Goal: Task Accomplishment & Management: Complete application form

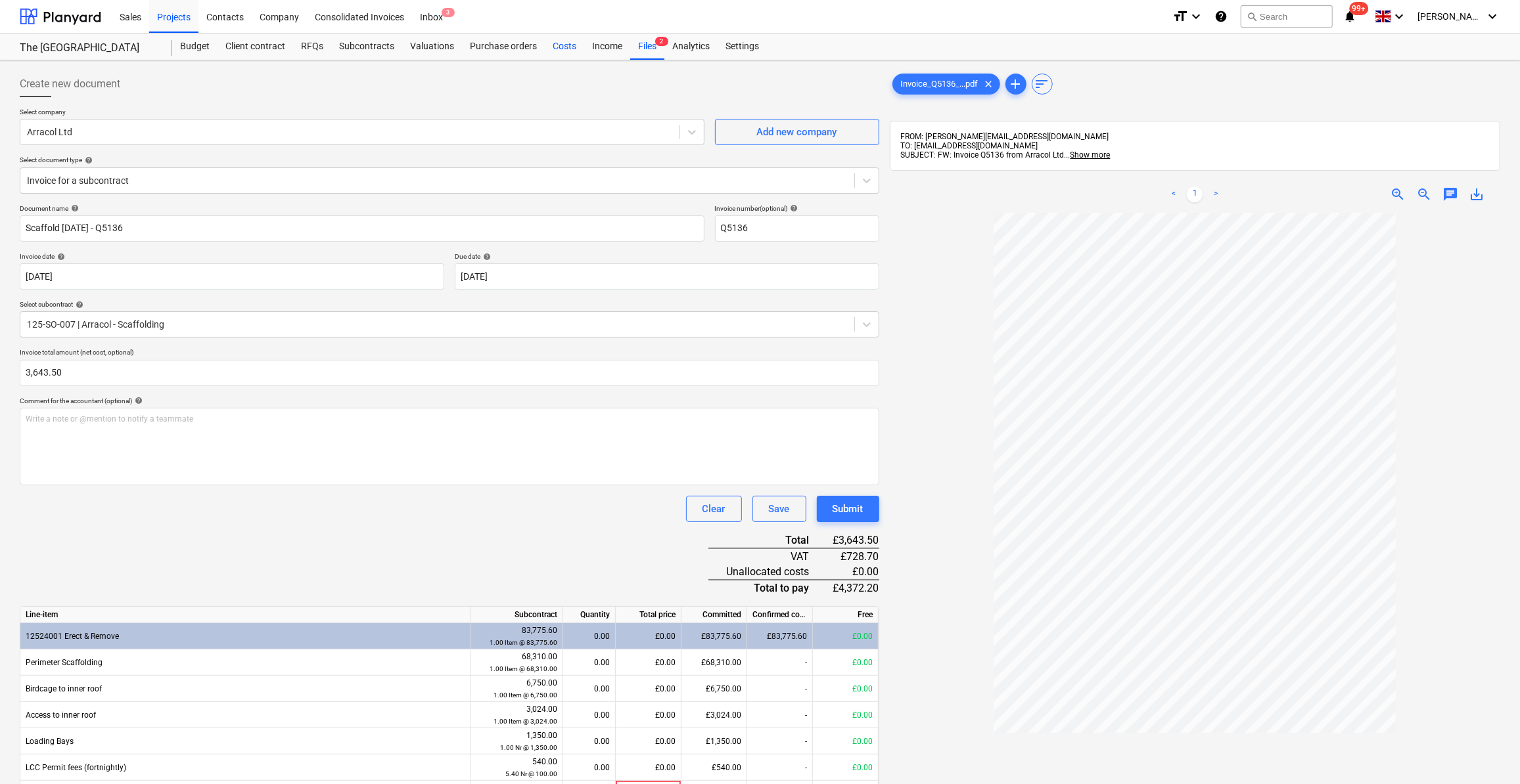
click at [555, 44] on div "Costs" at bounding box center [564, 46] width 40 height 26
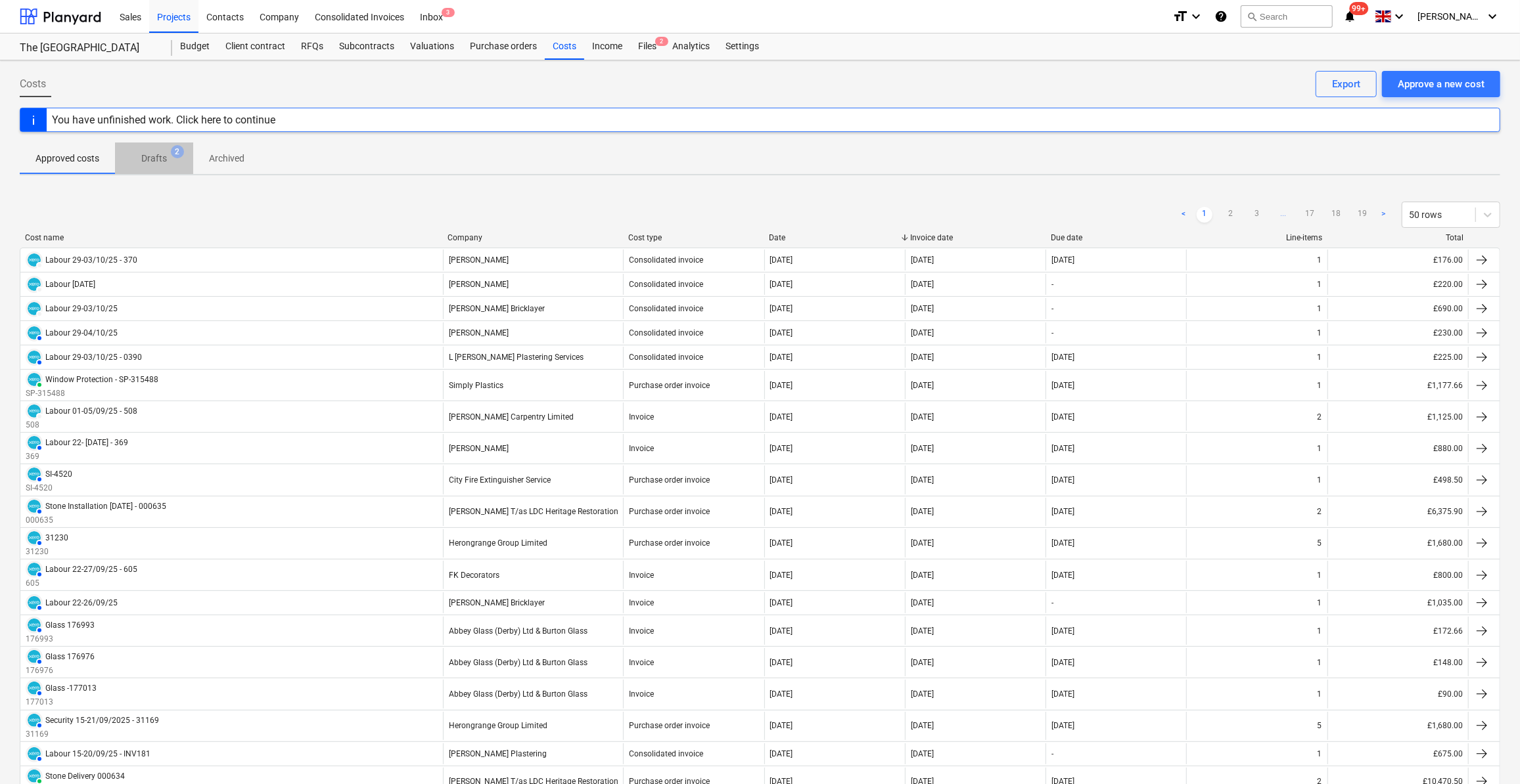
click at [153, 156] on p "Drafts" at bounding box center [154, 158] width 25 height 14
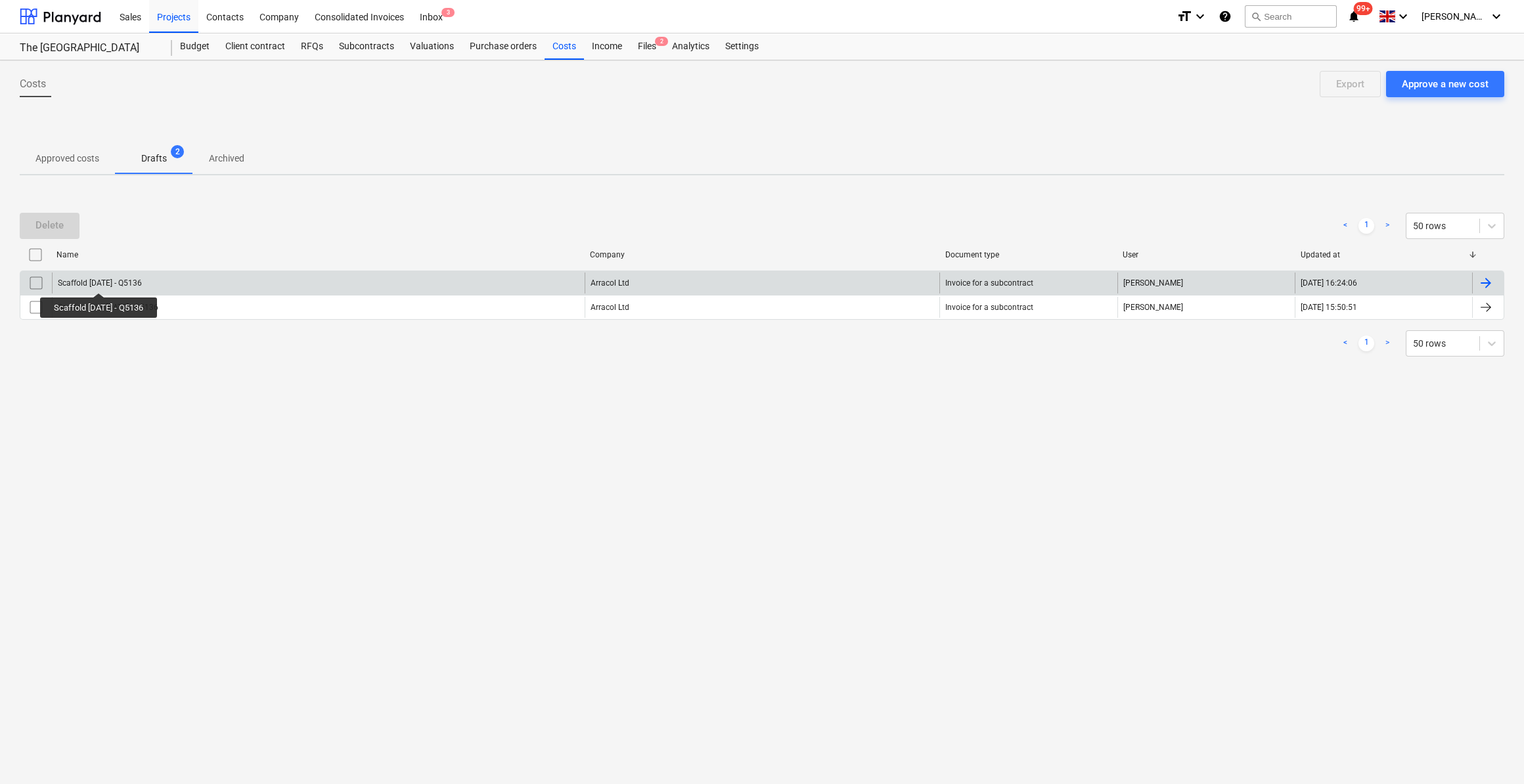
click at [104, 281] on div "Scaffold [DATE] - Q5136" at bounding box center [100, 284] width 84 height 10
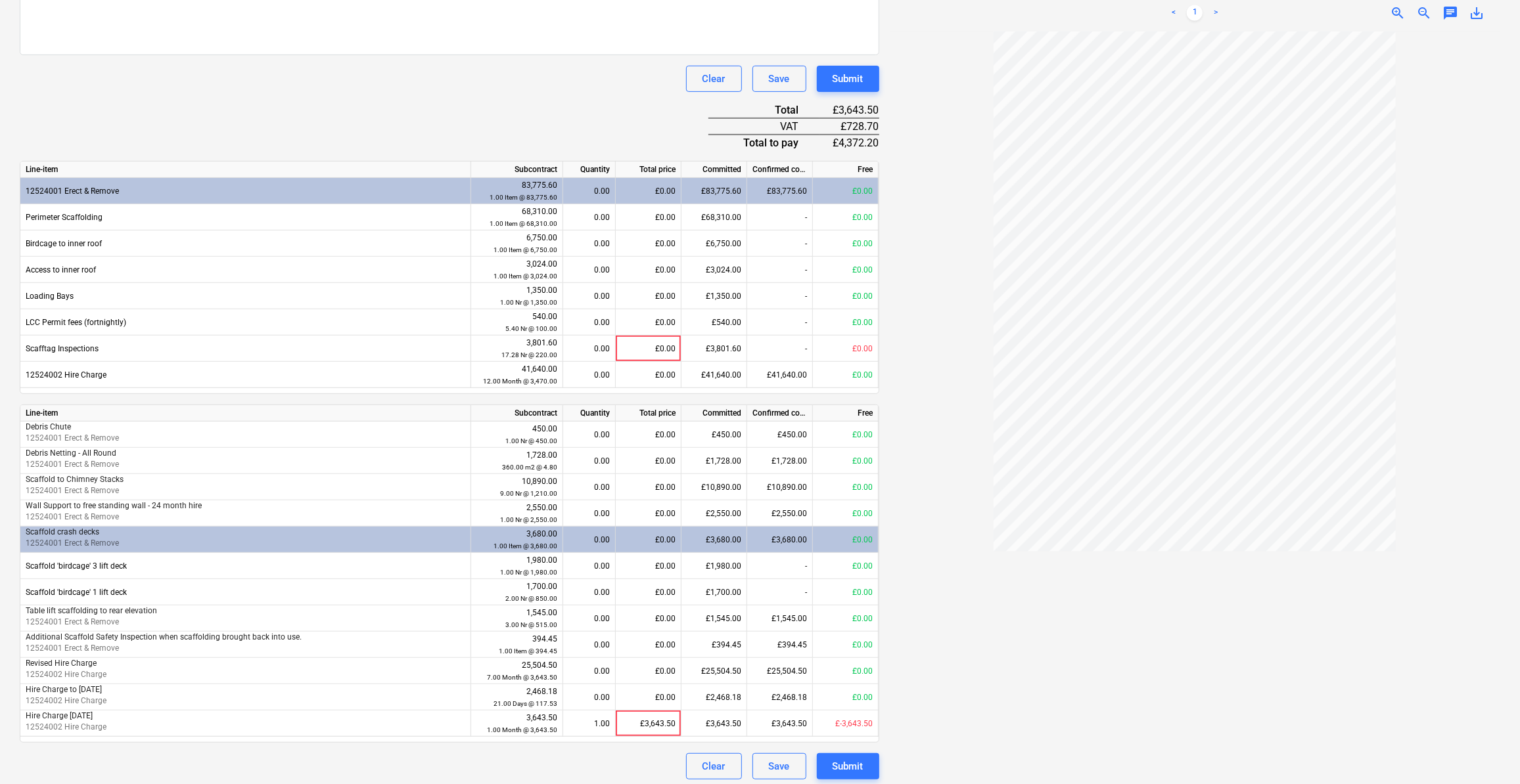
scroll to position [434, 0]
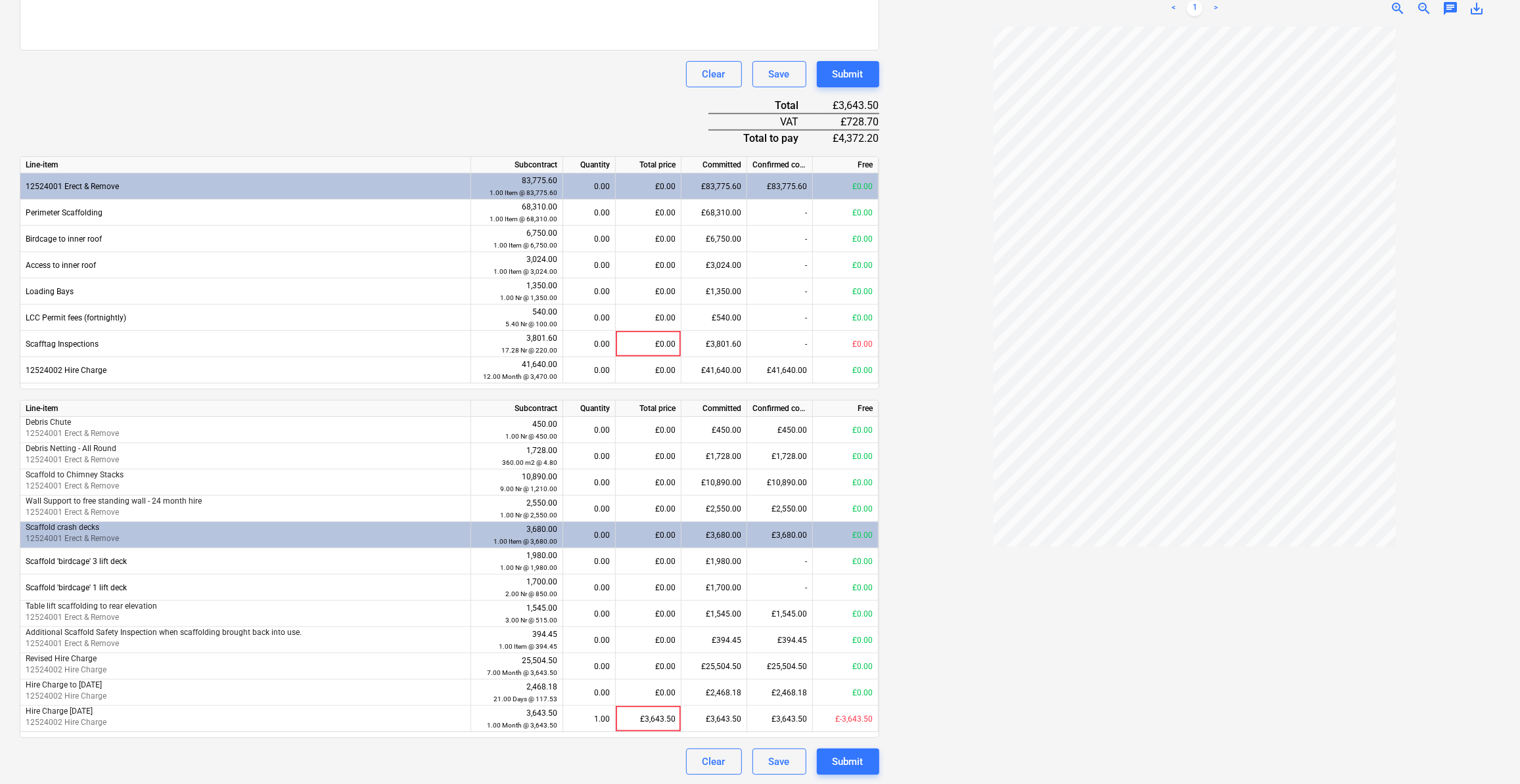
click at [654, 738] on div "Document name help Scaffold [DATE] - Q5136 Invoice number (optional) help Q5136…" at bounding box center [450, 272] width 860 height 1006
click at [845, 761] on div "Submit" at bounding box center [848, 761] width 31 height 17
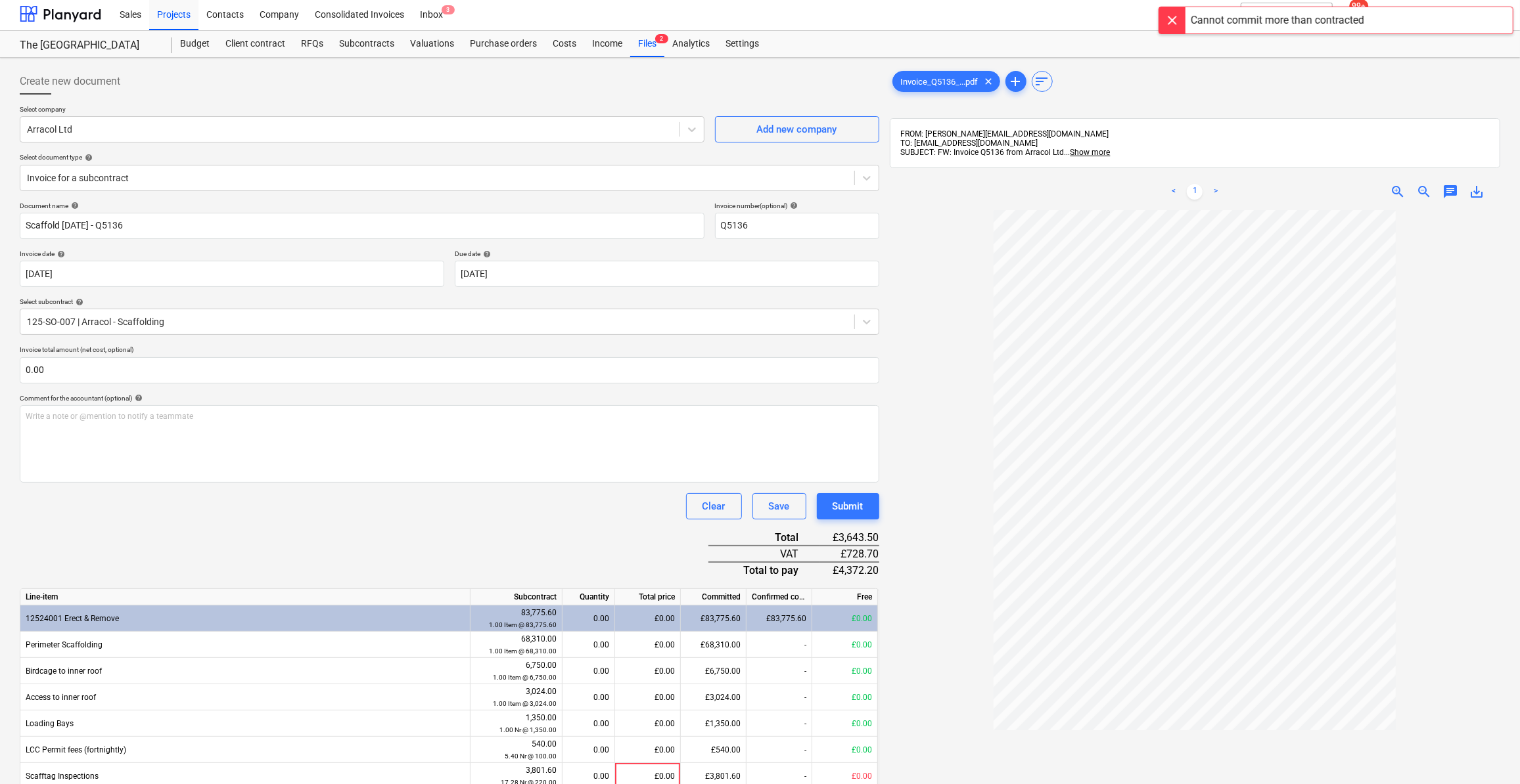
scroll to position [0, 0]
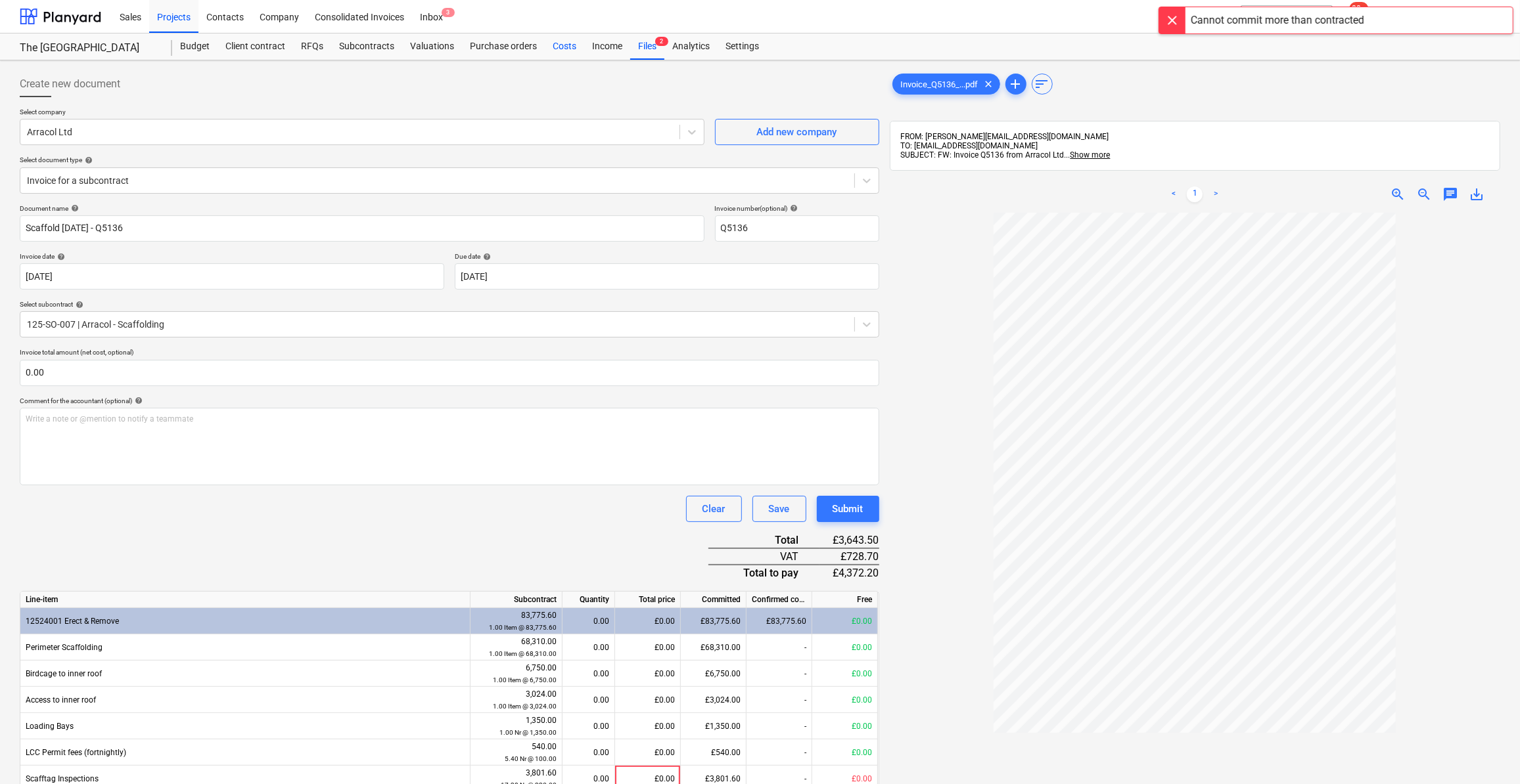
click at [562, 48] on div "Costs" at bounding box center [564, 46] width 40 height 26
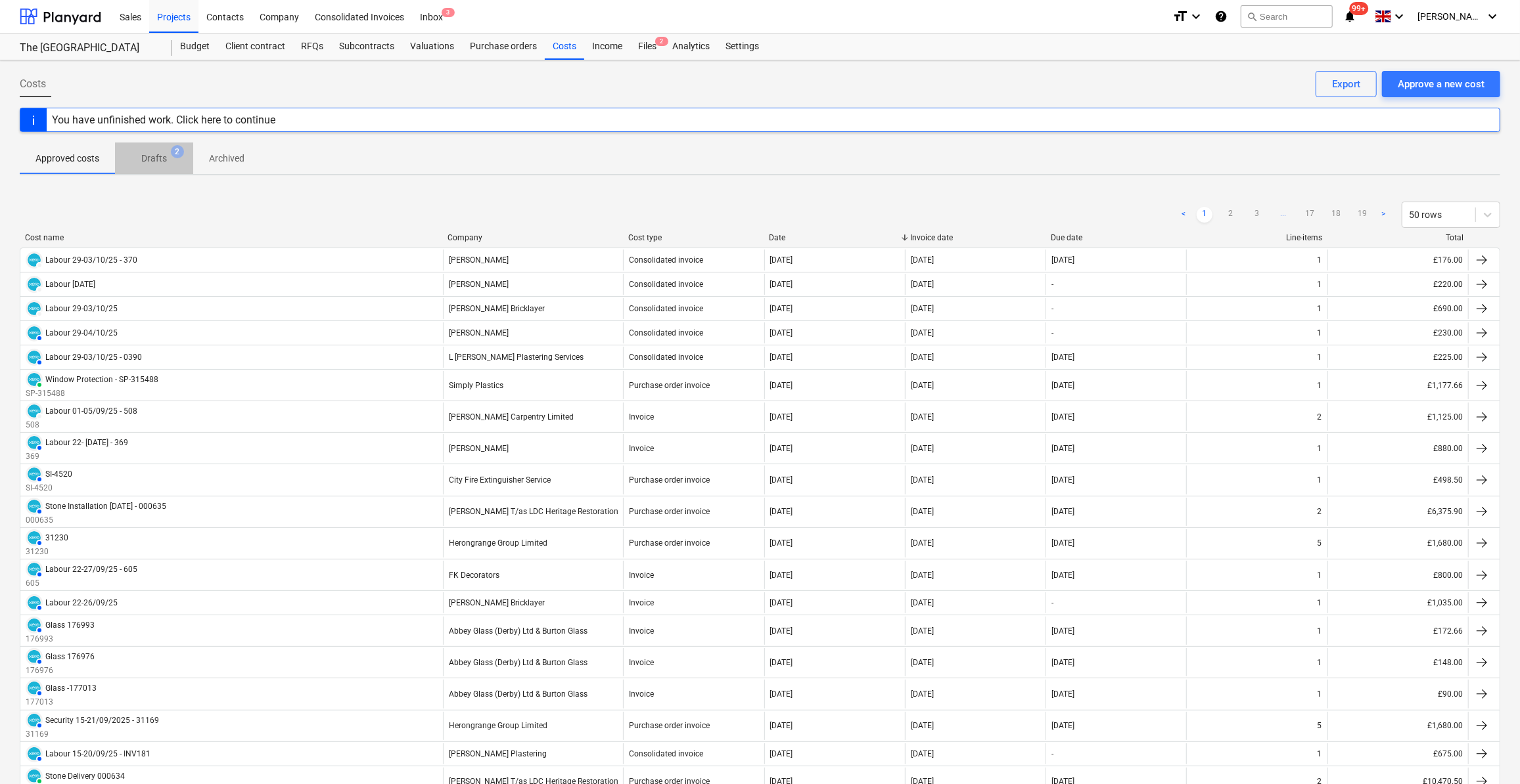
click at [151, 156] on p "Drafts" at bounding box center [154, 158] width 25 height 14
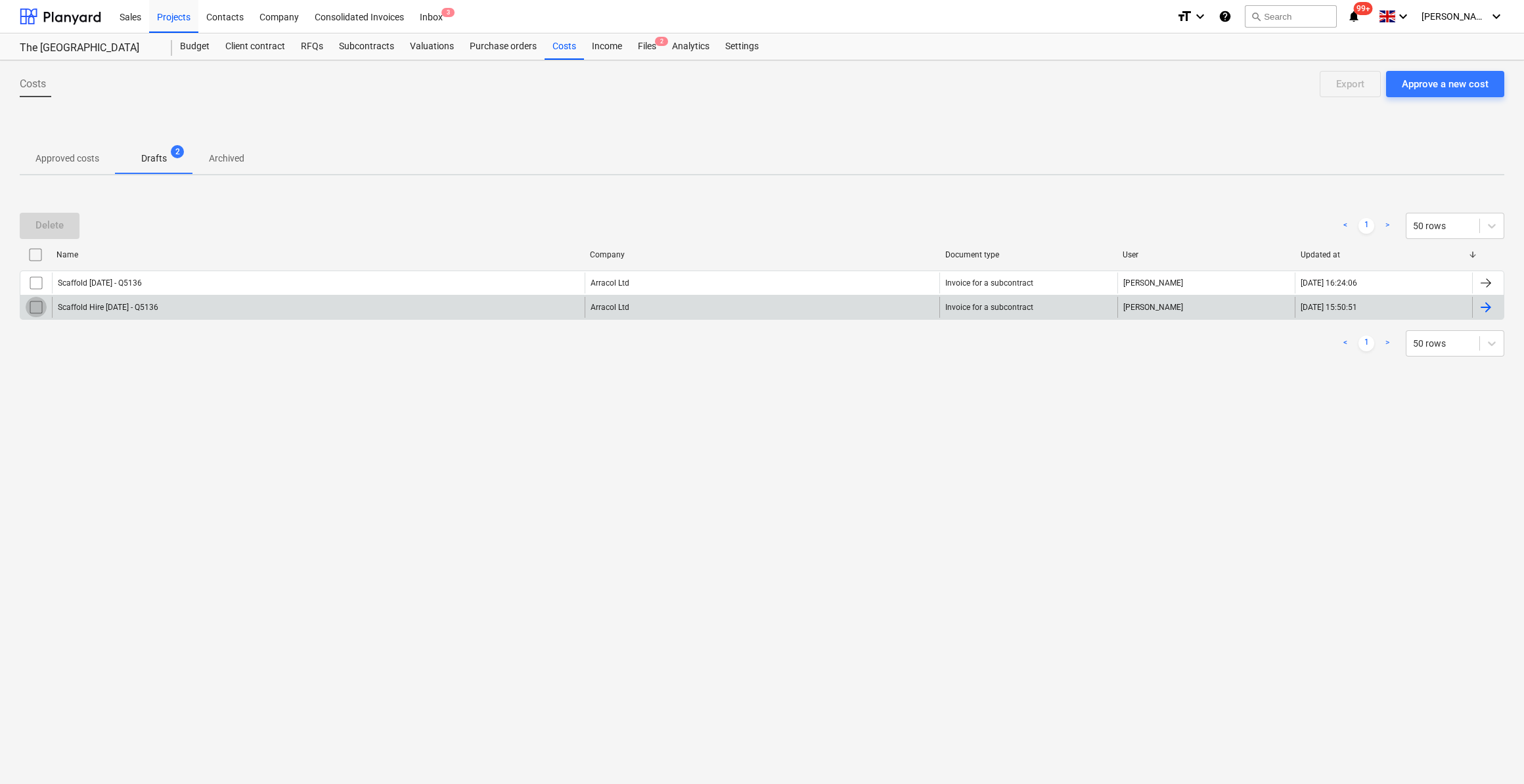
click at [34, 304] on input "checkbox" at bounding box center [36, 307] width 21 height 21
click at [100, 309] on div "Scaffold Hire [DATE] - Q5136" at bounding box center [108, 307] width 101 height 10
click at [35, 309] on input "checkbox" at bounding box center [36, 307] width 21 height 21
click at [41, 226] on div "Delete" at bounding box center [50, 225] width 29 height 17
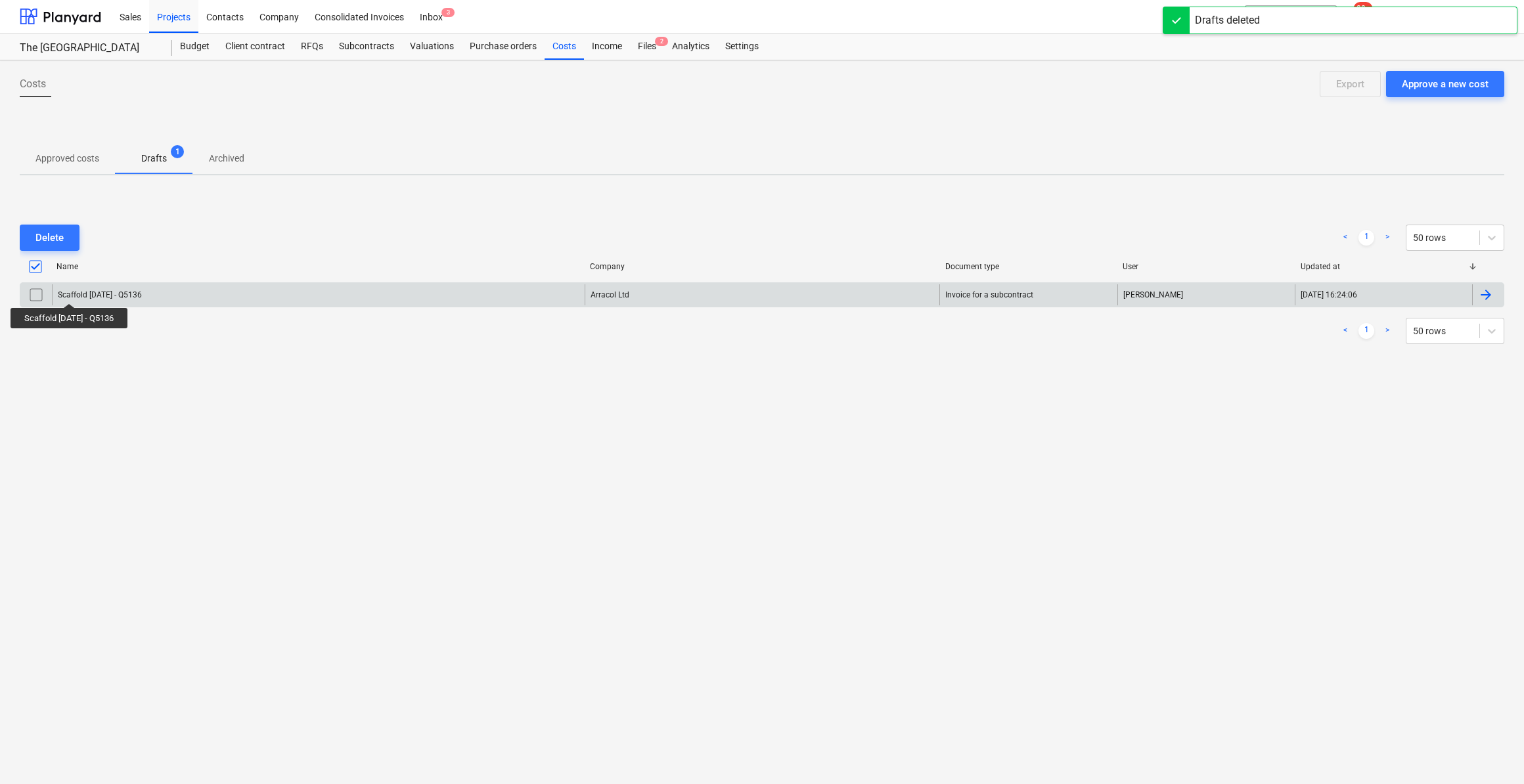
click at [74, 291] on div "Scaffold [DATE] - Q5136" at bounding box center [100, 295] width 84 height 10
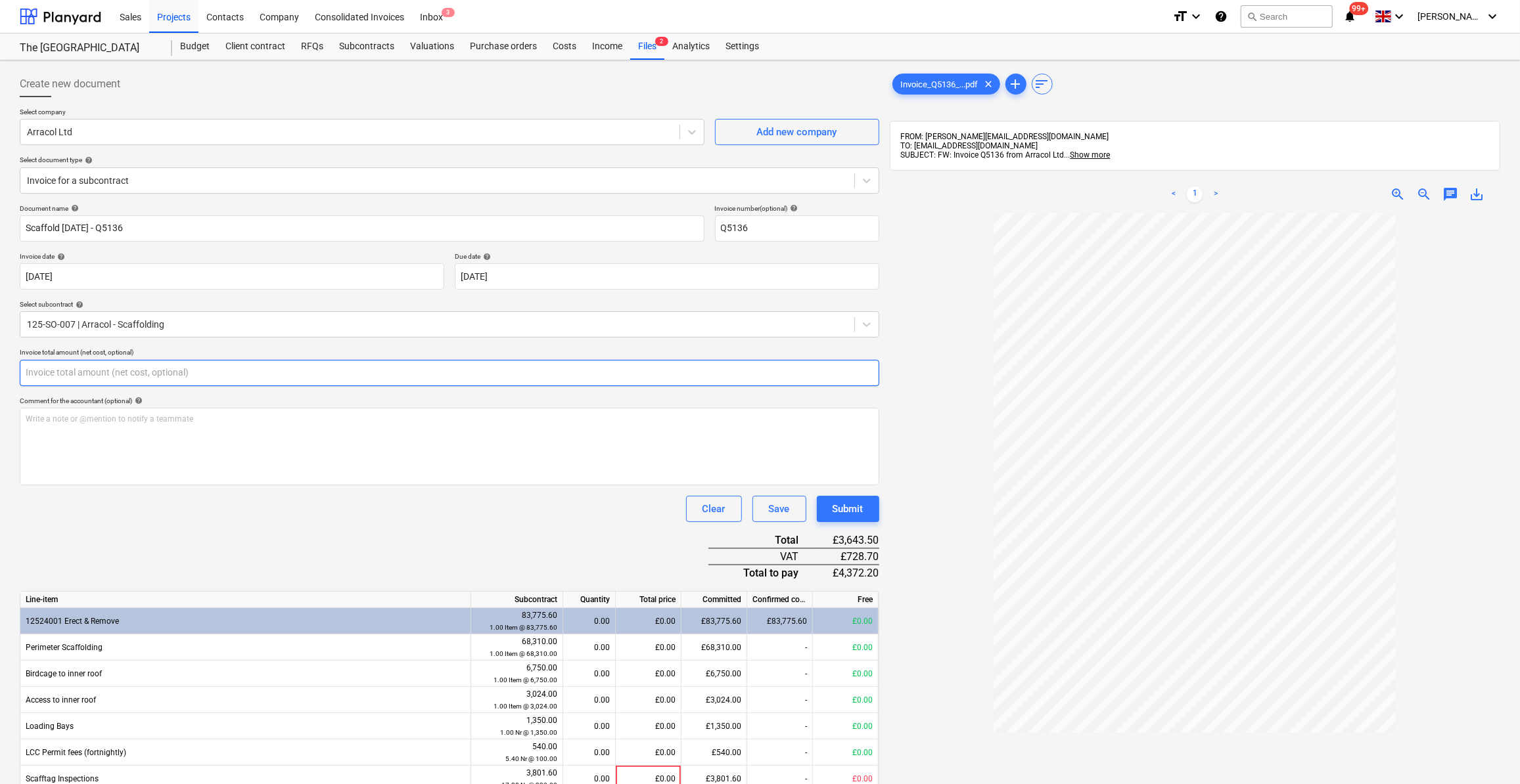
click at [77, 370] on input "text" at bounding box center [450, 373] width 860 height 26
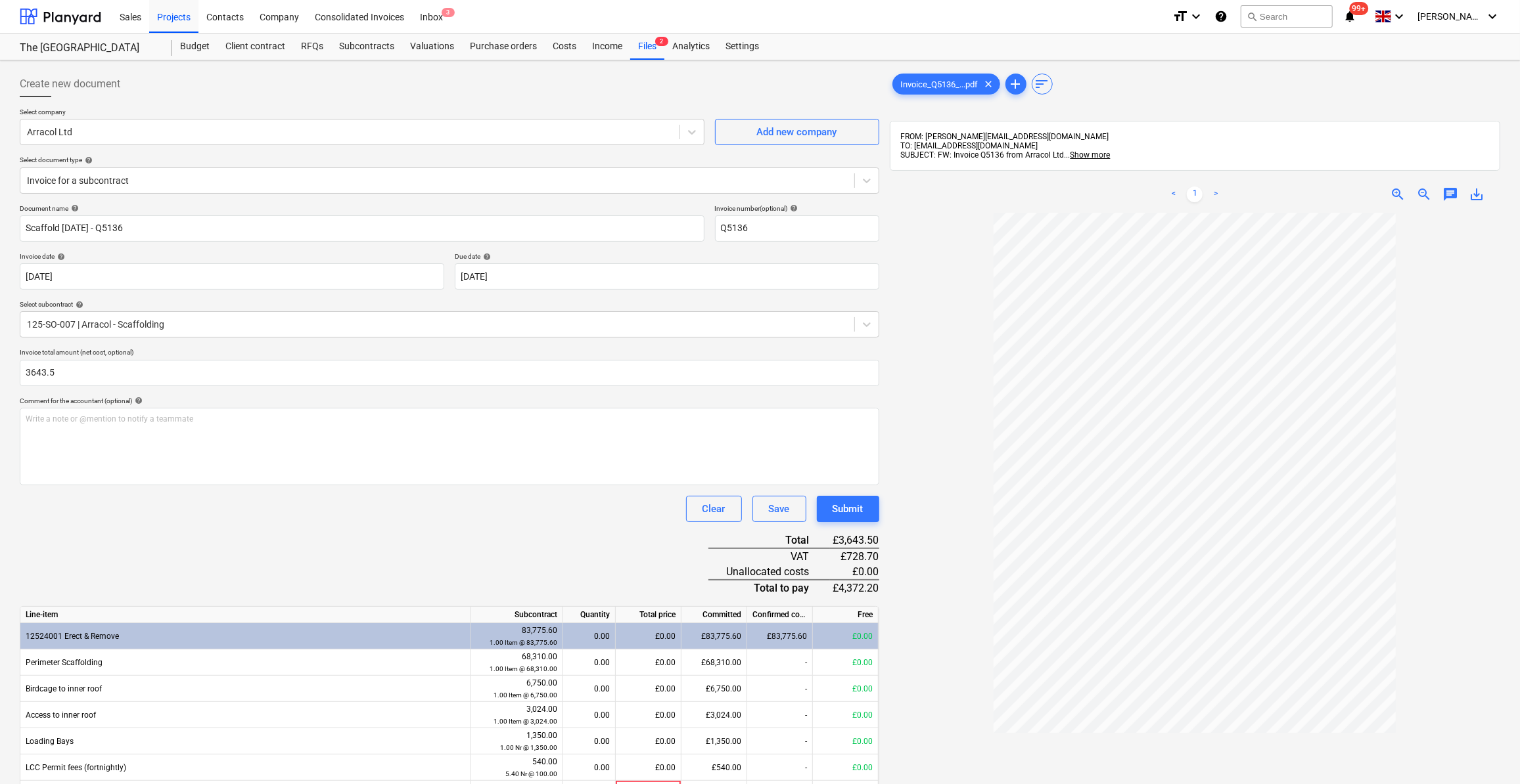
type input "3,643.50"
click at [187, 507] on div "Clear Save Submit" at bounding box center [450, 508] width 860 height 26
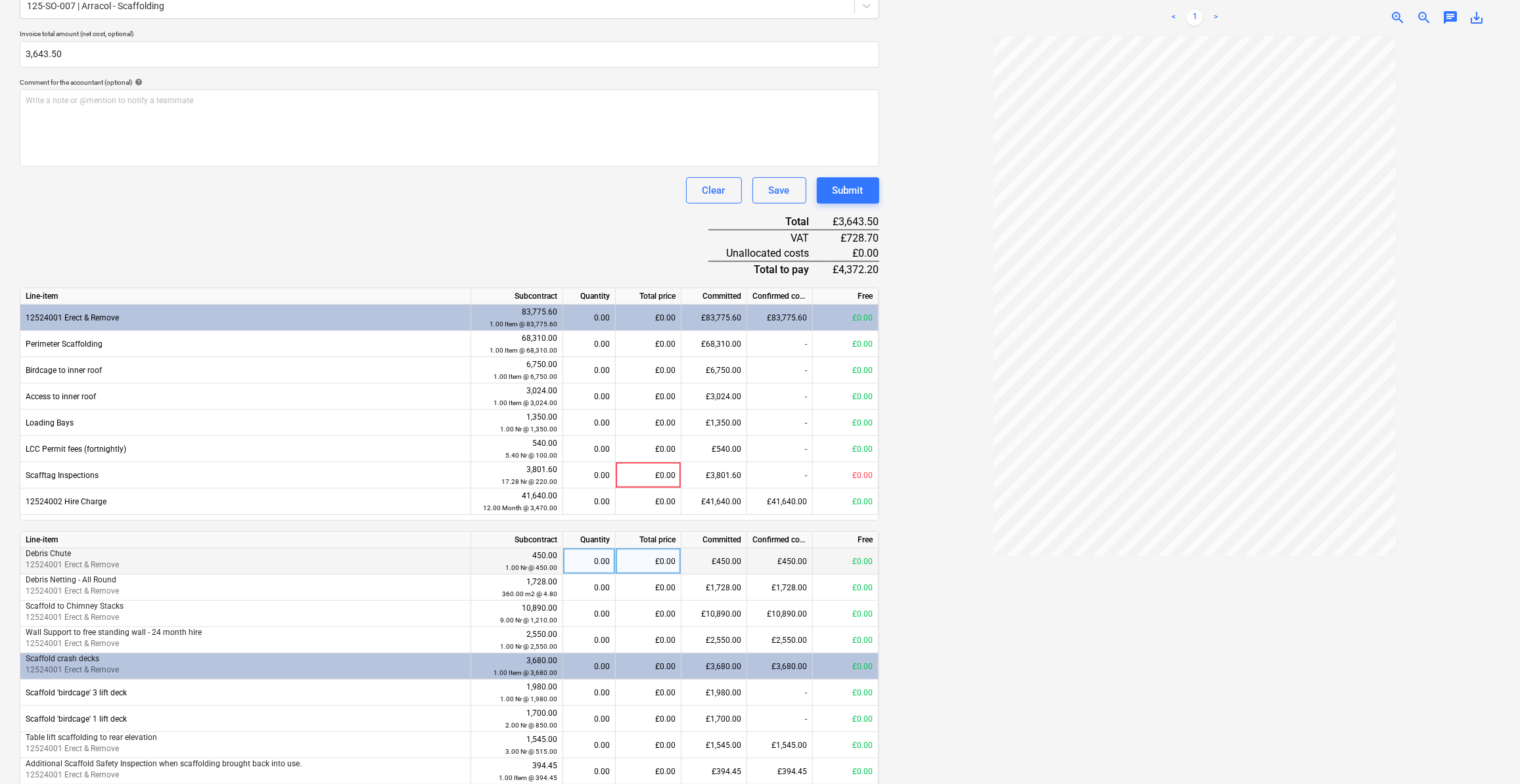
scroll to position [358, 0]
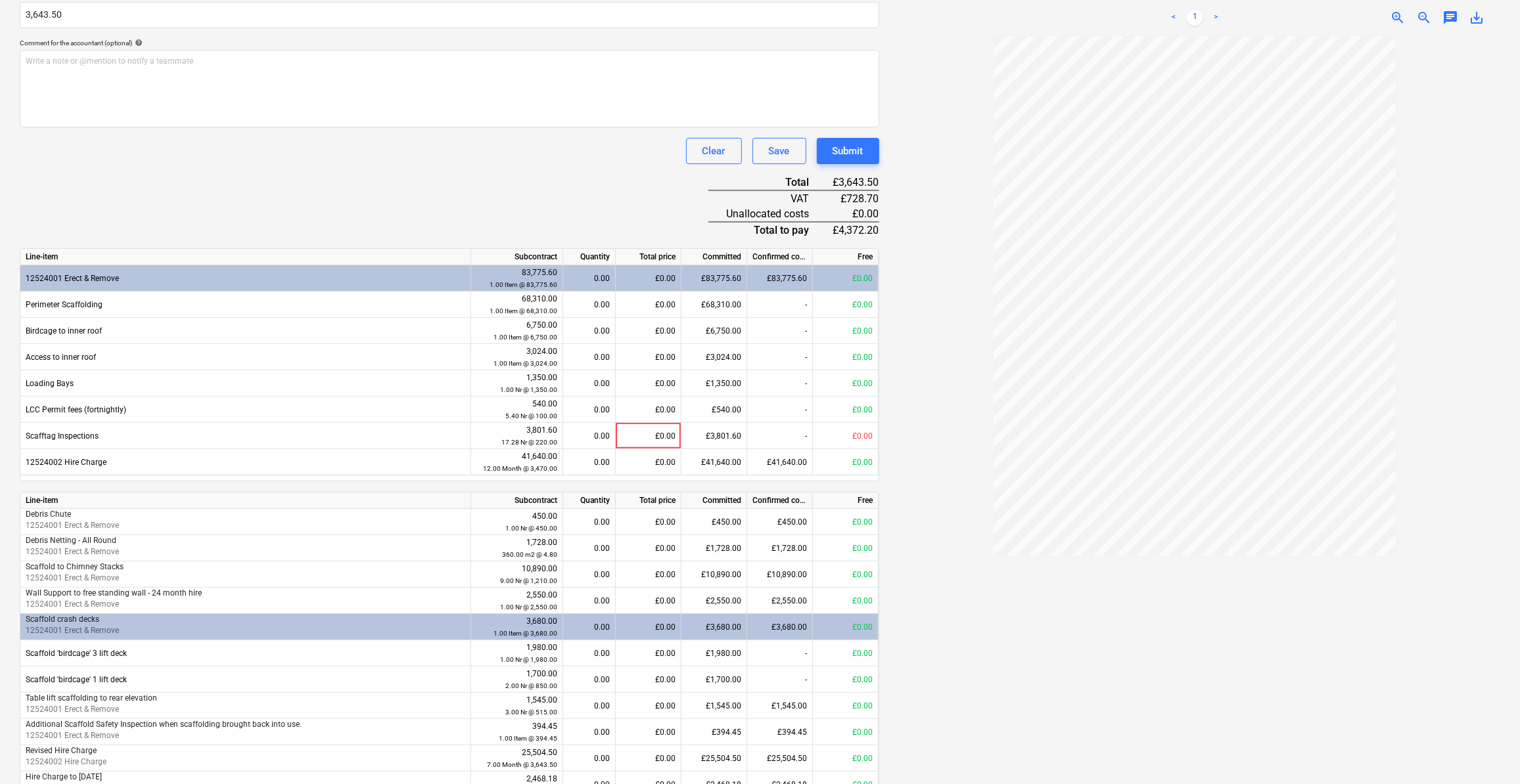
click at [602, 485] on div "Document name help Scaffold [DATE] - Q5136 Invoice number (optional) help Q5136…" at bounding box center [450, 357] width 860 height 1021
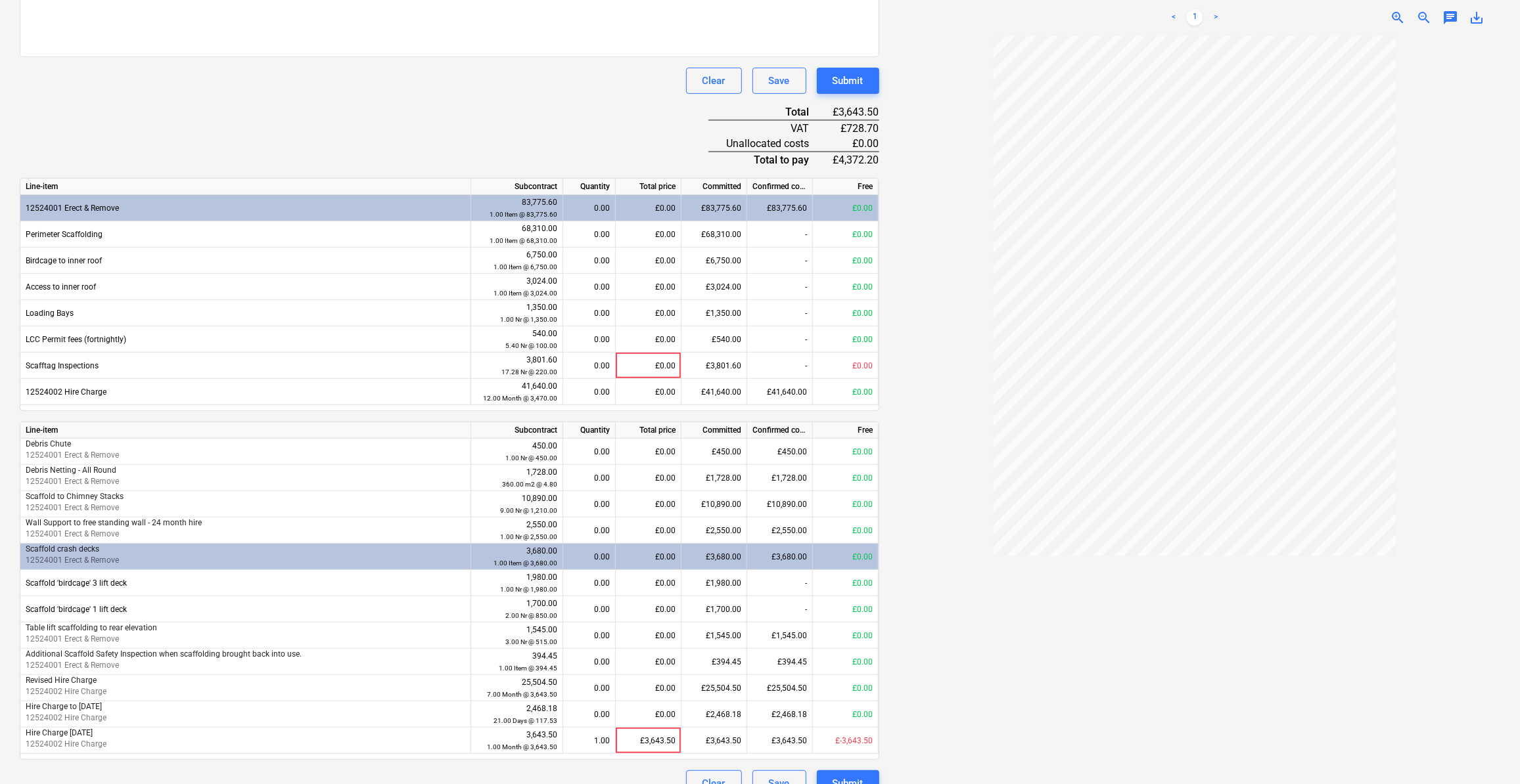
scroll to position [450, 0]
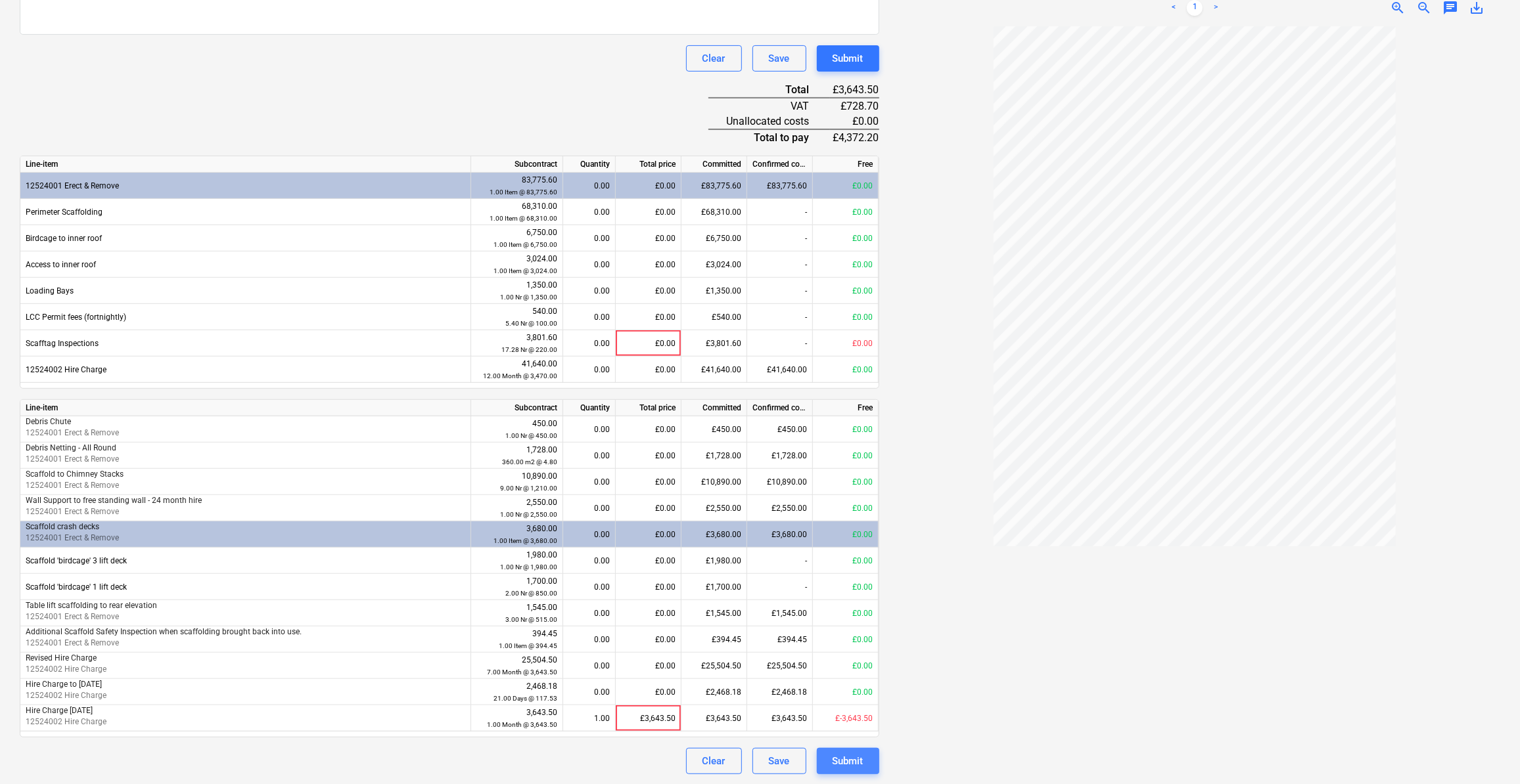
click at [847, 766] on div "Submit" at bounding box center [848, 761] width 31 height 17
click at [914, 605] on div at bounding box center [1195, 400] width 610 height 747
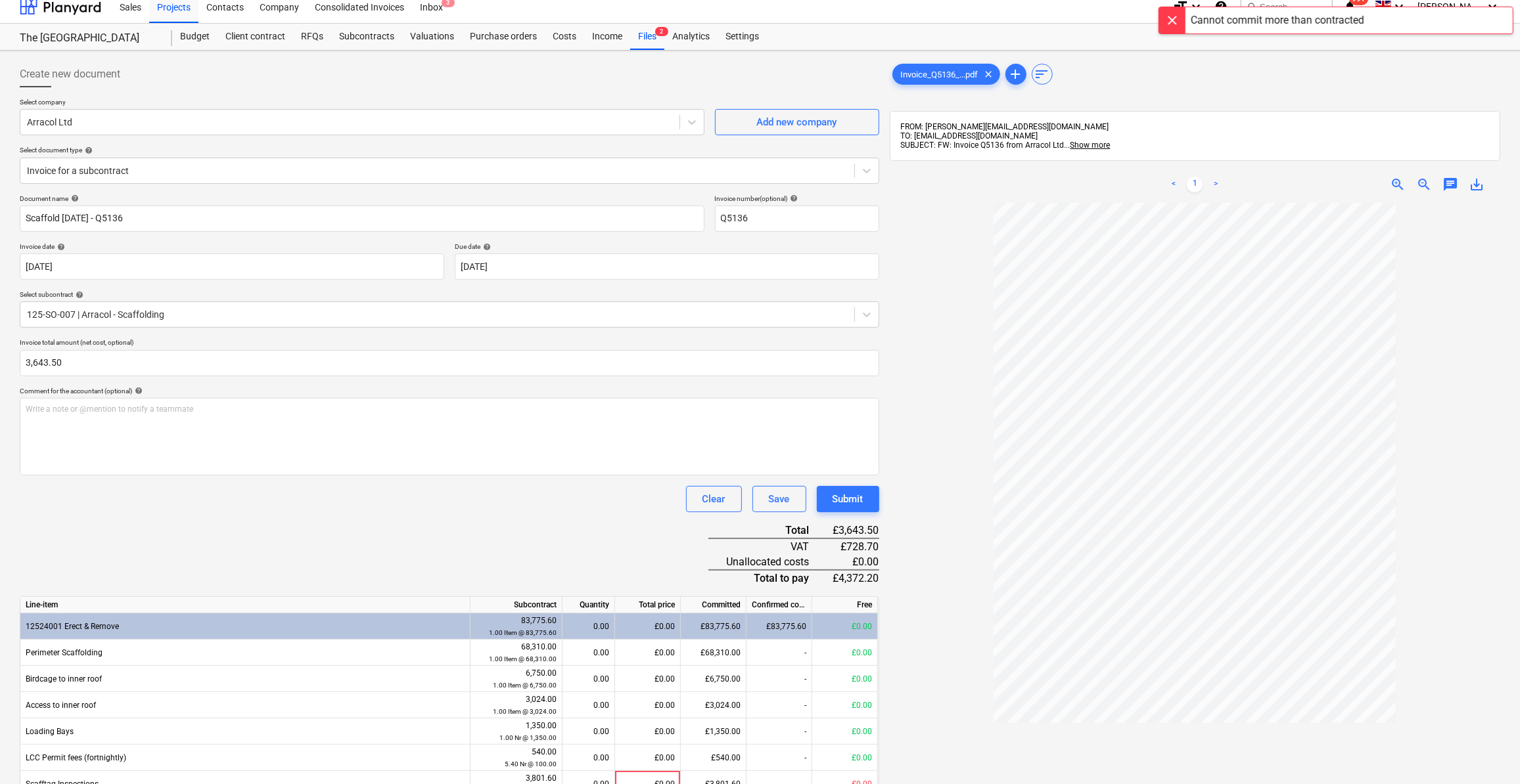
scroll to position [0, 0]
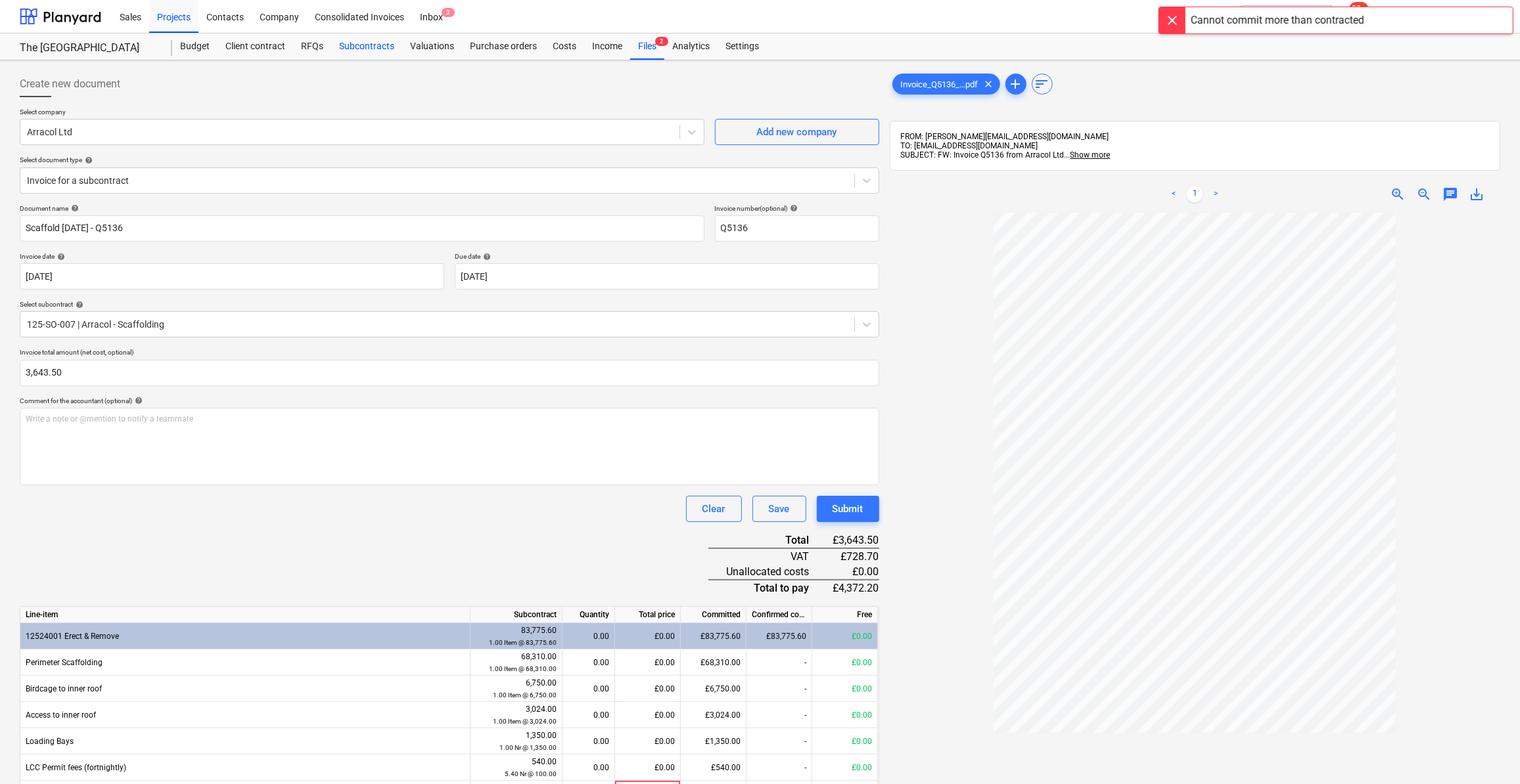
click at [348, 55] on div "Subcontracts" at bounding box center [366, 46] width 71 height 26
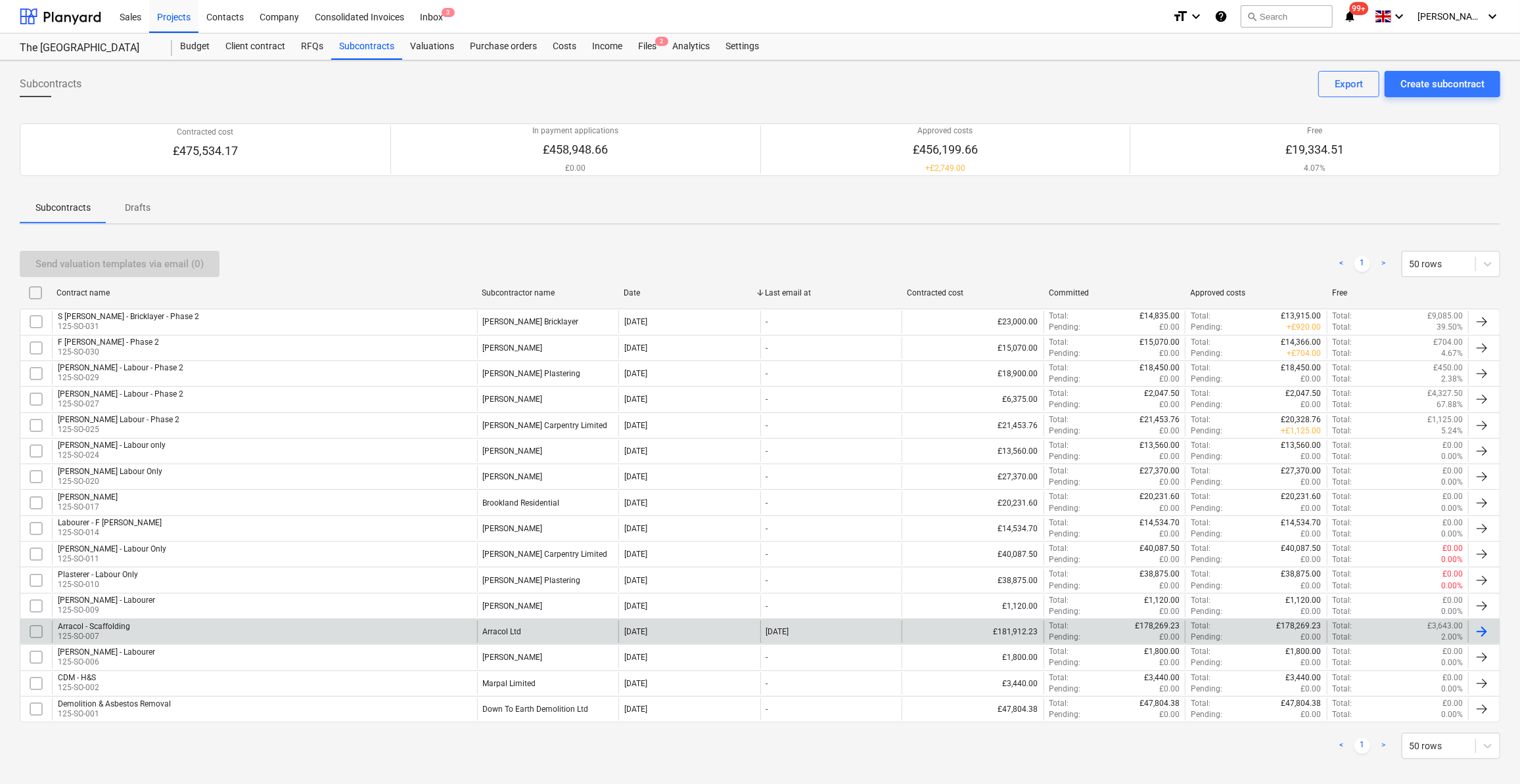
click at [98, 631] on p "125-SO-007" at bounding box center [94, 637] width 72 height 11
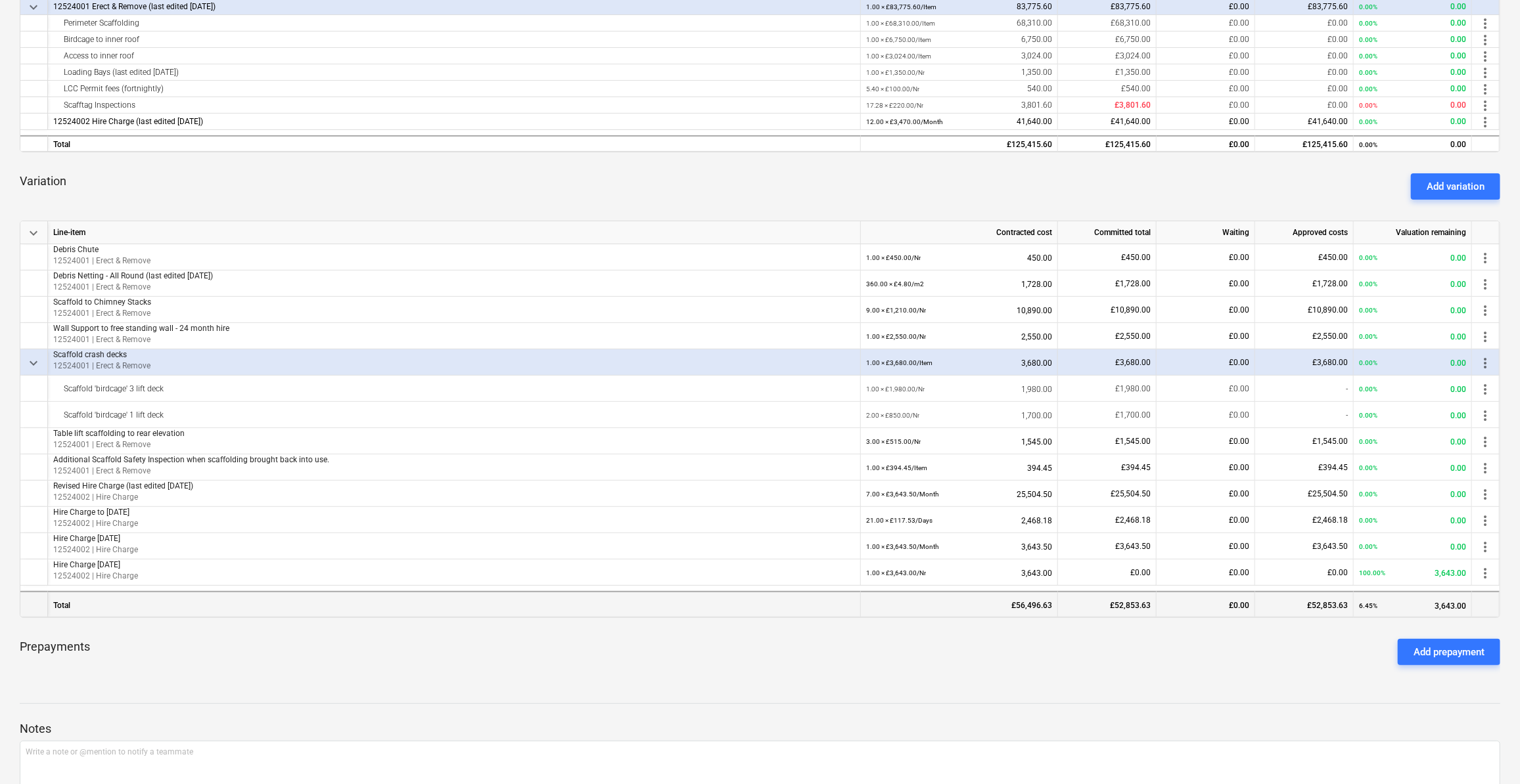
scroll to position [298, 0]
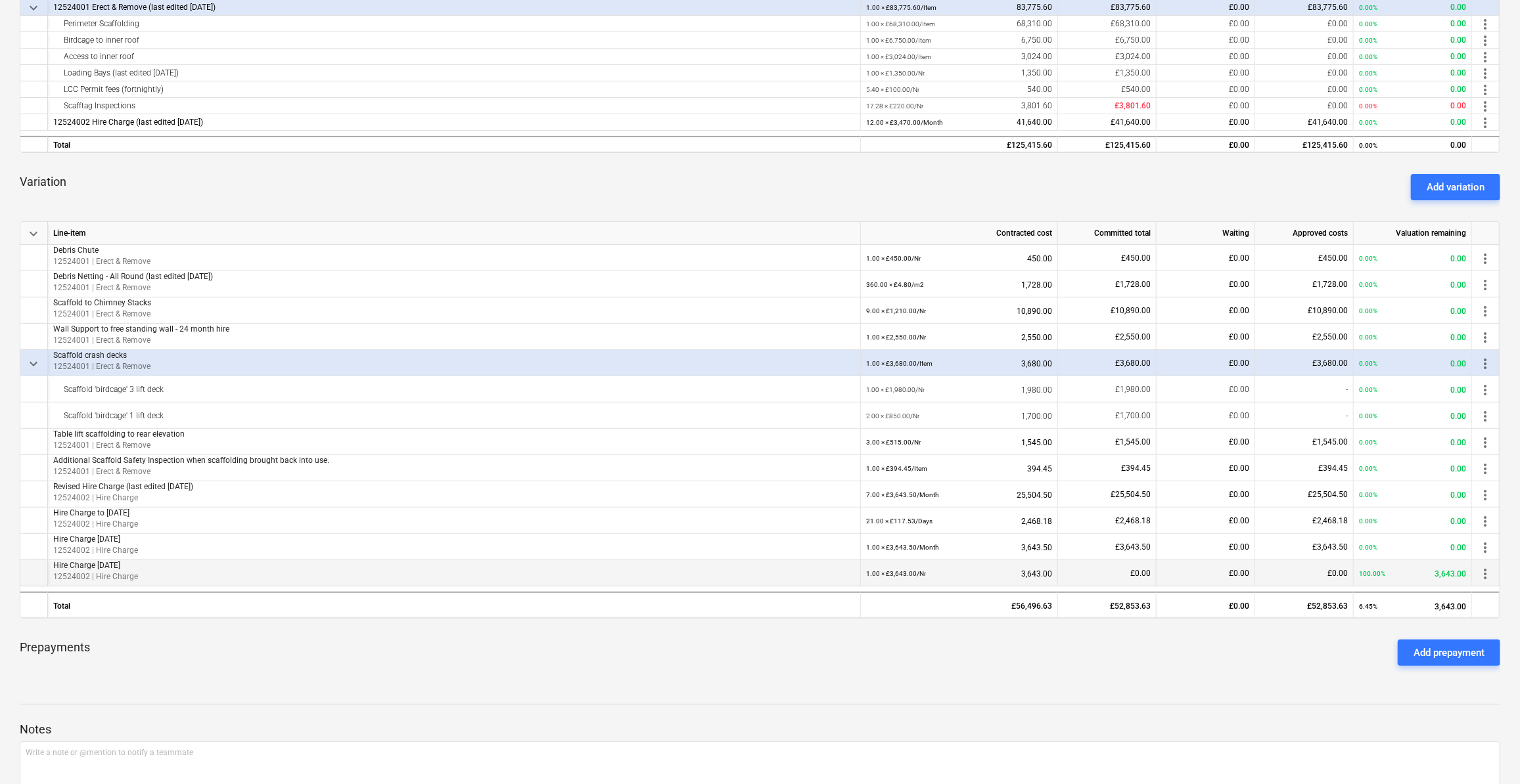
click at [1483, 574] on span "more_vert" at bounding box center [1485, 574] width 16 height 16
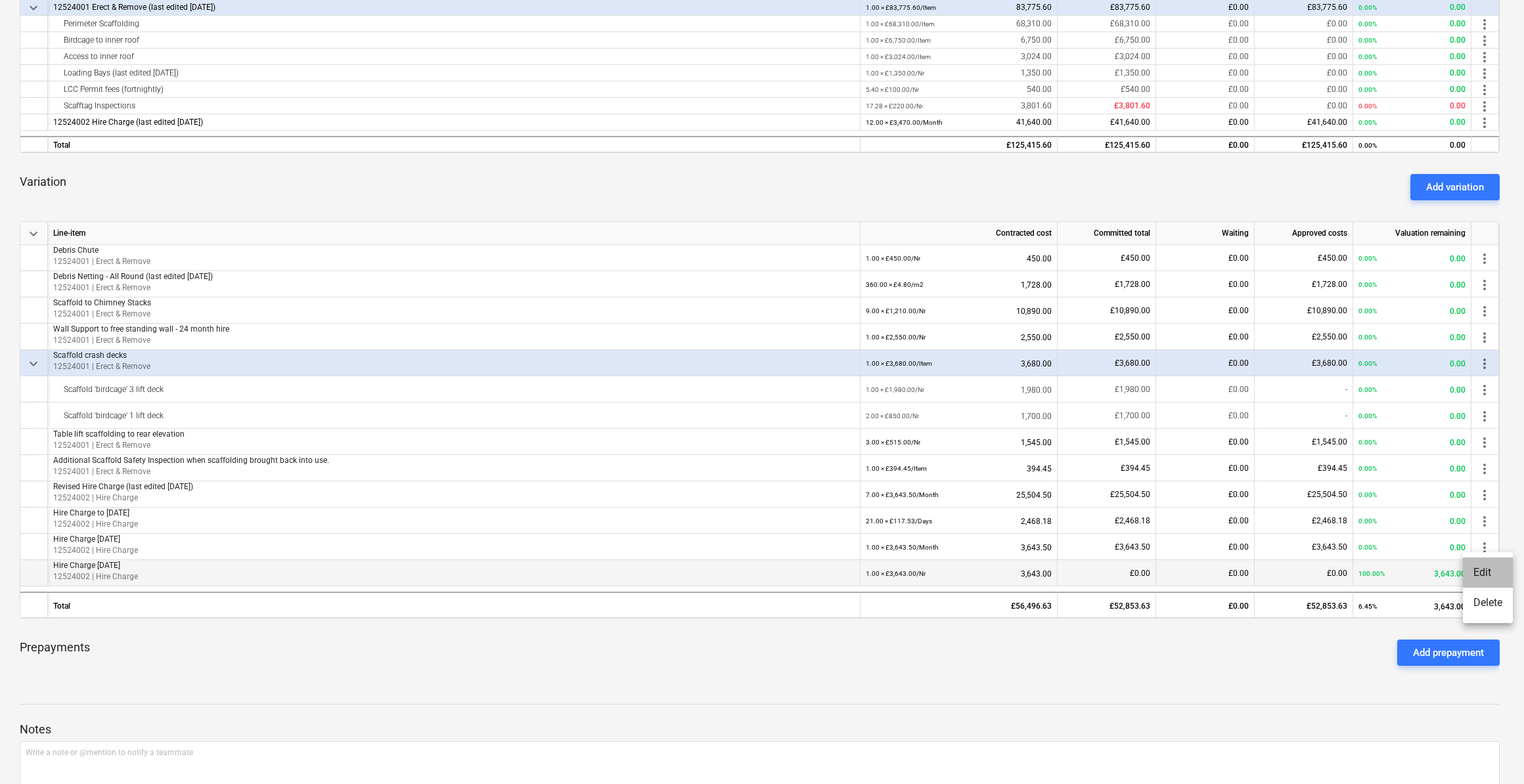
click at [1483, 574] on li "Edit" at bounding box center [1487, 573] width 50 height 30
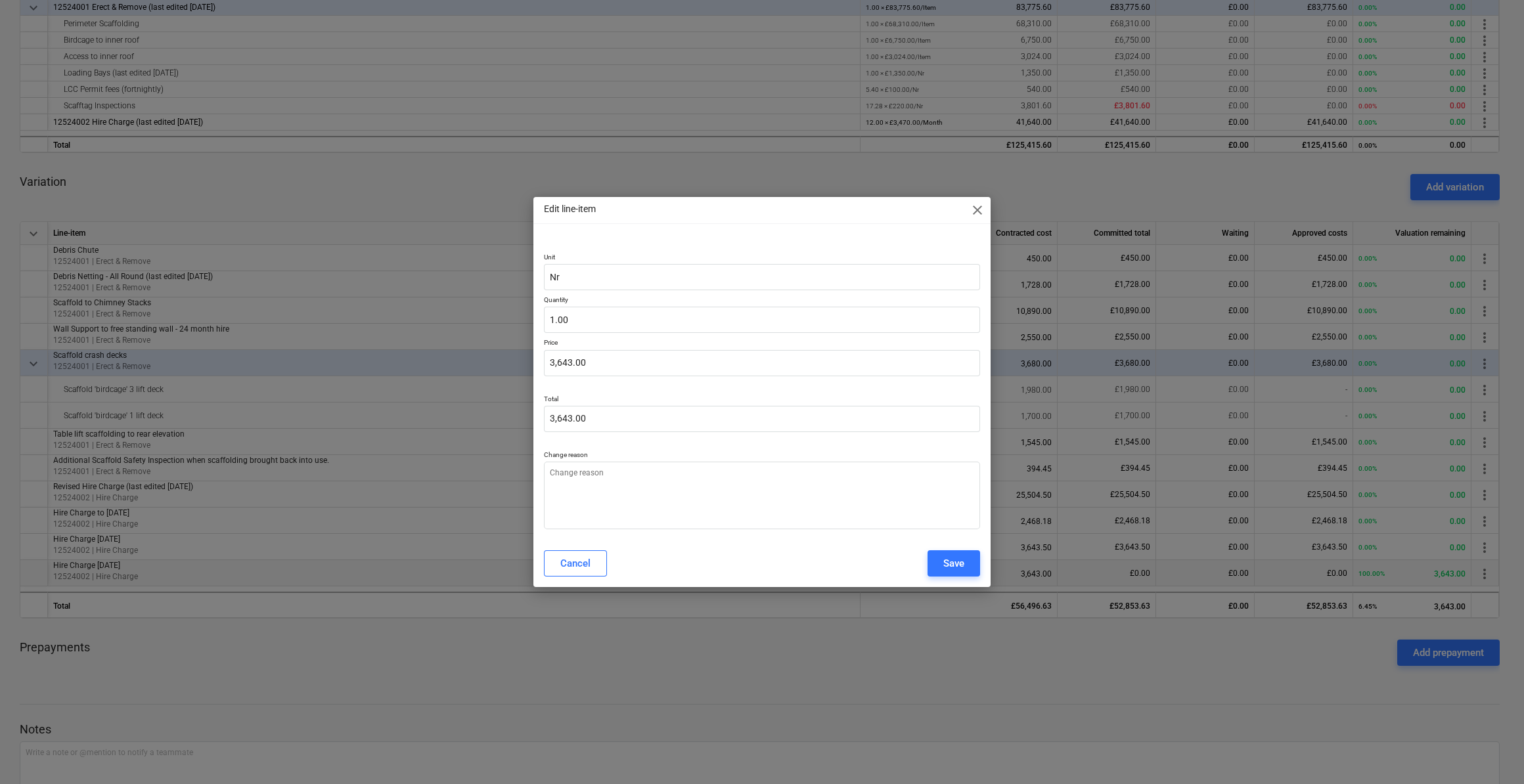
type textarea "x"
type input "3643"
click at [586, 361] on input "3643" at bounding box center [762, 363] width 436 height 26
type textarea "x"
type input "3643."
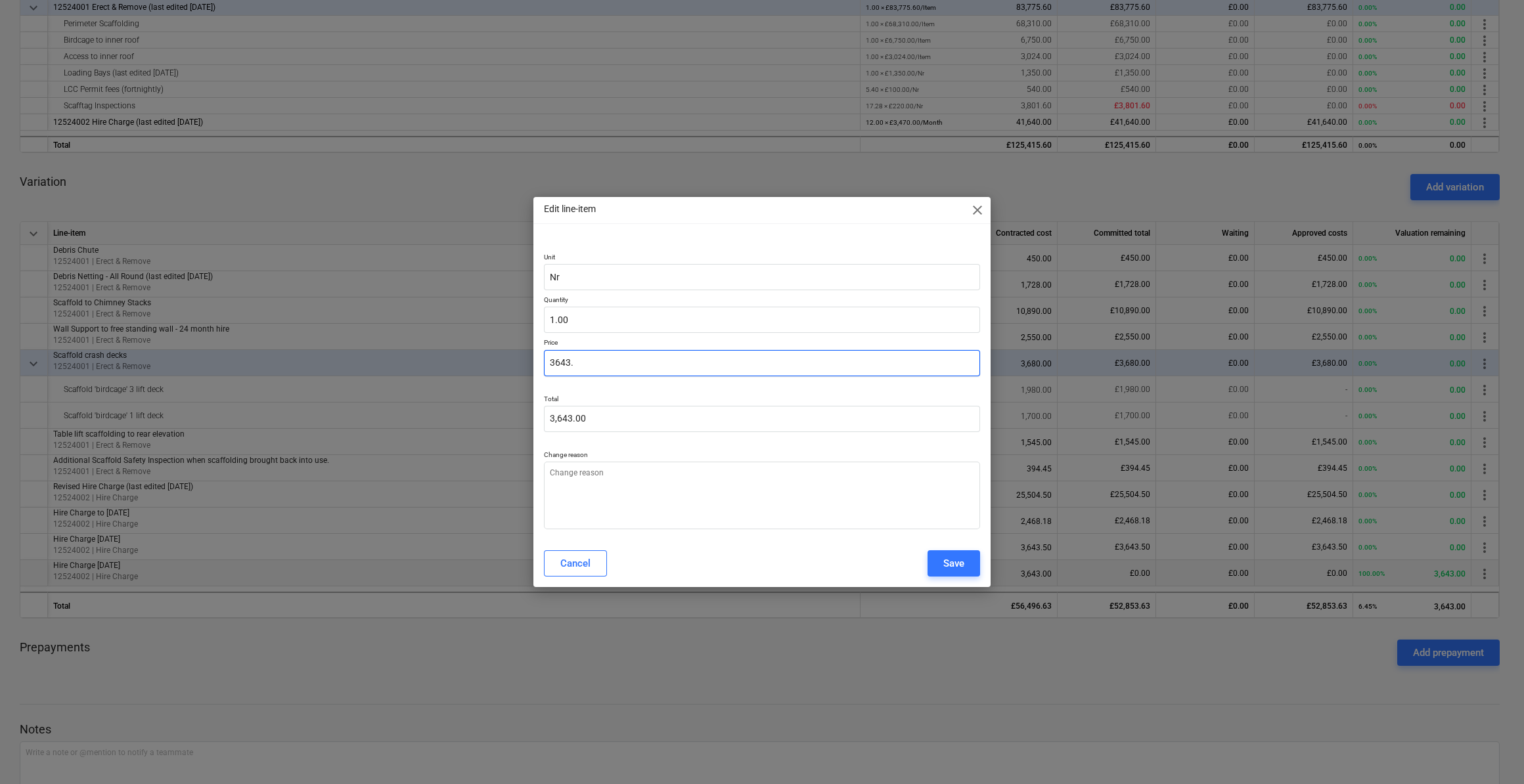
type textarea "x"
type input "3643.5"
type input "3,643.50"
type textarea "x"
type input "3643.50"
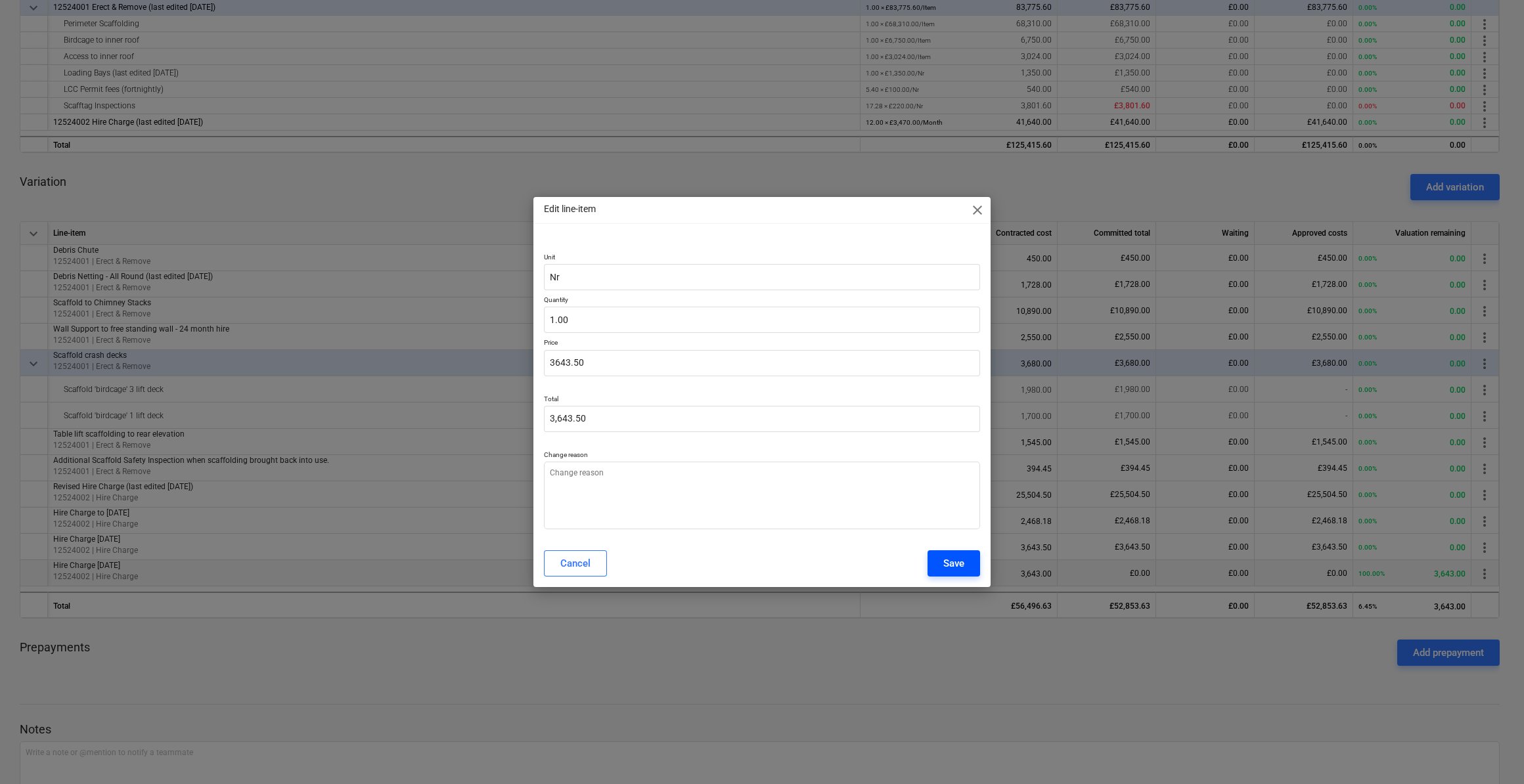
type textarea "x"
type input "3,643.50"
drag, startPoint x: 968, startPoint y: 562, endPoint x: 956, endPoint y: 569, distance: 13.9
click at [965, 562] on button "Save" at bounding box center [954, 563] width 52 height 26
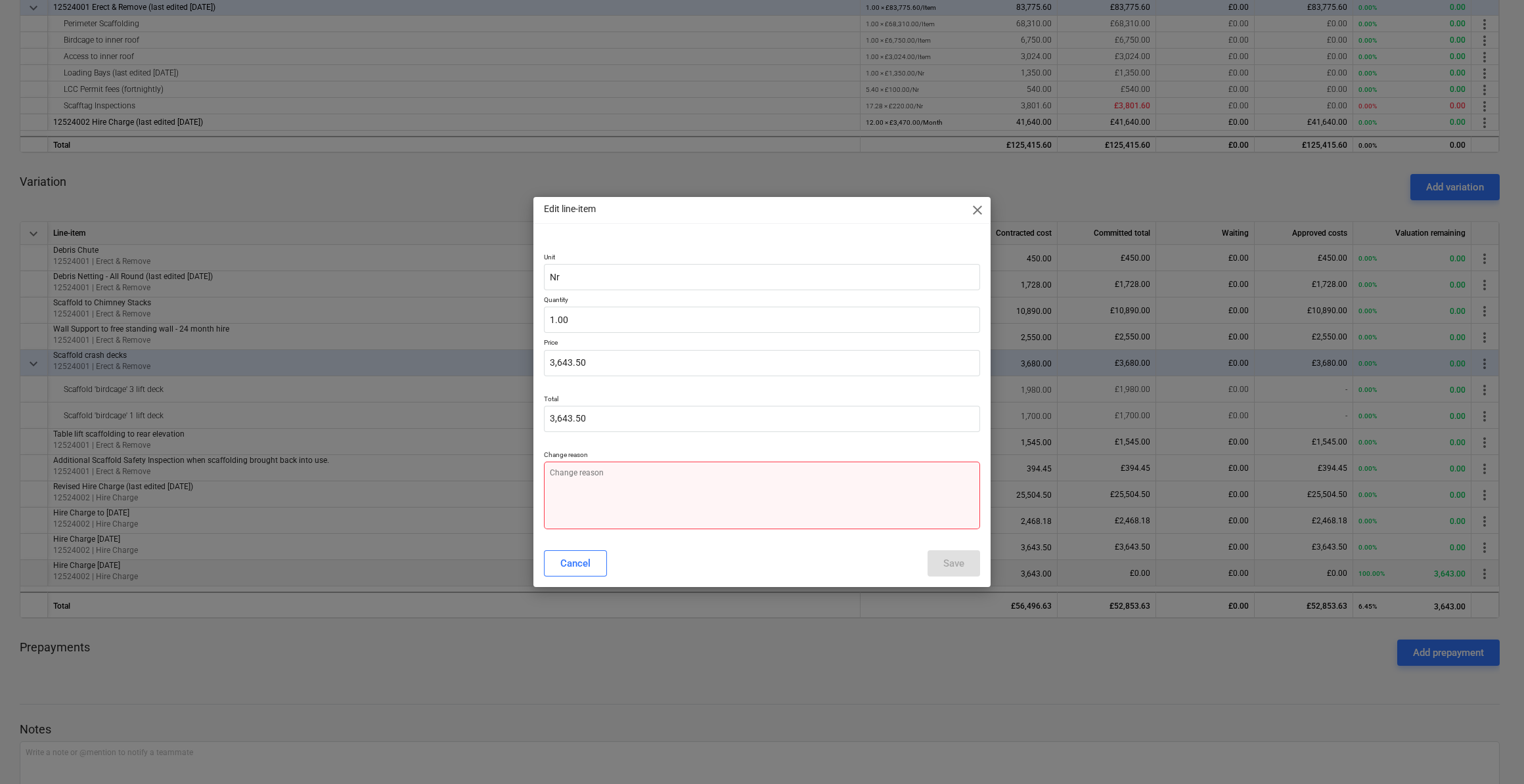
click at [585, 479] on textarea at bounding box center [762, 495] width 436 height 68
type textarea "x"
type textarea "A"
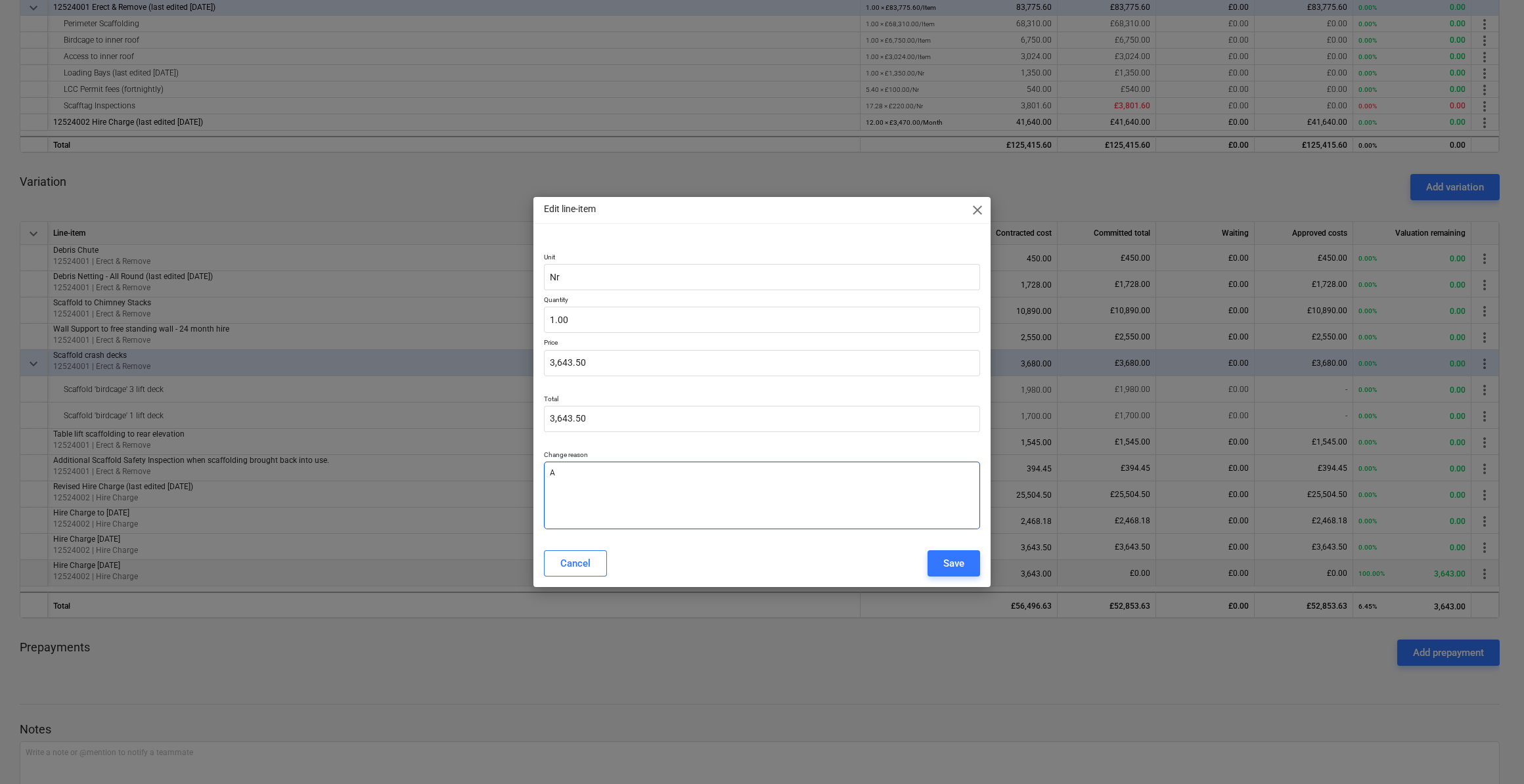
type textarea "x"
type textarea "Ad"
type textarea "x"
type textarea "Add"
type textarea "x"
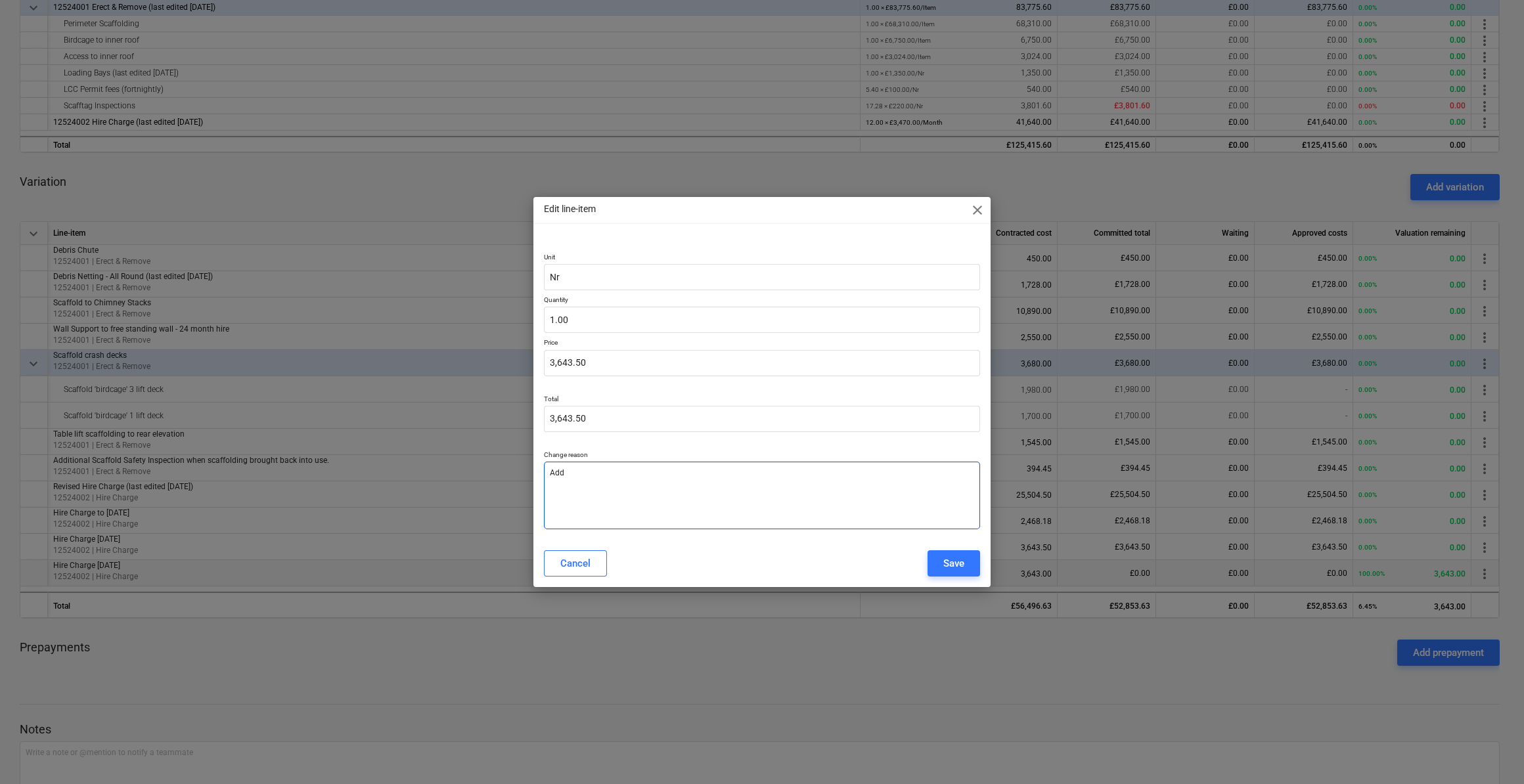
type textarea "Add"
type textarea "x"
type textarea "Add 5"
type textarea "x"
type textarea "Add 50"
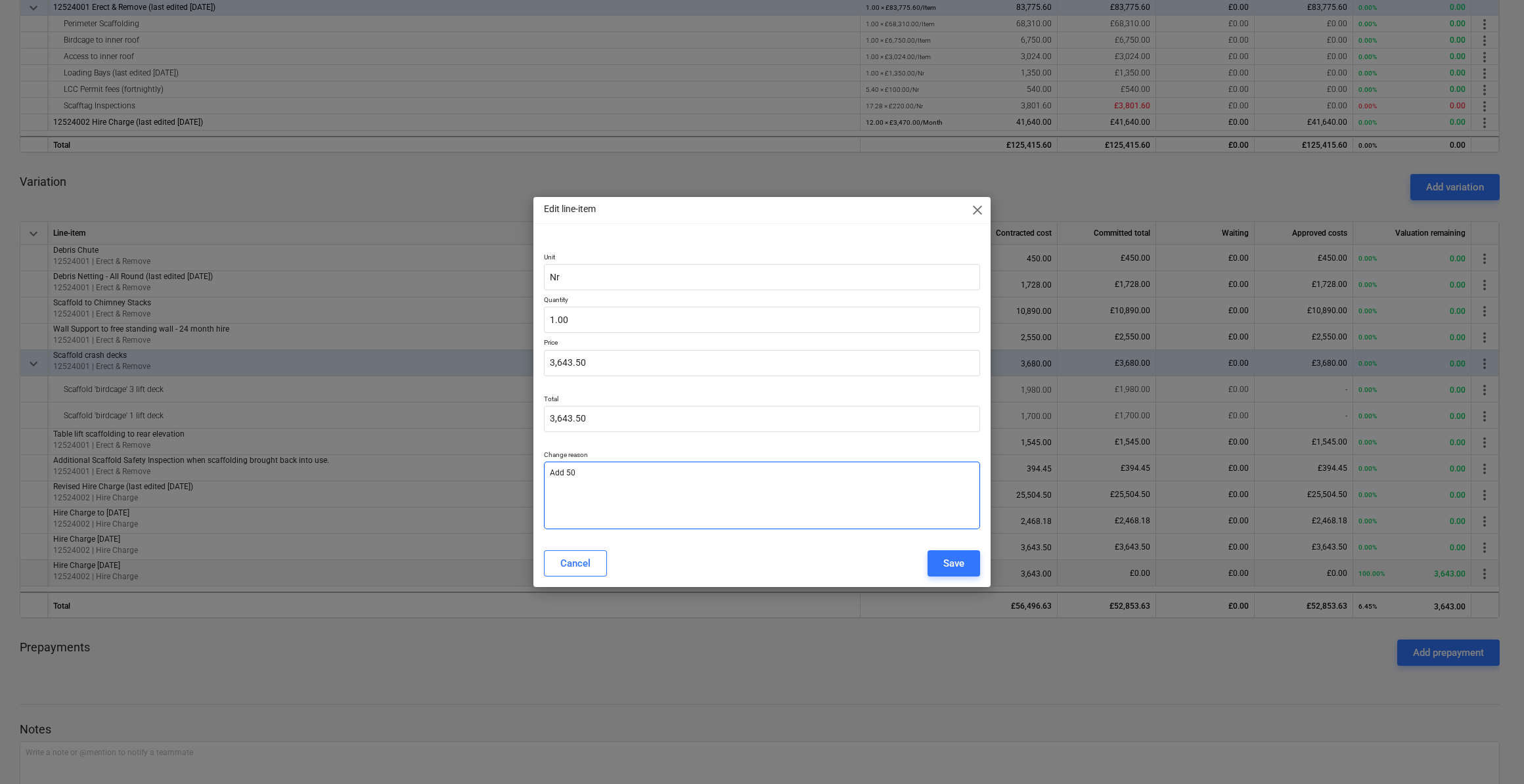
type textarea "x"
type textarea "Add 50p"
click at [954, 563] on div "Save" at bounding box center [953, 563] width 21 height 17
type textarea "x"
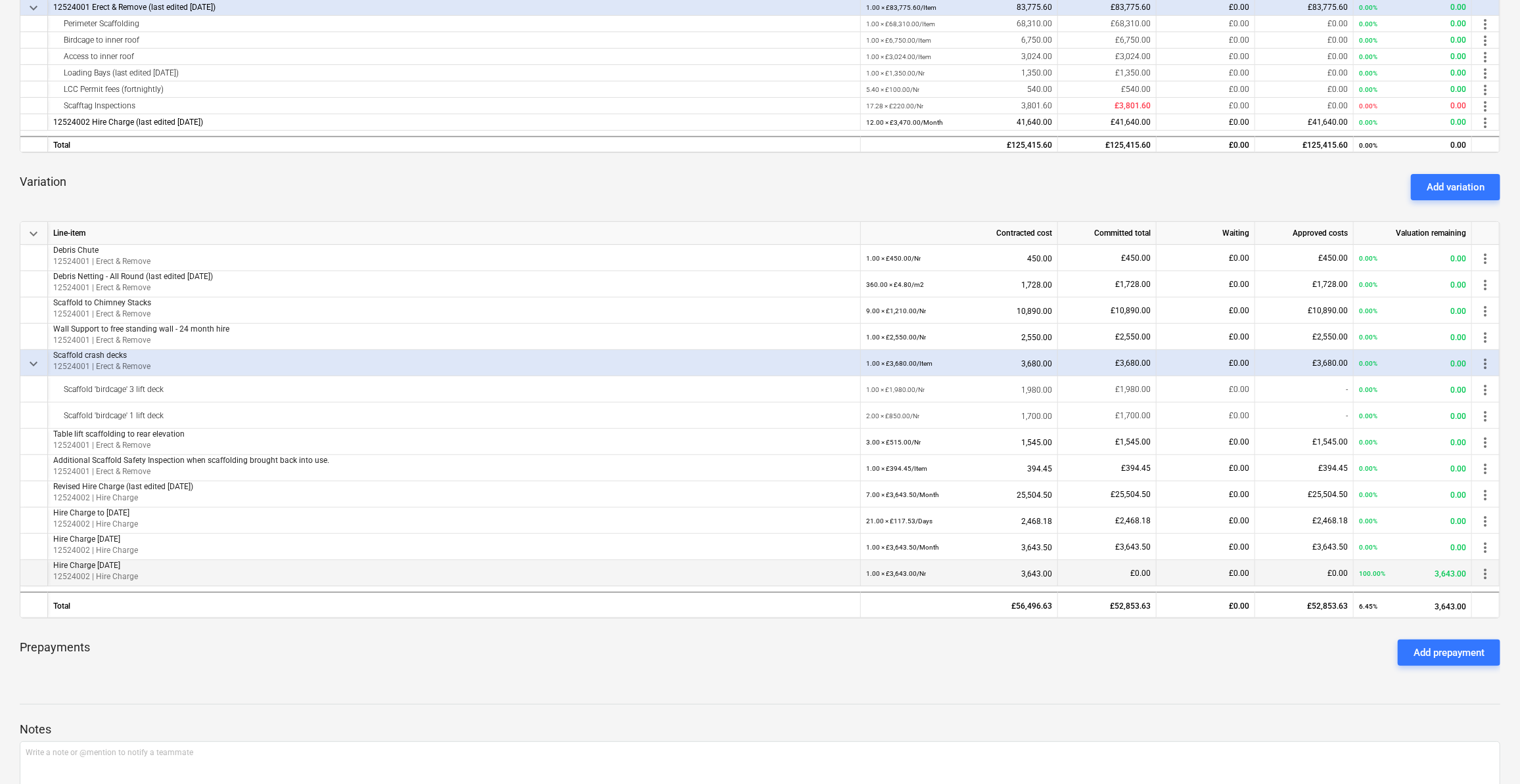
click at [1485, 571] on span "more_vert" at bounding box center [1485, 574] width 16 height 16
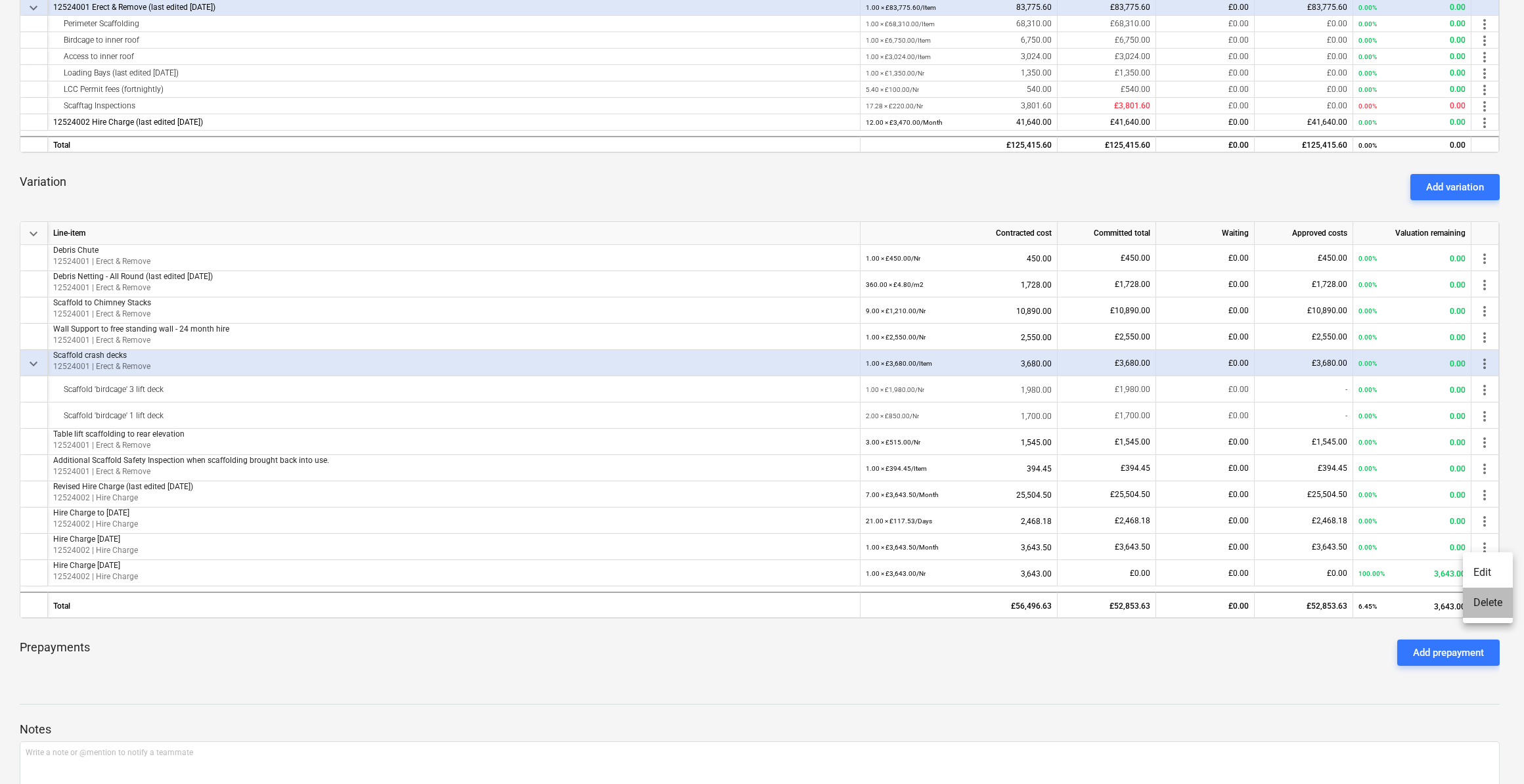
click at [1489, 604] on li "Delete" at bounding box center [1487, 603] width 50 height 30
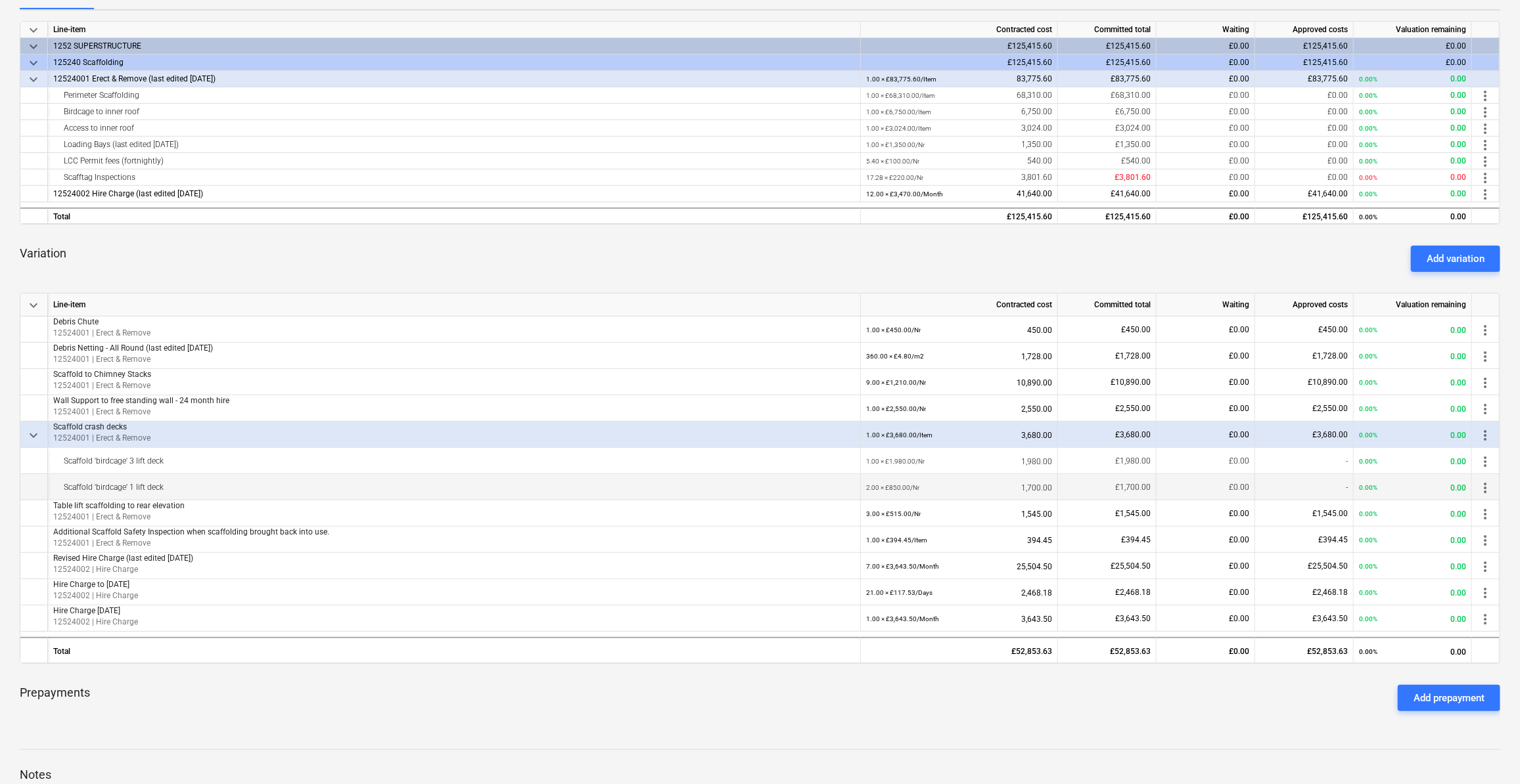
scroll to position [238, 0]
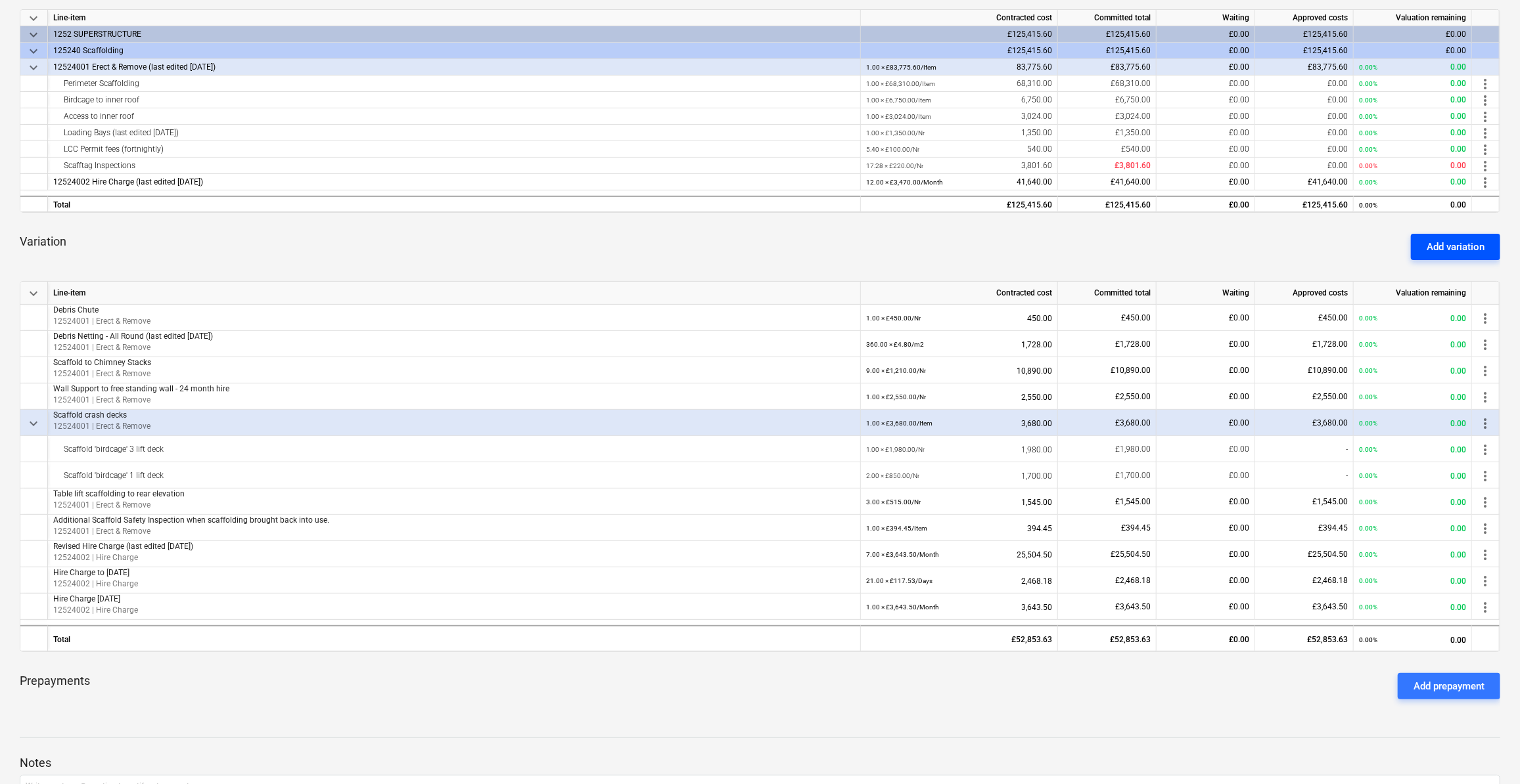
click at [1459, 249] on div "Add variation" at bounding box center [1455, 246] width 58 height 17
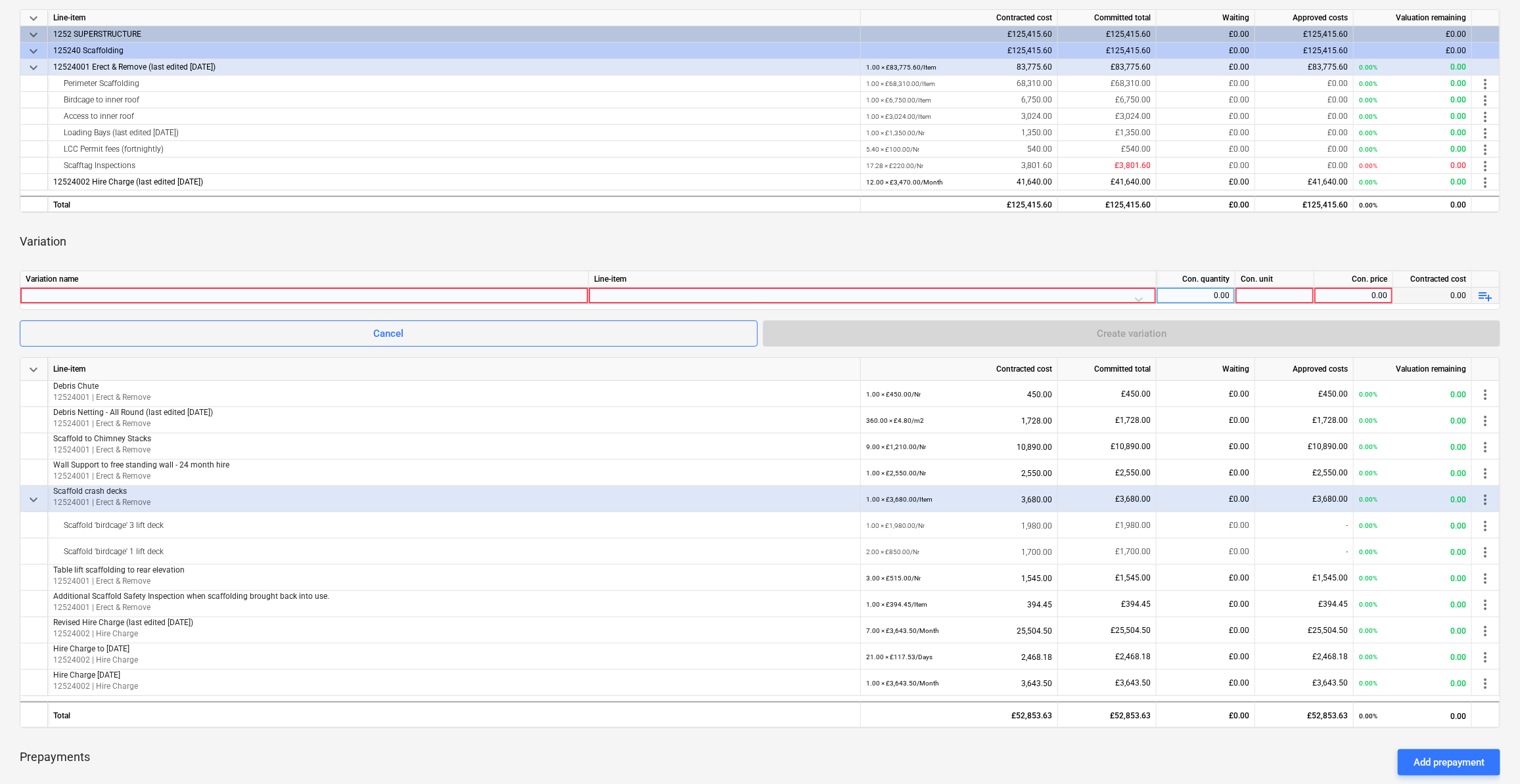
click at [48, 293] on div at bounding box center [304, 295] width 557 height 16
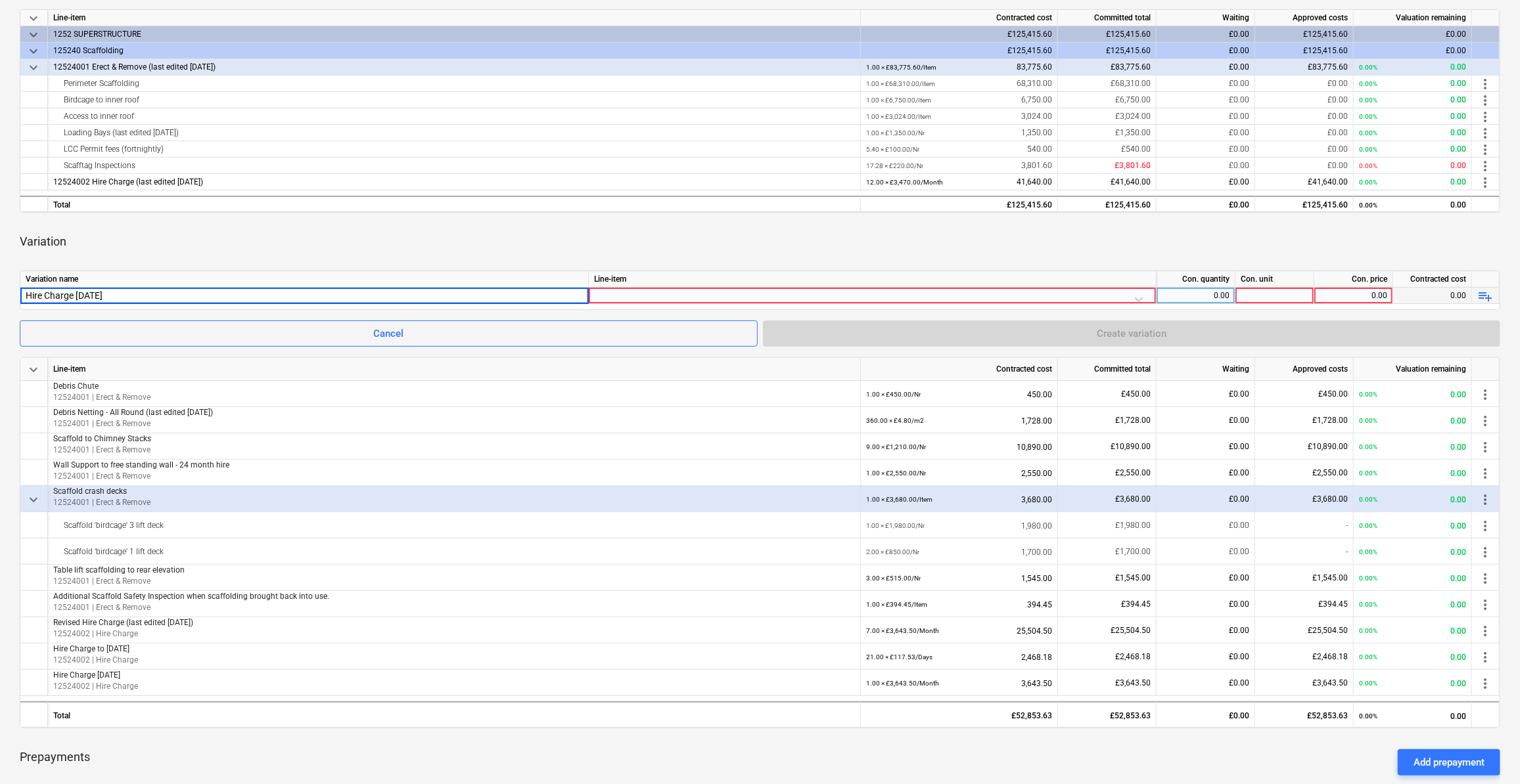
type input "Hire Charge [DATE]"
click at [614, 294] on div at bounding box center [872, 299] width 556 height 23
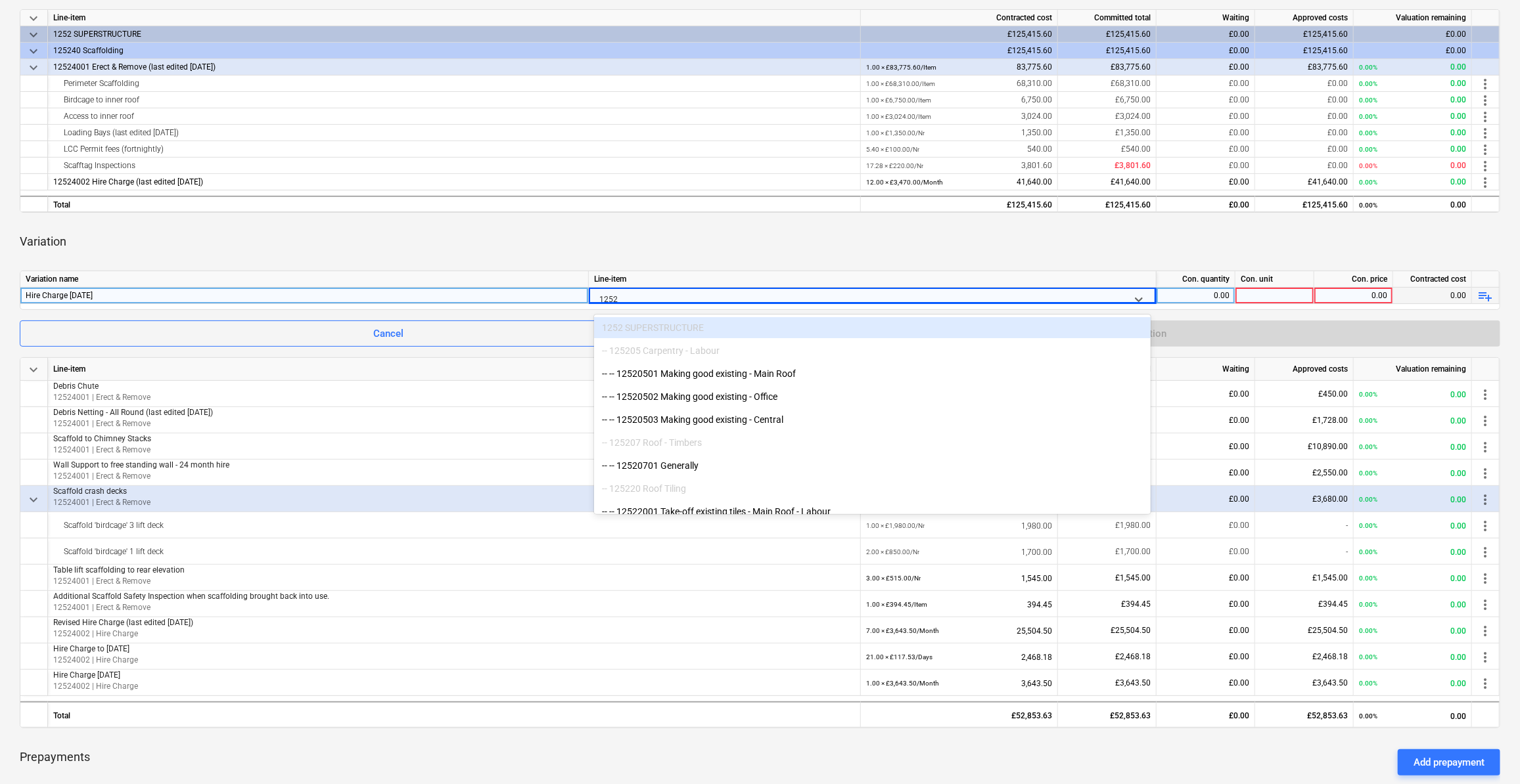
type input "12524"
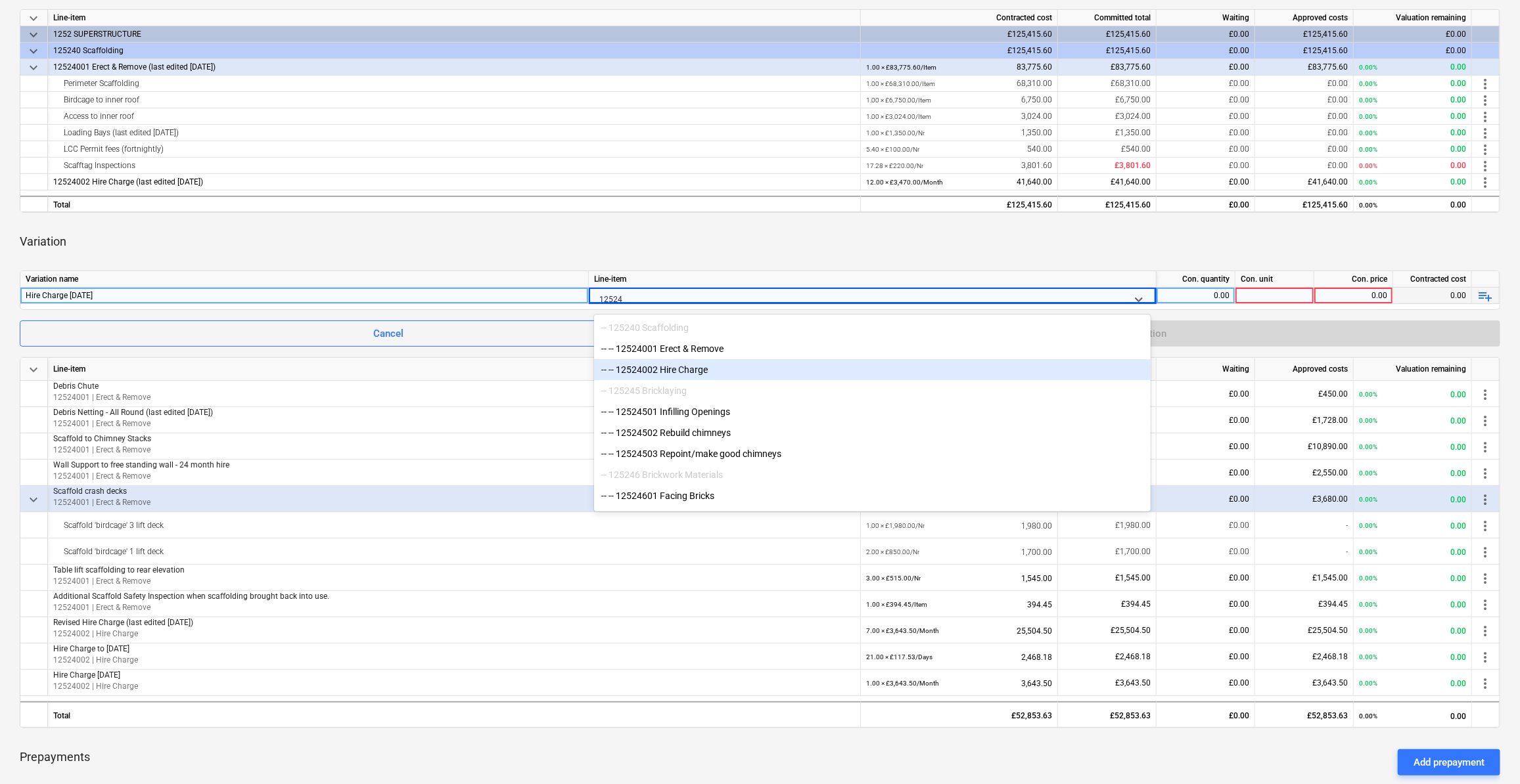
click at [660, 373] on div "-- -- 12524002 Hire Charge" at bounding box center [872, 369] width 556 height 21
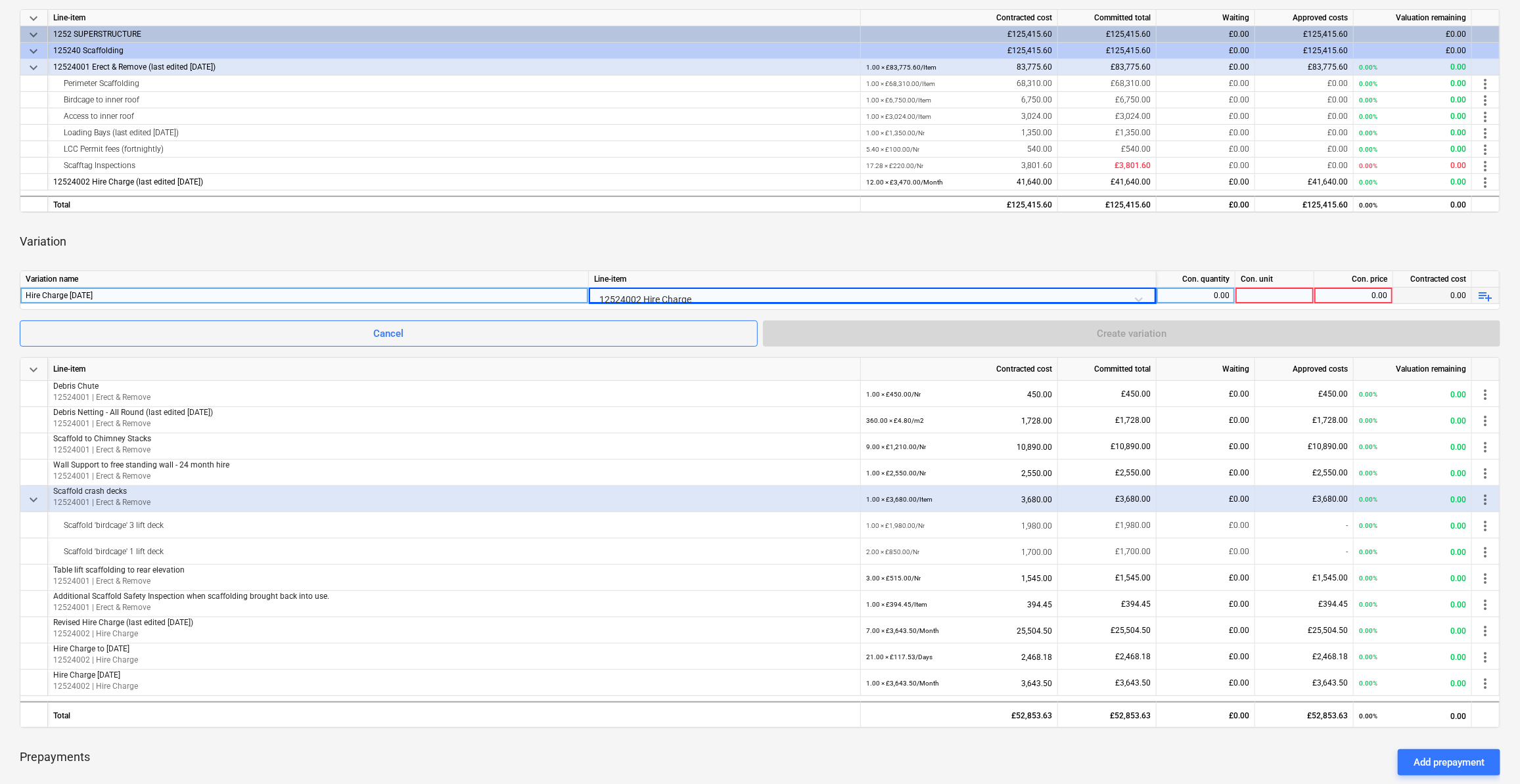
click at [1189, 296] on div "0.00" at bounding box center [1195, 295] width 68 height 17
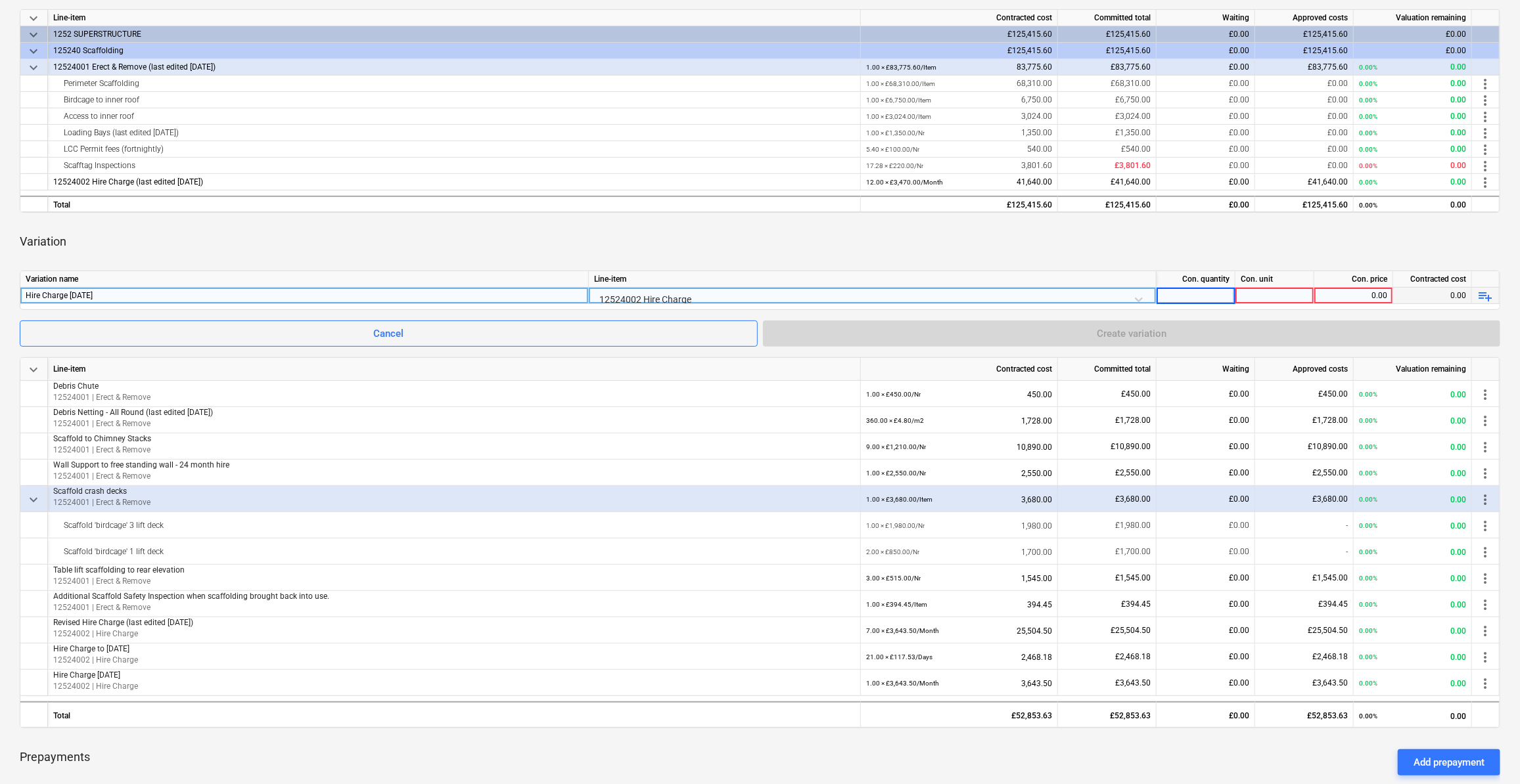
type input "1"
click at [1274, 294] on div at bounding box center [1274, 295] width 79 height 17
type input "3"
type input "1"
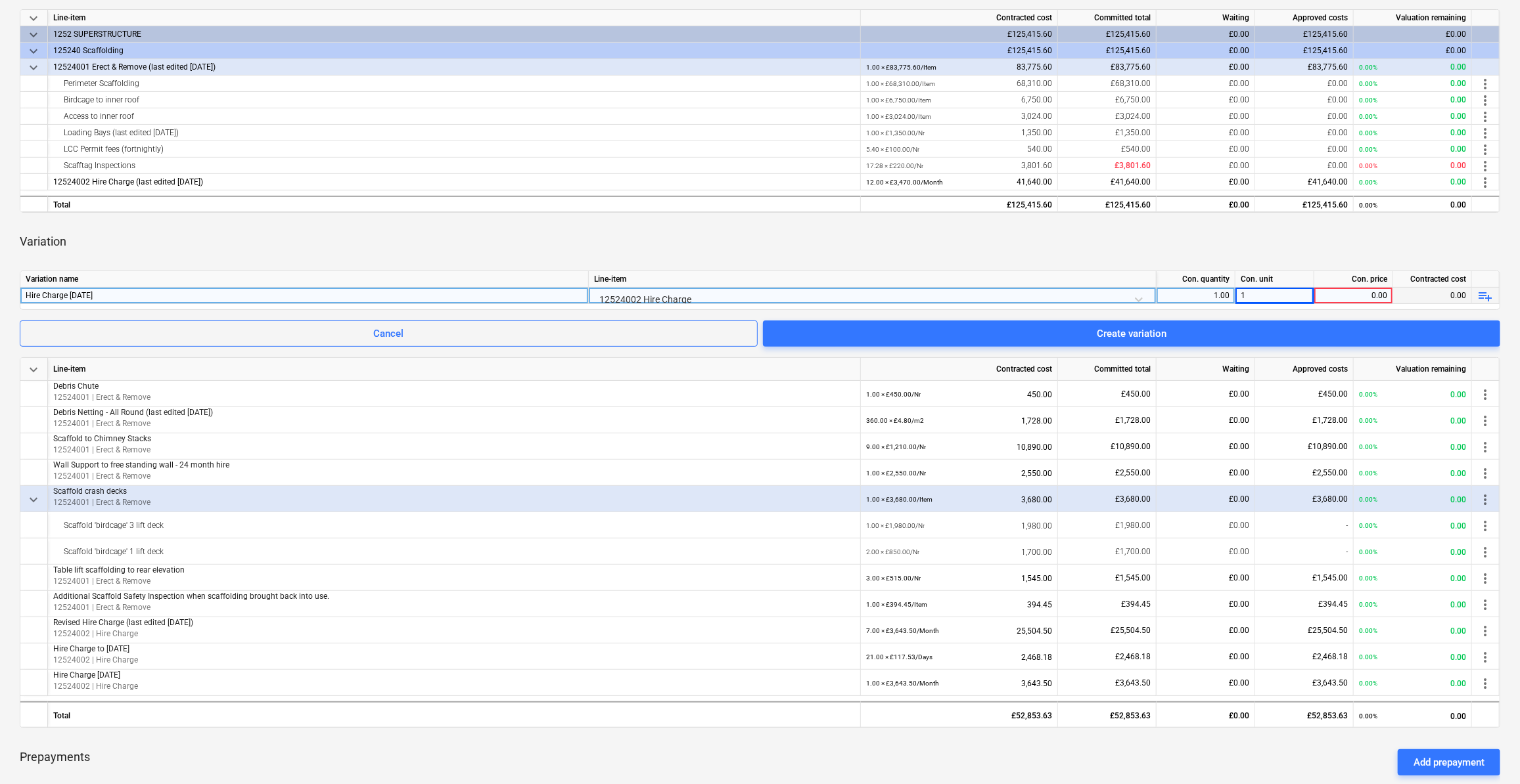
click at [1356, 292] on div "0.00" at bounding box center [1352, 295] width 68 height 17
type input "3643.50"
click at [1429, 308] on div "Variation name Line-item Con. quantity Con. unit Con. price Contracted cost Hir…" at bounding box center [760, 291] width 1480 height 40
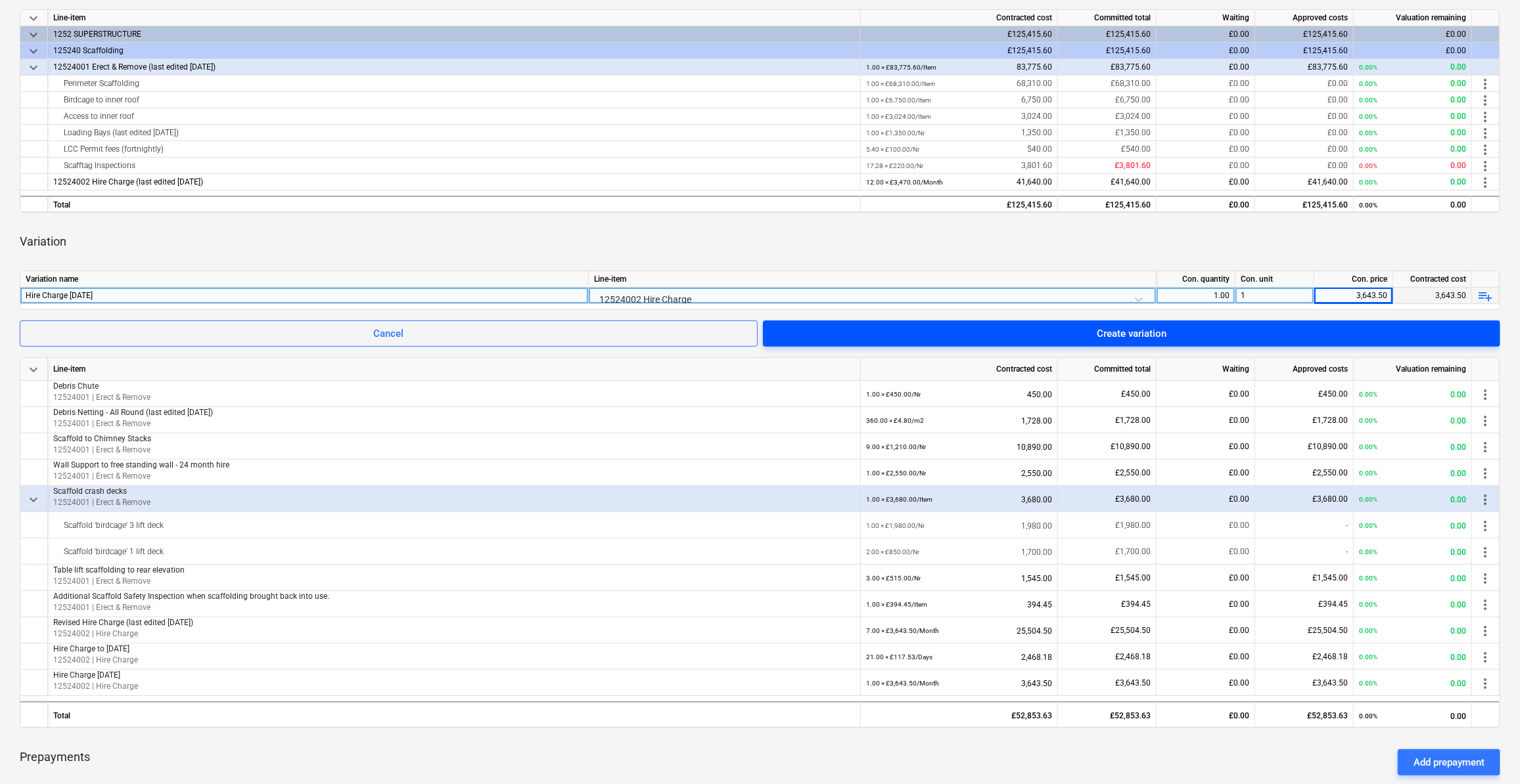
click at [1114, 328] on div "Create variation" at bounding box center [1131, 333] width 70 height 17
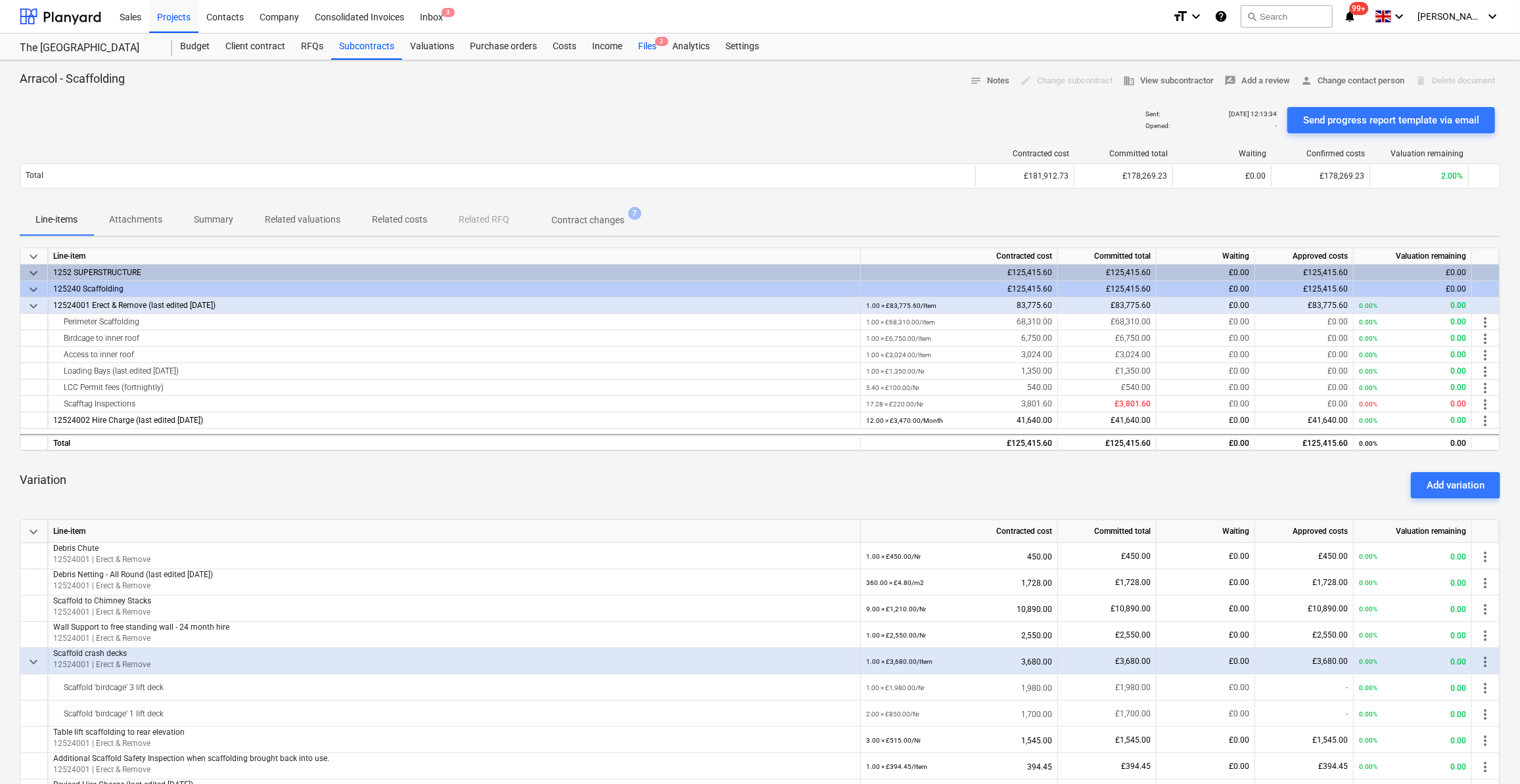
click at [644, 46] on div "Files 2" at bounding box center [647, 46] width 34 height 26
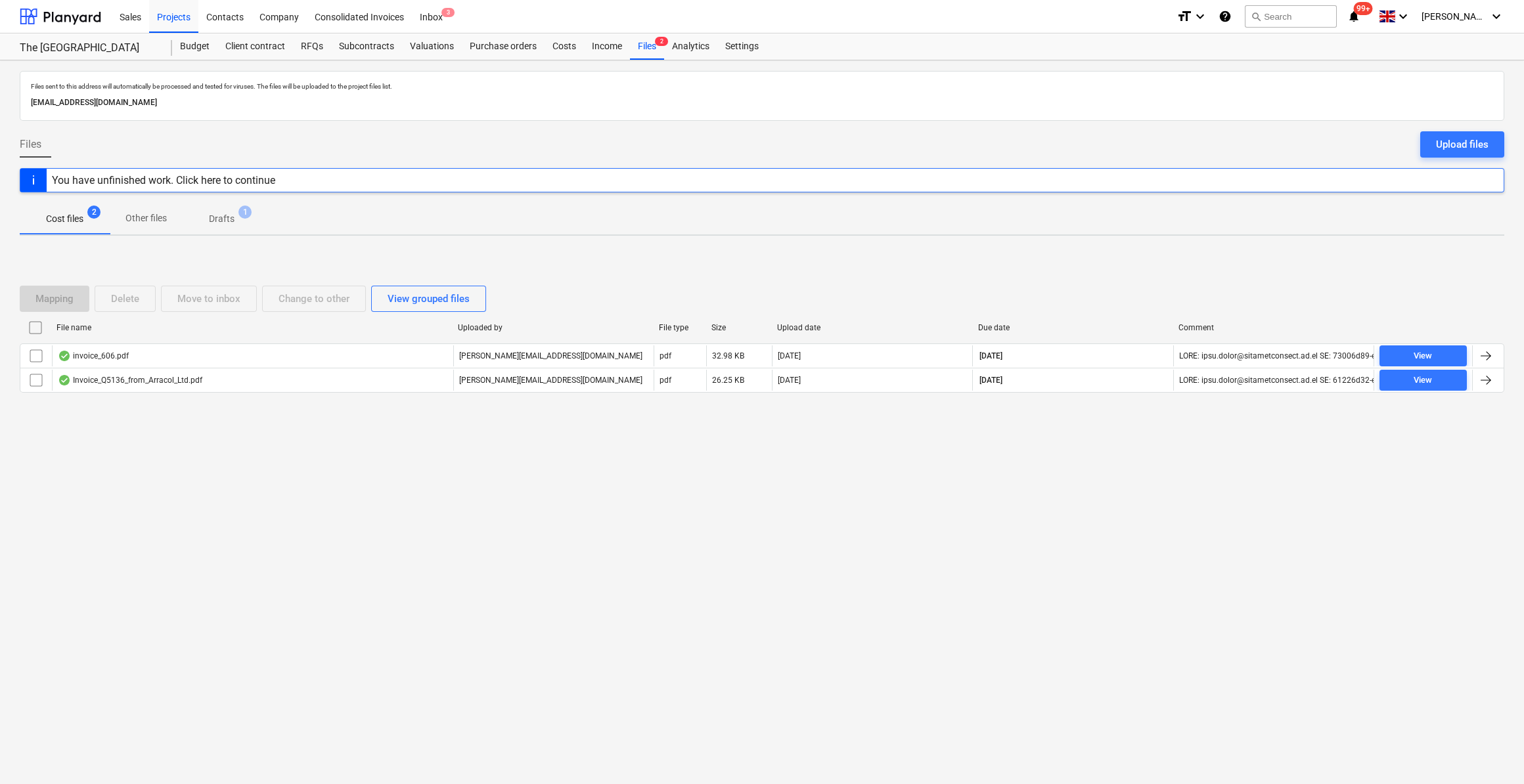
click at [215, 216] on p "Drafts" at bounding box center [222, 218] width 25 height 14
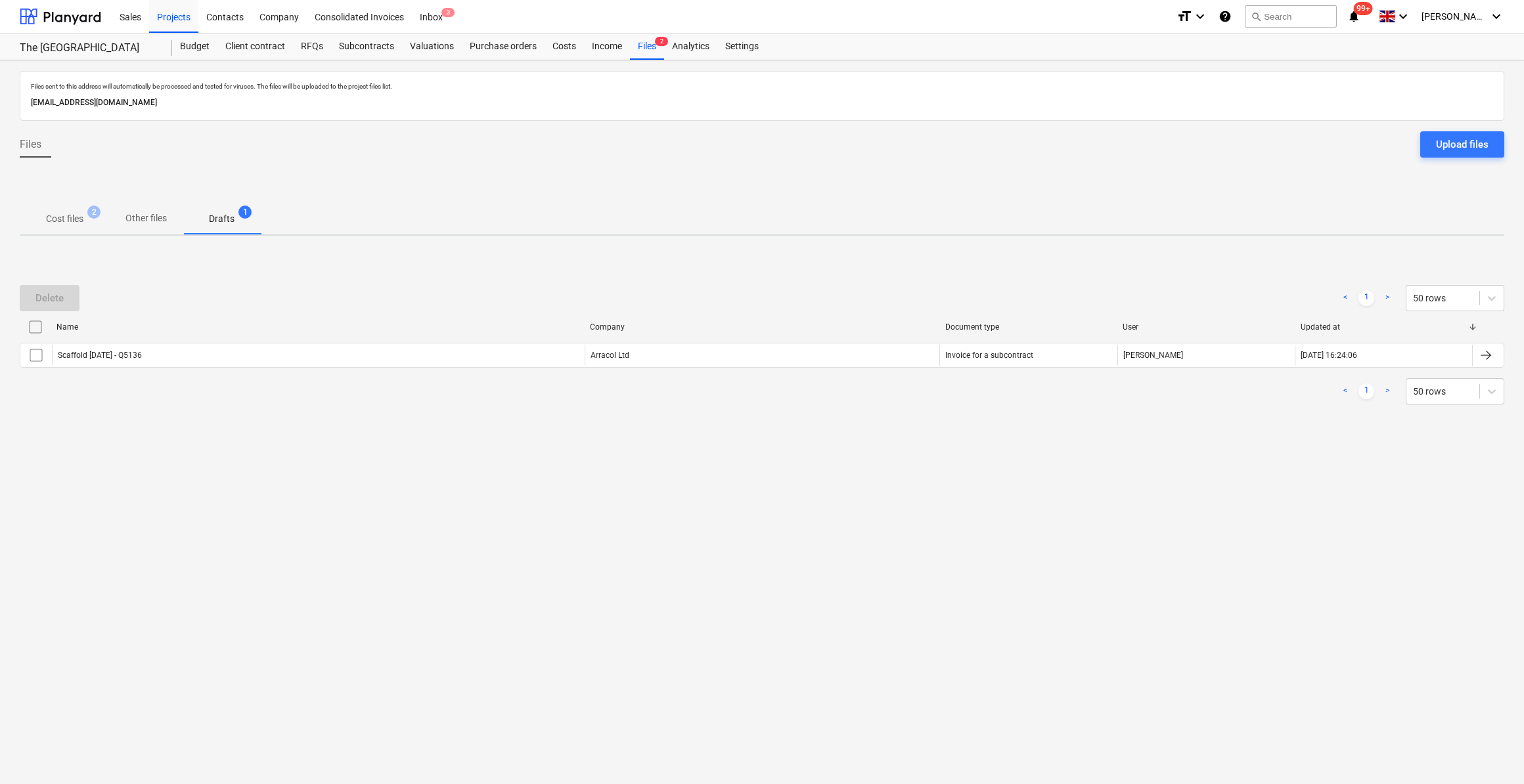
click at [35, 329] on input "checkbox" at bounding box center [35, 327] width 21 height 21
click at [63, 295] on div "Delete" at bounding box center [50, 298] width 29 height 17
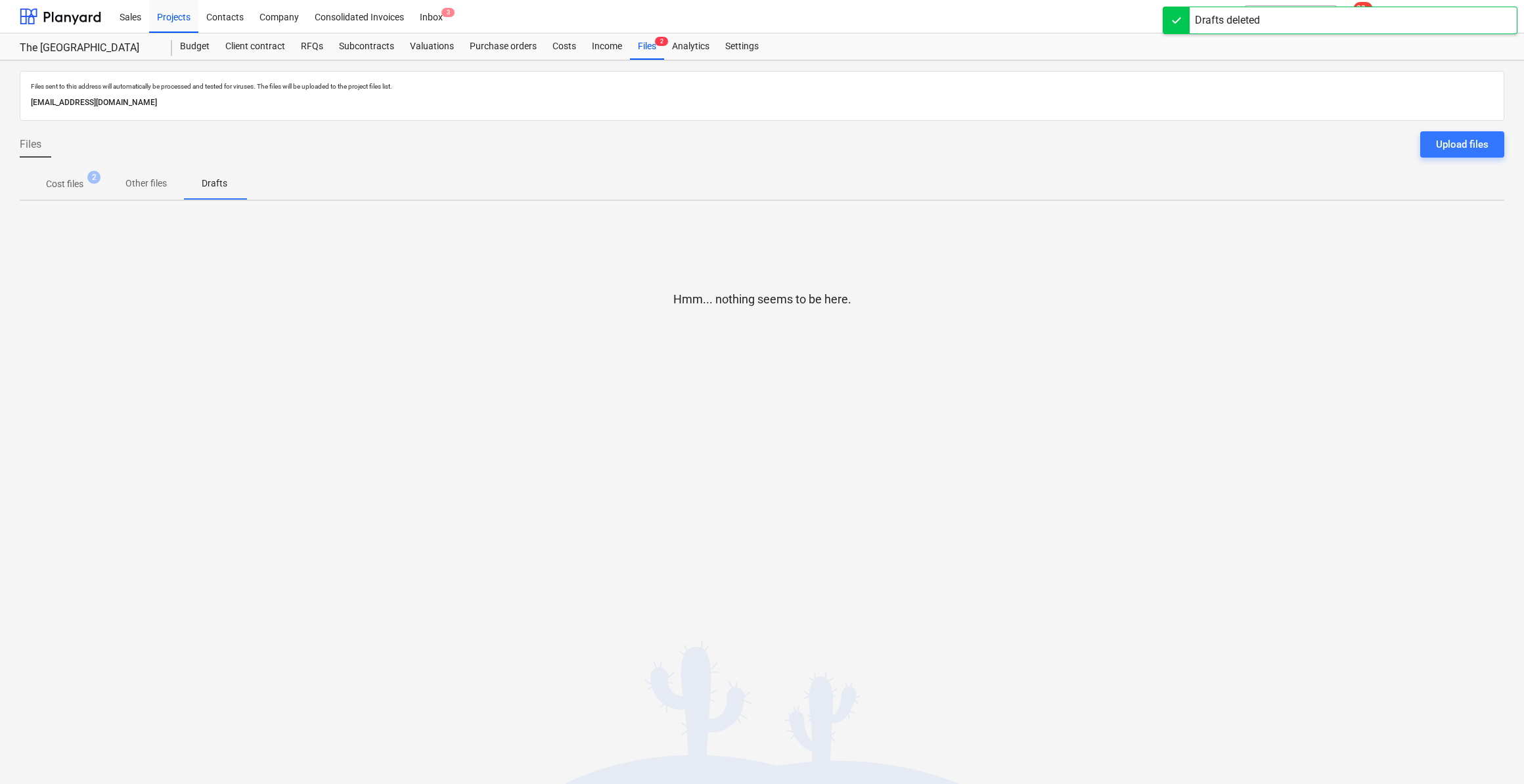
click at [60, 179] on p "Cost files" at bounding box center [64, 183] width 37 height 14
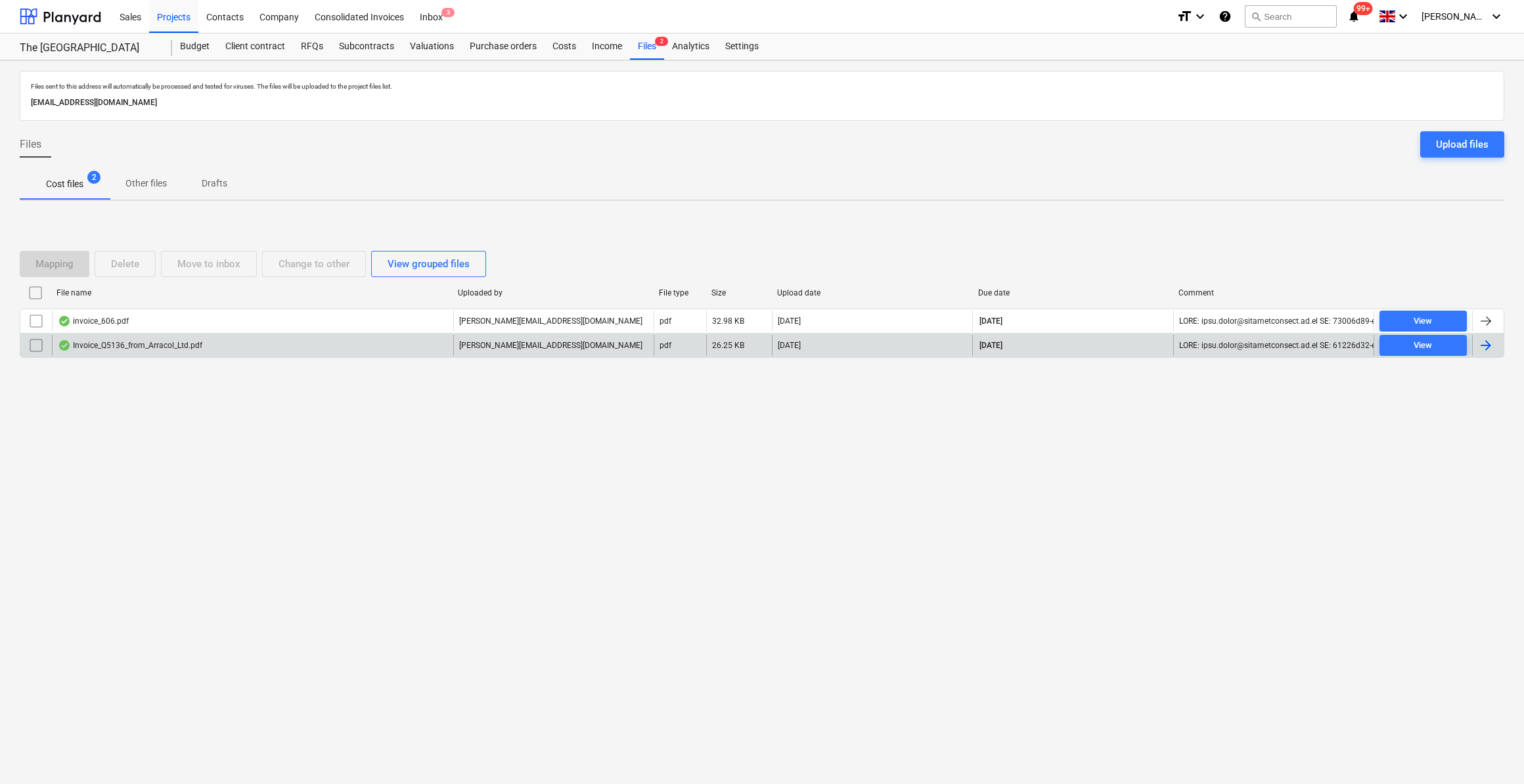
click at [1485, 346] on div at bounding box center [1486, 346] width 16 height 16
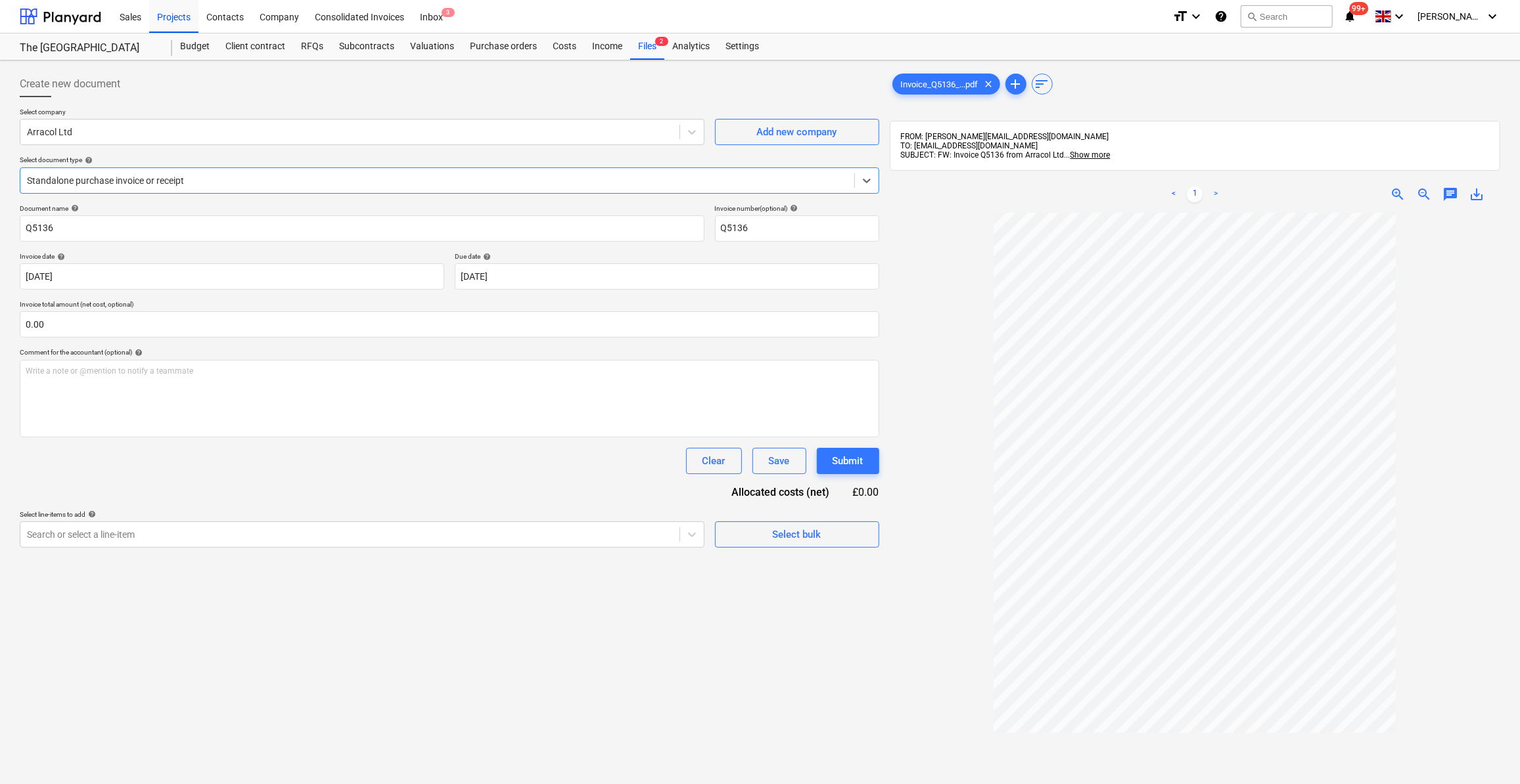
click at [79, 180] on div at bounding box center [437, 180] width 821 height 14
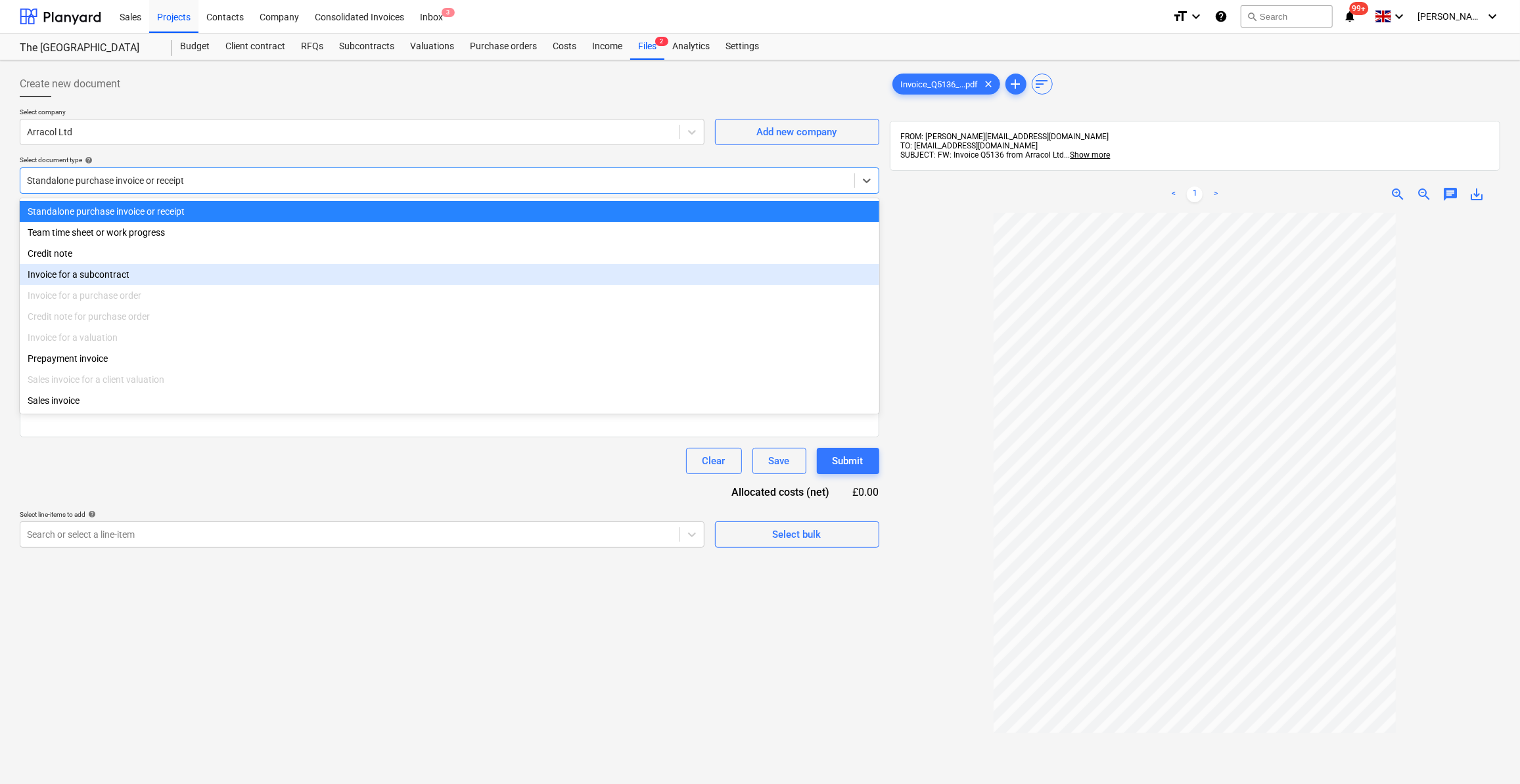
click at [82, 271] on div "Invoice for a subcontract" at bounding box center [450, 274] width 860 height 21
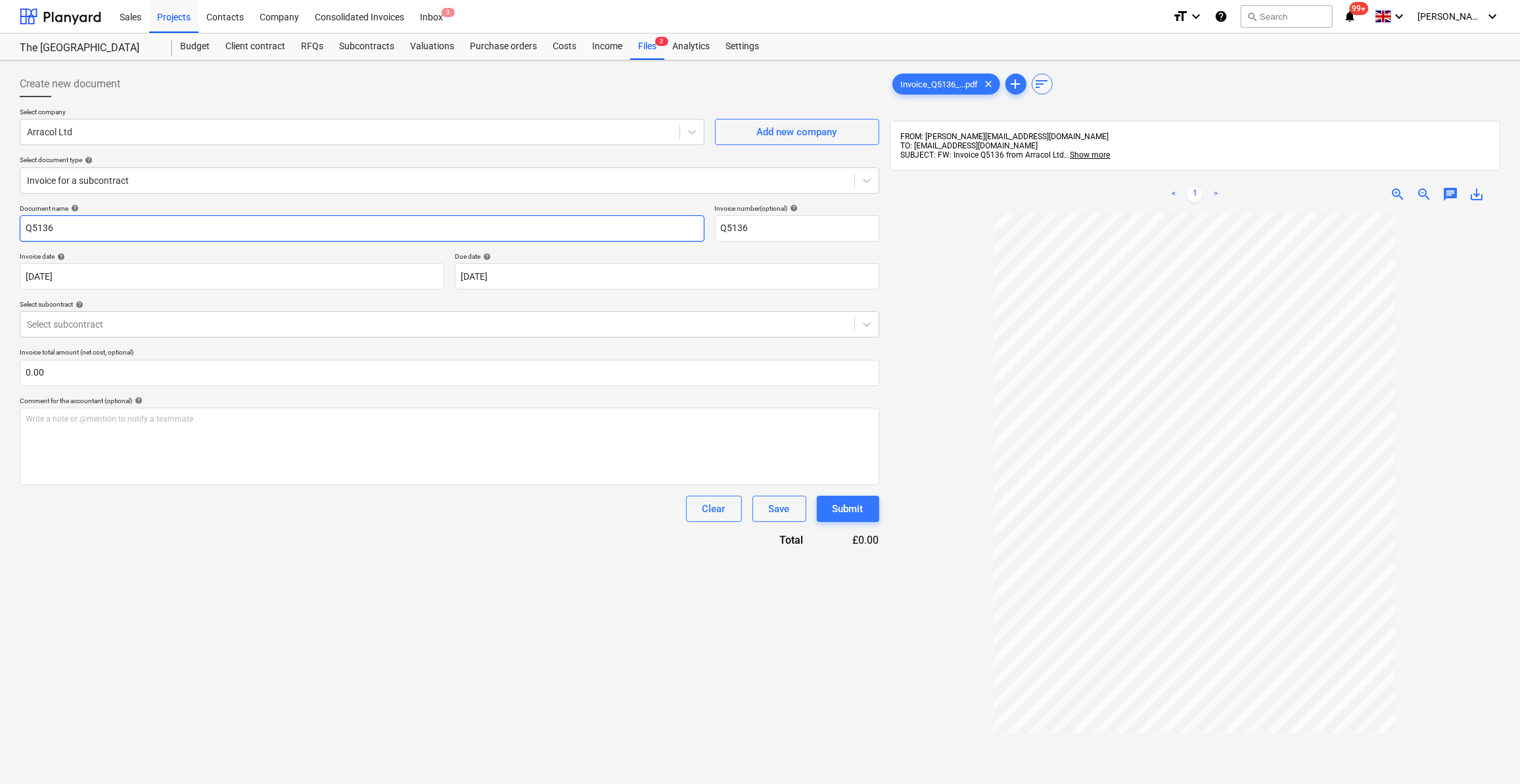
click at [25, 226] on input "Q5136" at bounding box center [362, 228] width 685 height 26
type input "Hire [DATE] - Q5136"
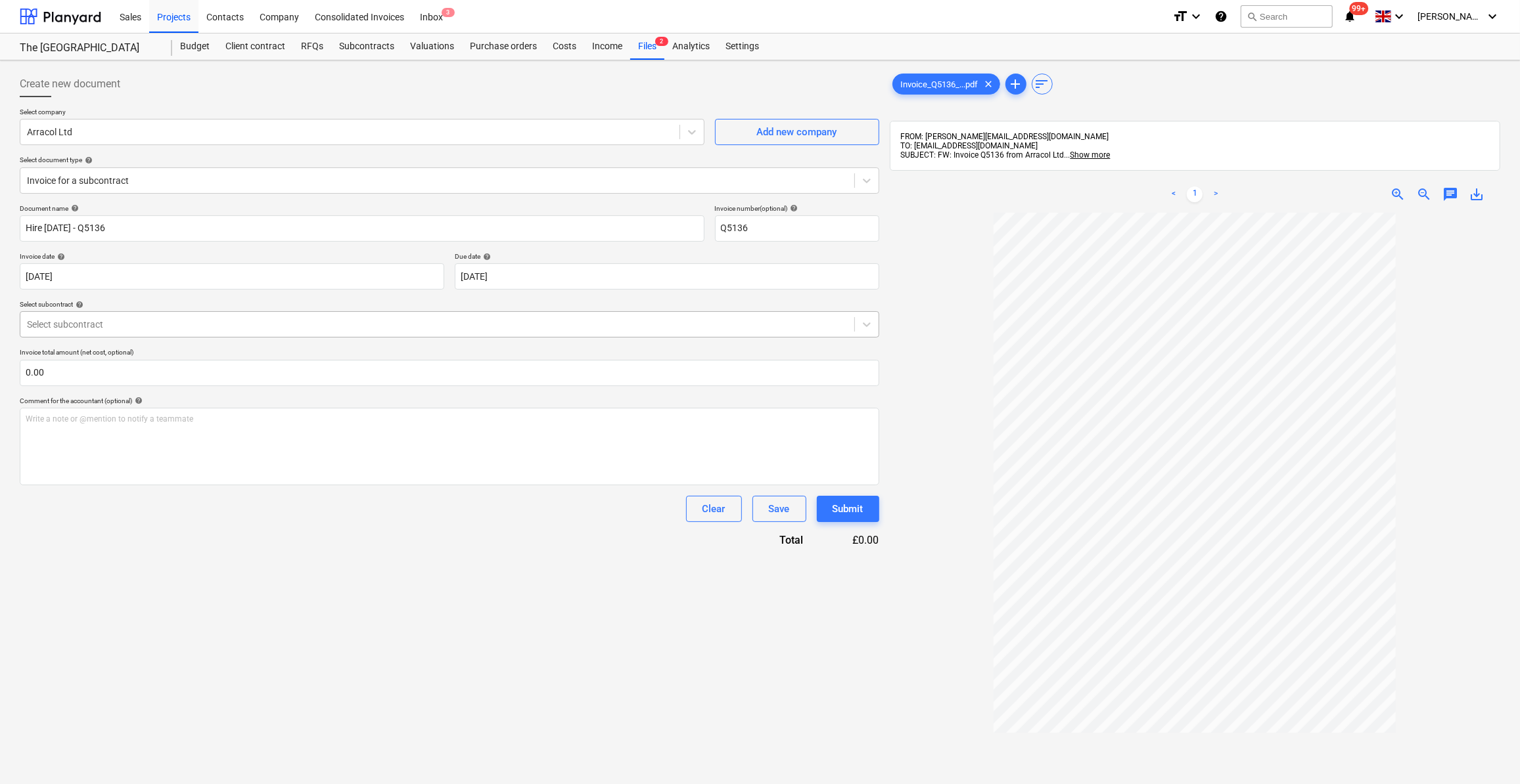
click at [119, 326] on div at bounding box center [437, 324] width 821 height 14
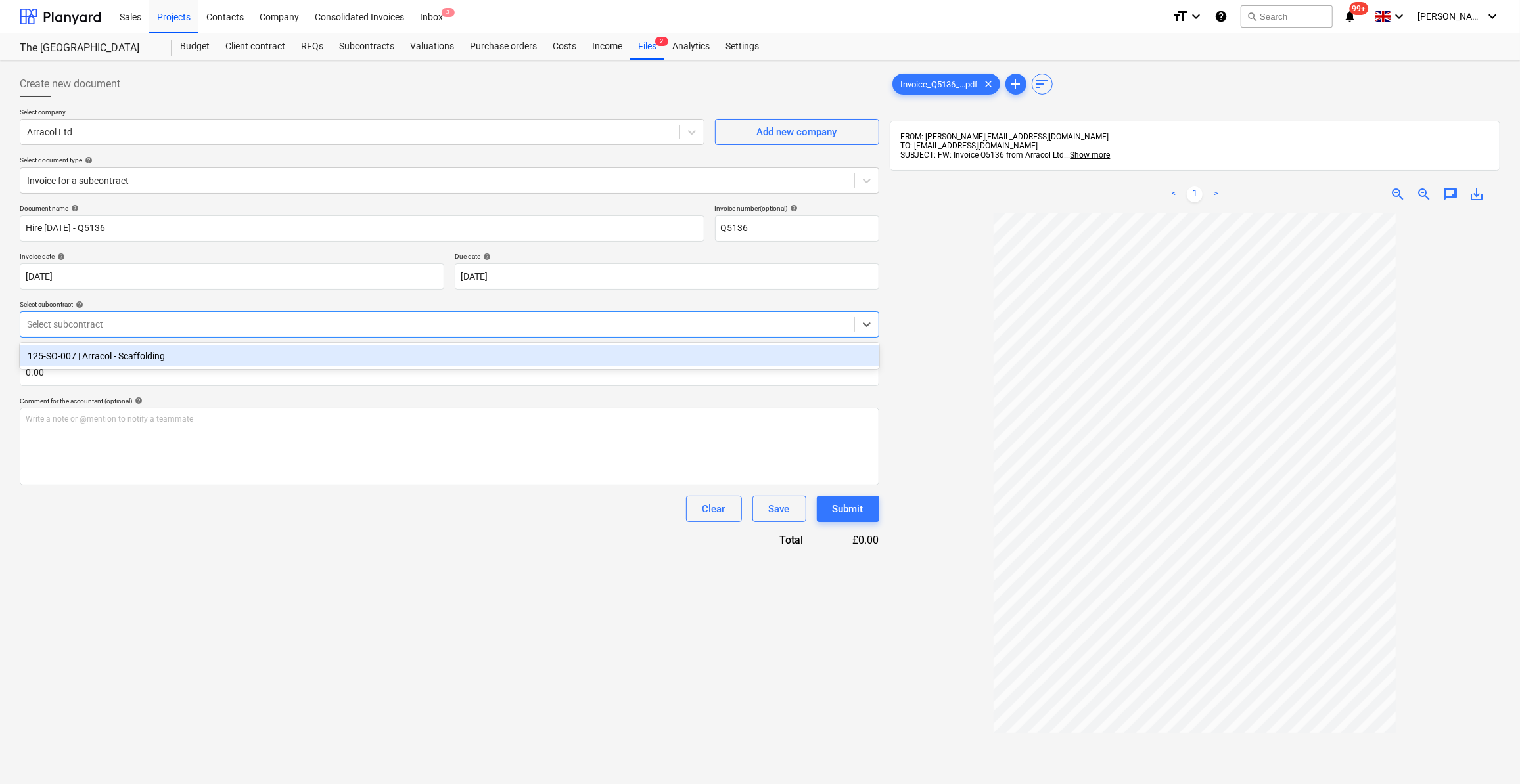
click at [120, 351] on div "125-SO-007 | Arracol - Scaffolding" at bounding box center [450, 356] width 860 height 21
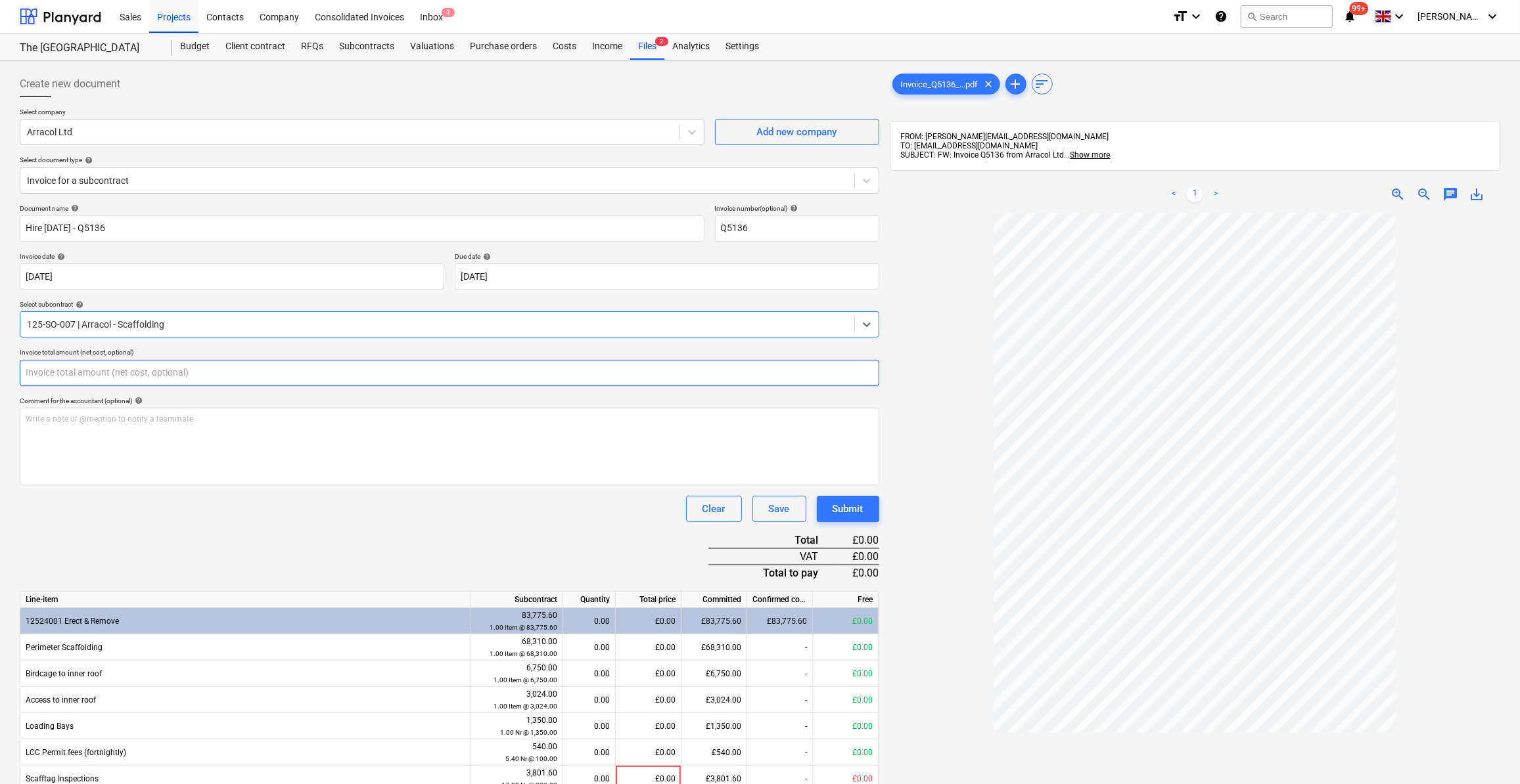
click at [57, 369] on input "text" at bounding box center [450, 373] width 860 height 26
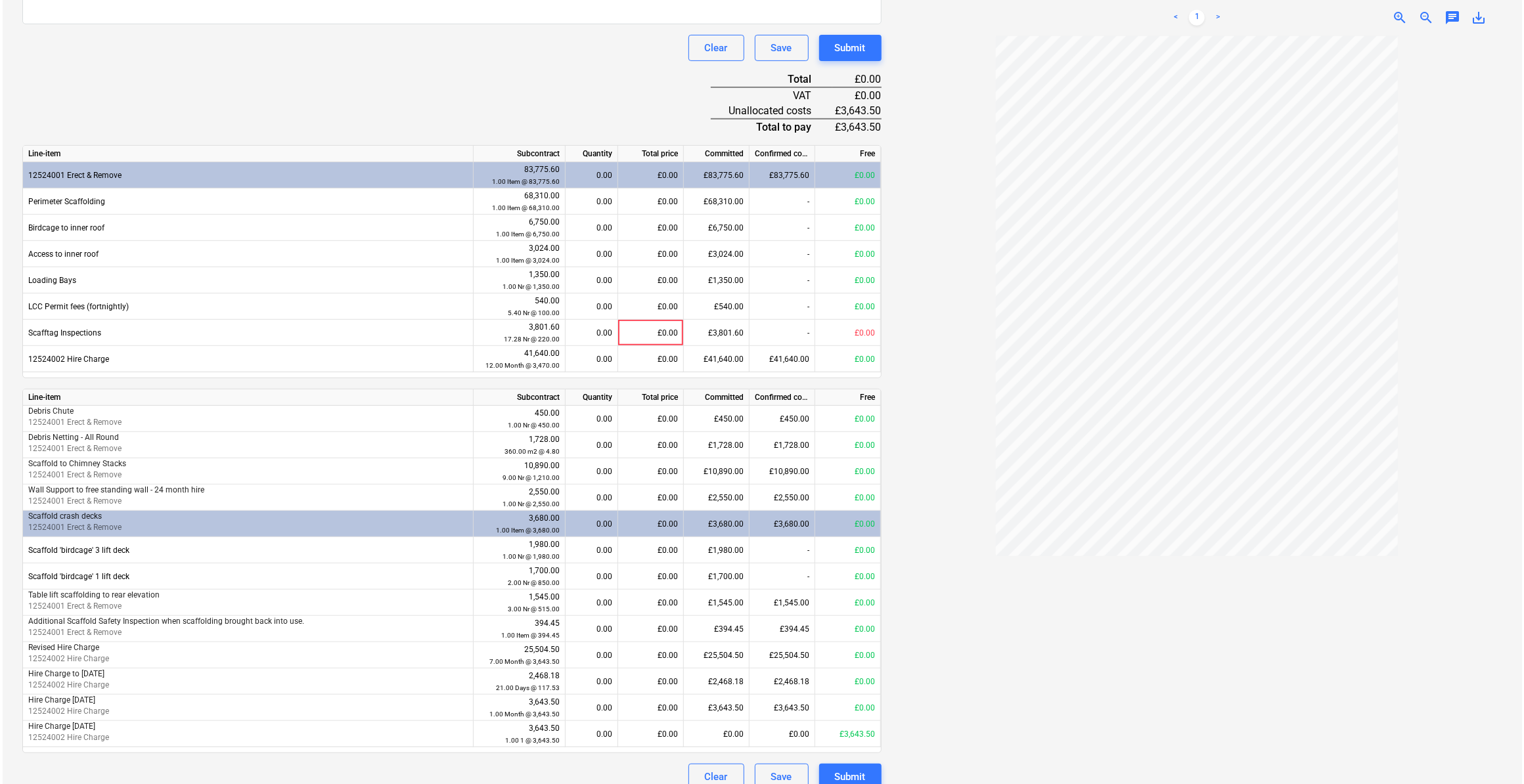
scroll to position [477, 0]
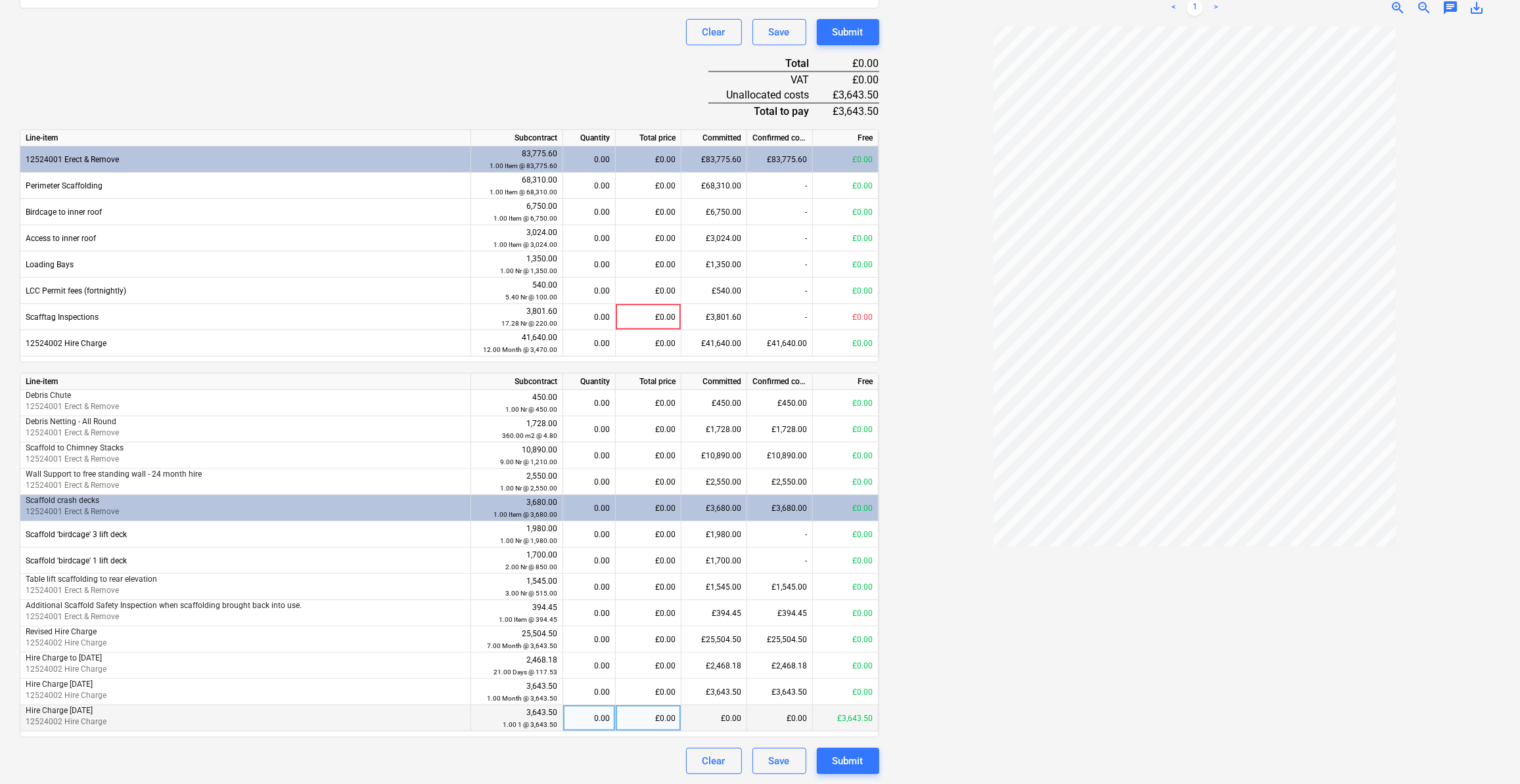
type input "3,643.50"
click at [655, 718] on div "£0.00" at bounding box center [648, 718] width 66 height 26
click at [595, 717] on div "0.00" at bounding box center [589, 718] width 41 height 26
type input "1"
click at [612, 748] on div "Clear Save Submit" at bounding box center [450, 761] width 860 height 26
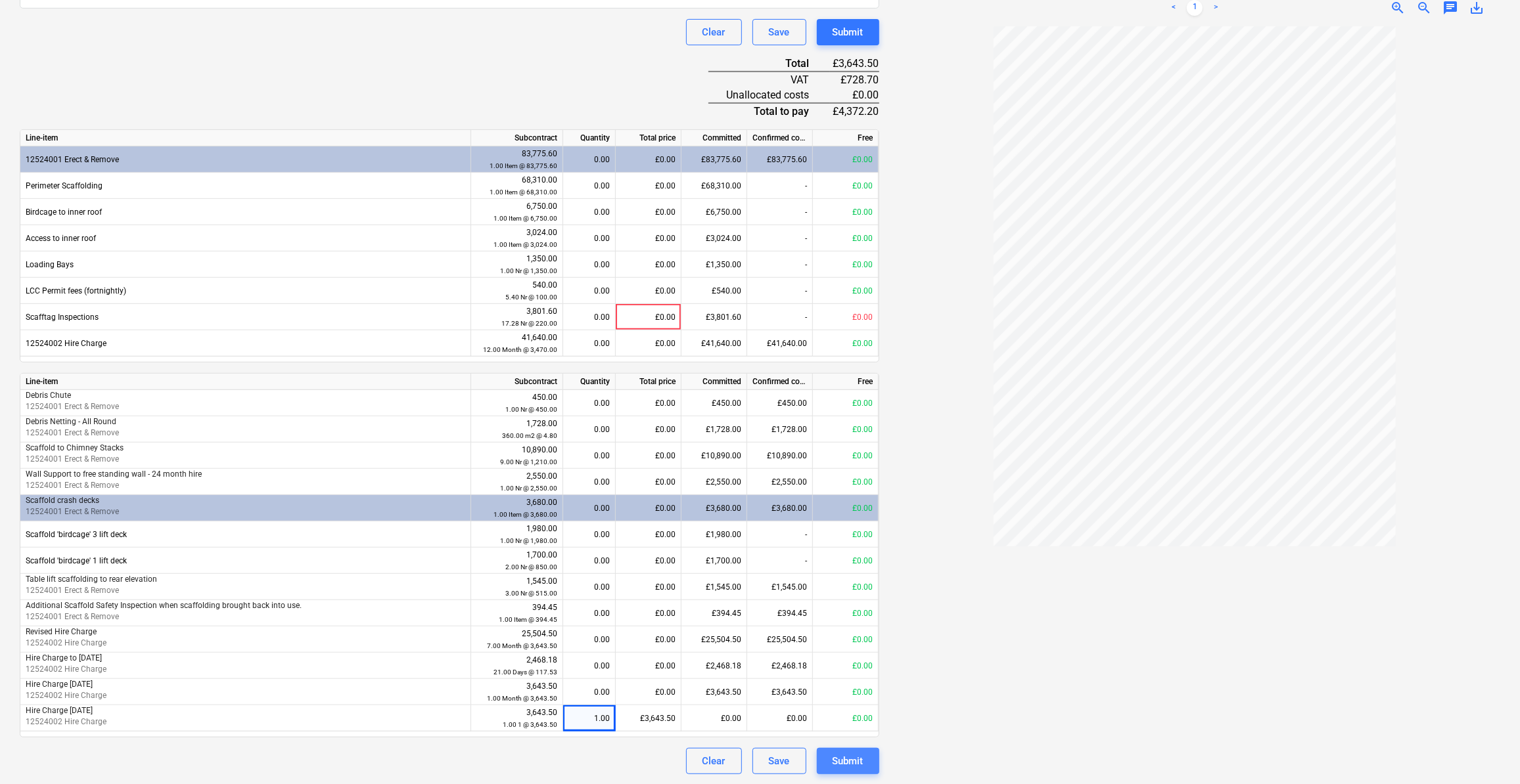
click at [841, 762] on div "Submit" at bounding box center [848, 761] width 31 height 17
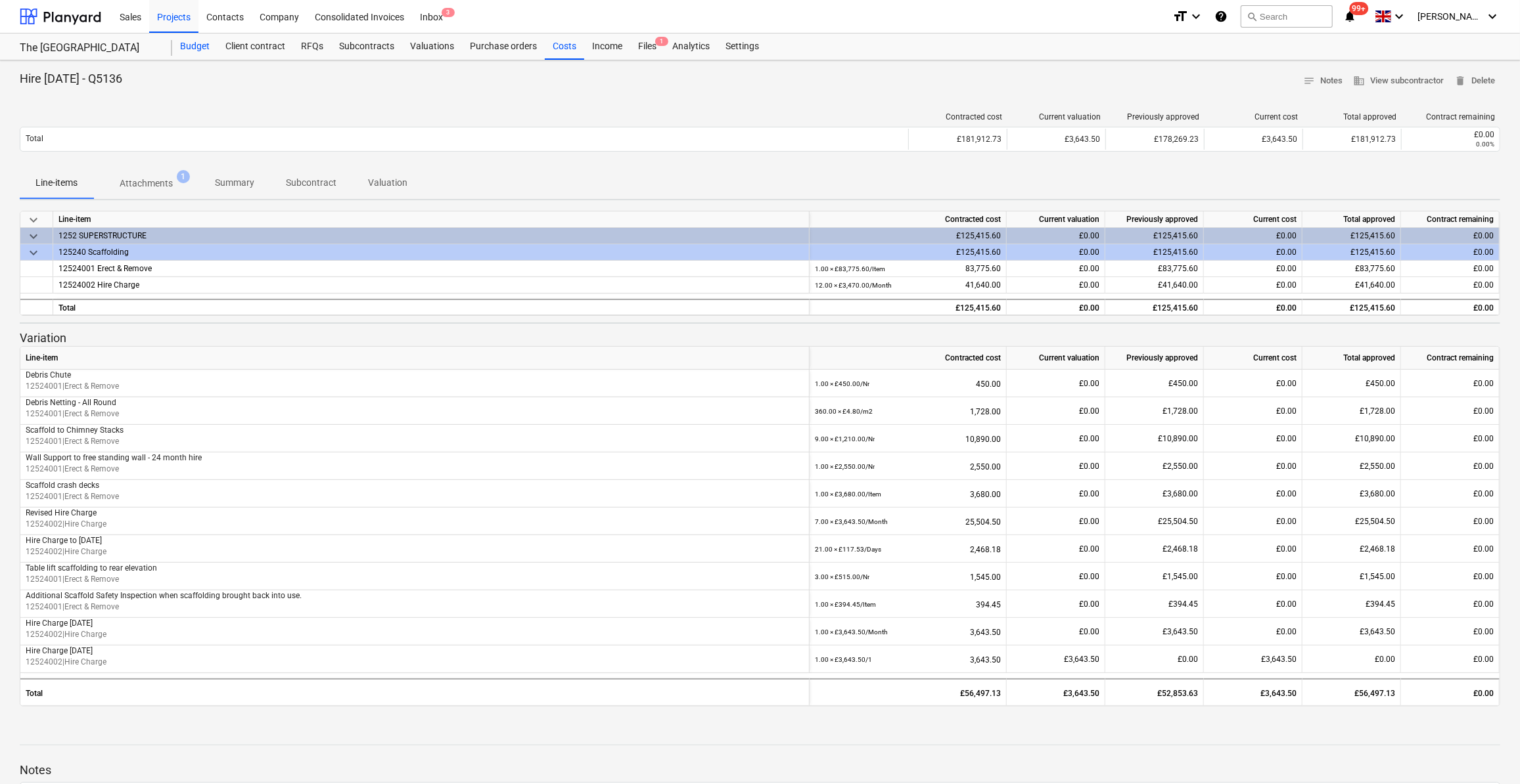
click at [191, 51] on div "Budget" at bounding box center [195, 46] width 45 height 26
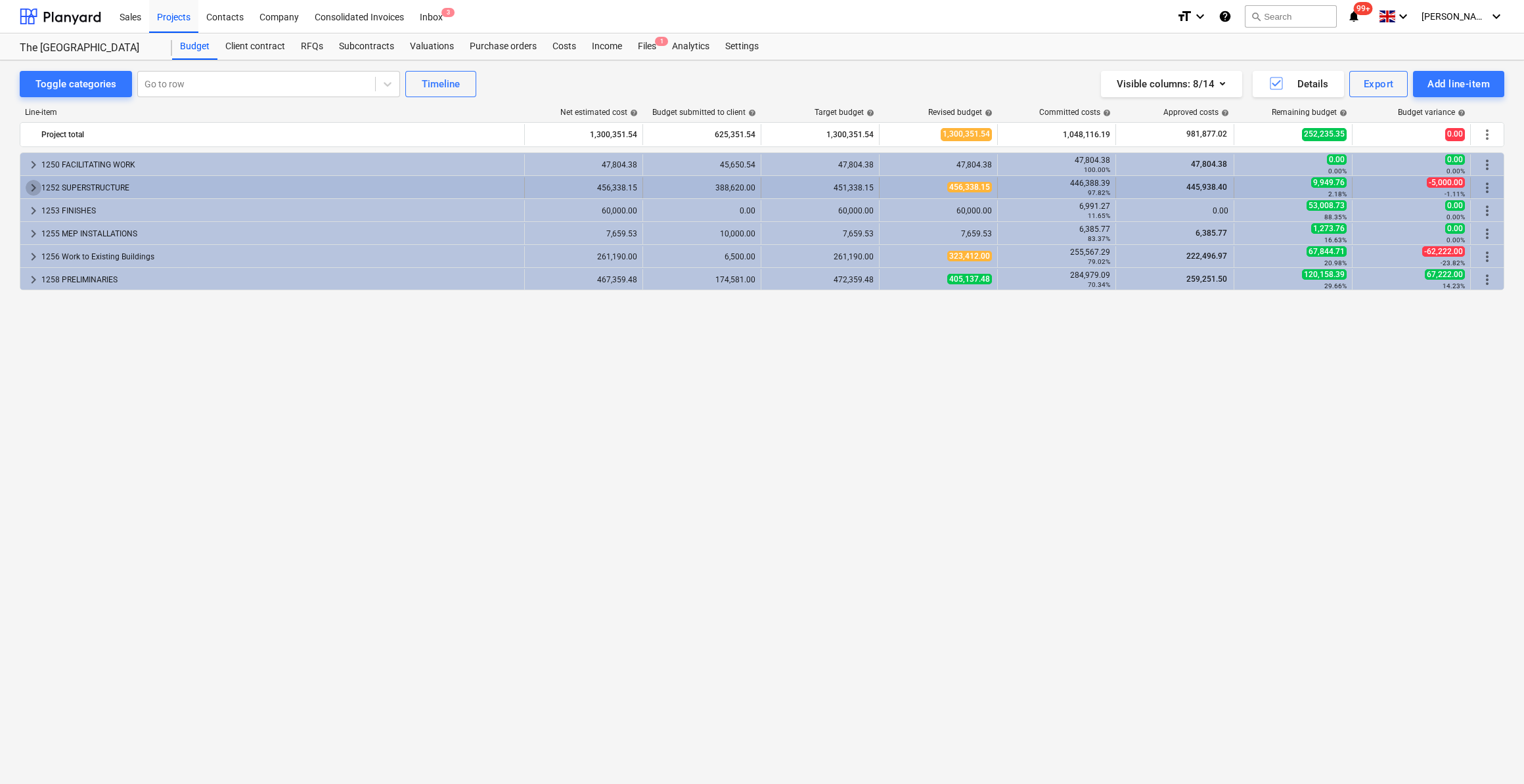
click at [36, 184] on span "keyboard_arrow_right" at bounding box center [33, 188] width 16 height 16
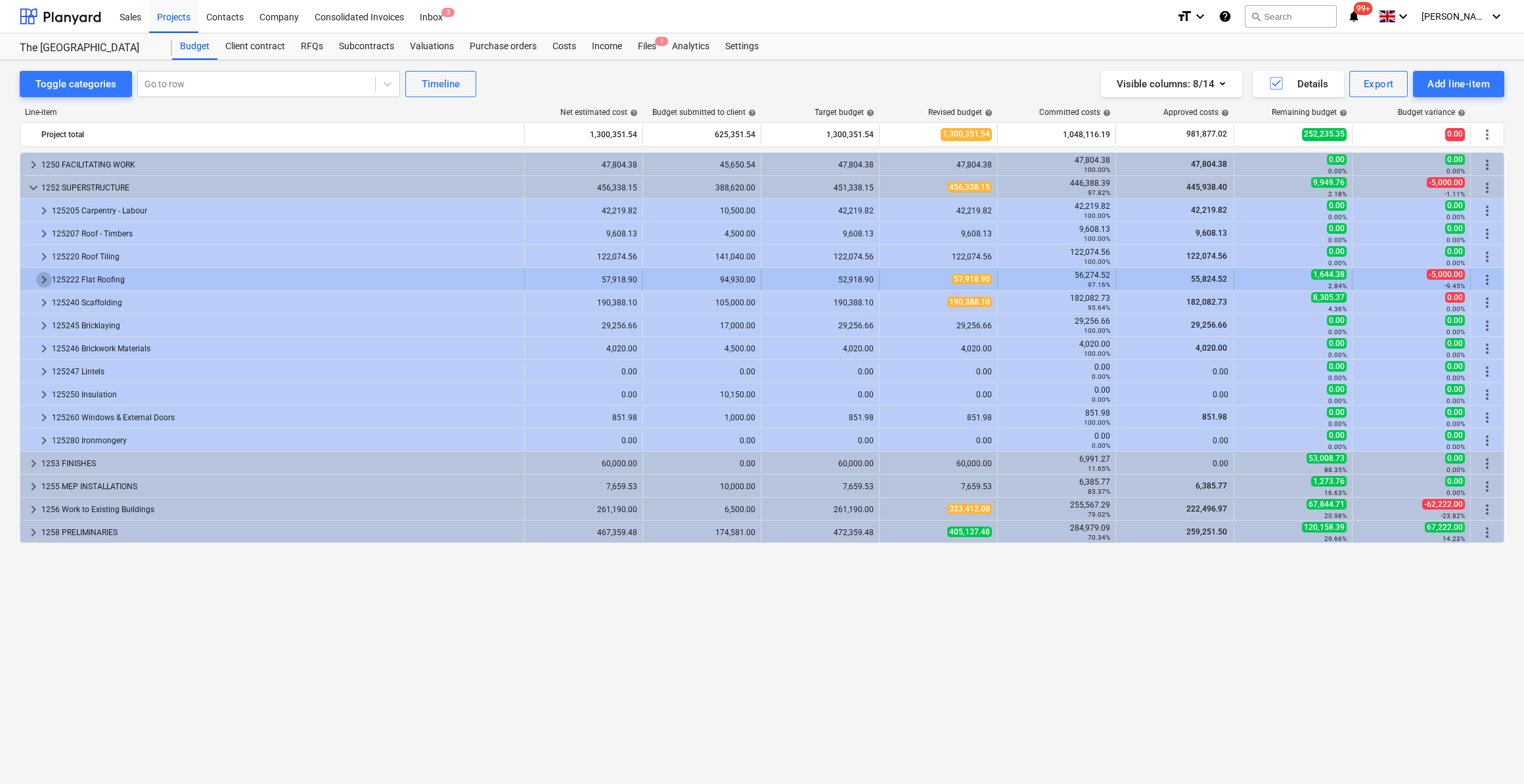
click at [40, 279] on span "keyboard_arrow_right" at bounding box center [44, 280] width 16 height 16
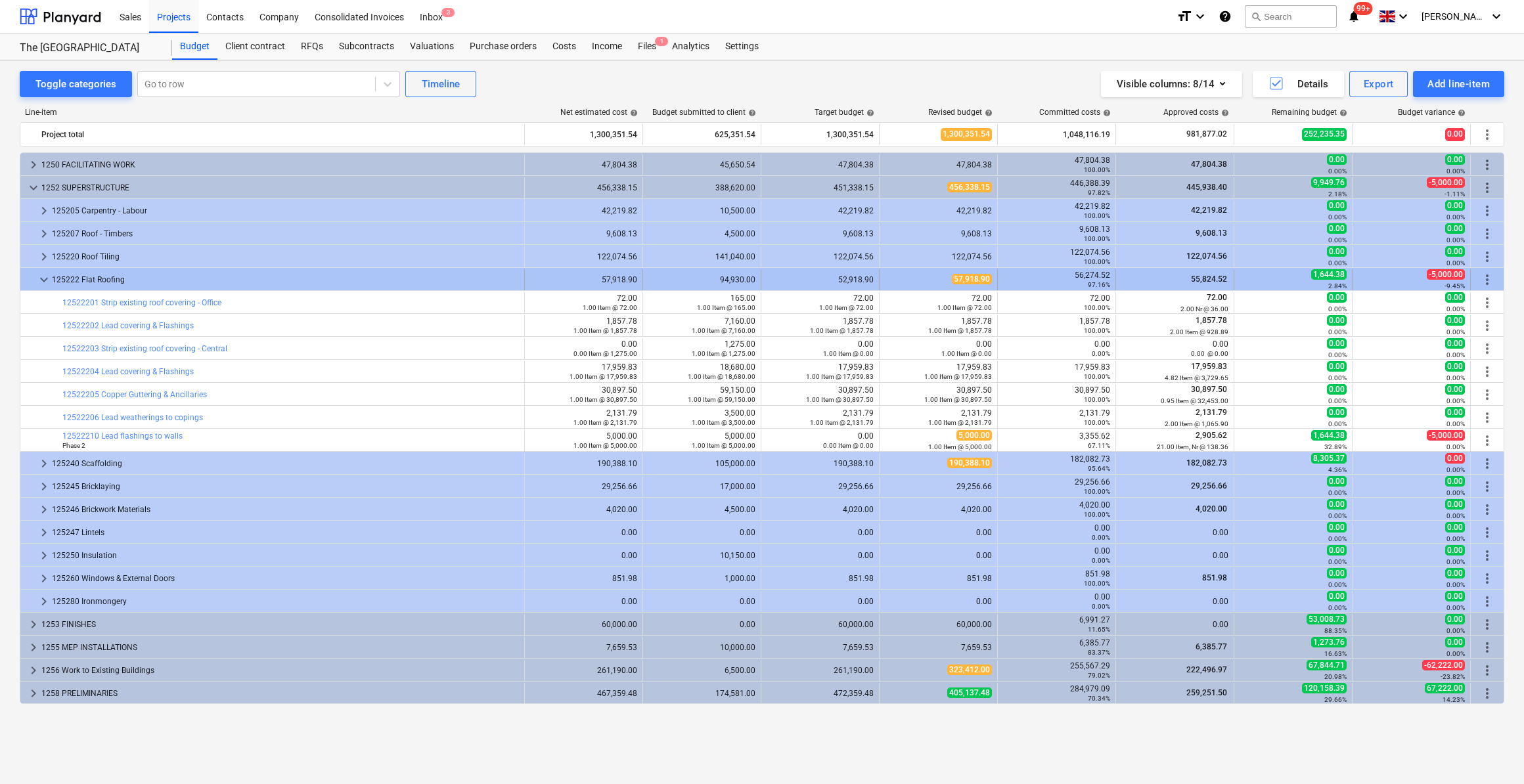
click at [42, 281] on span "keyboard_arrow_down" at bounding box center [44, 280] width 16 height 16
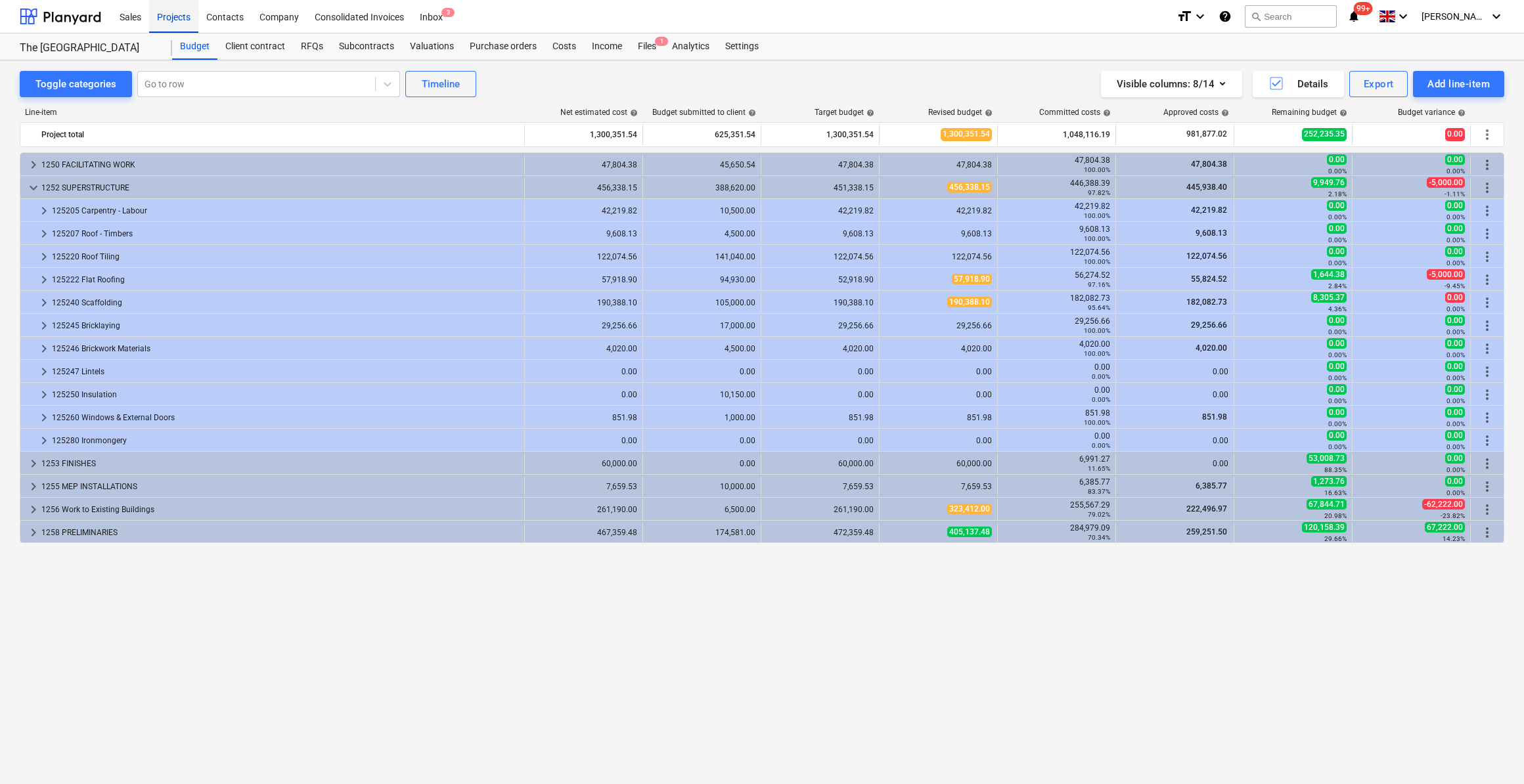
click at [177, 23] on div "Projects" at bounding box center [174, 16] width 49 height 33
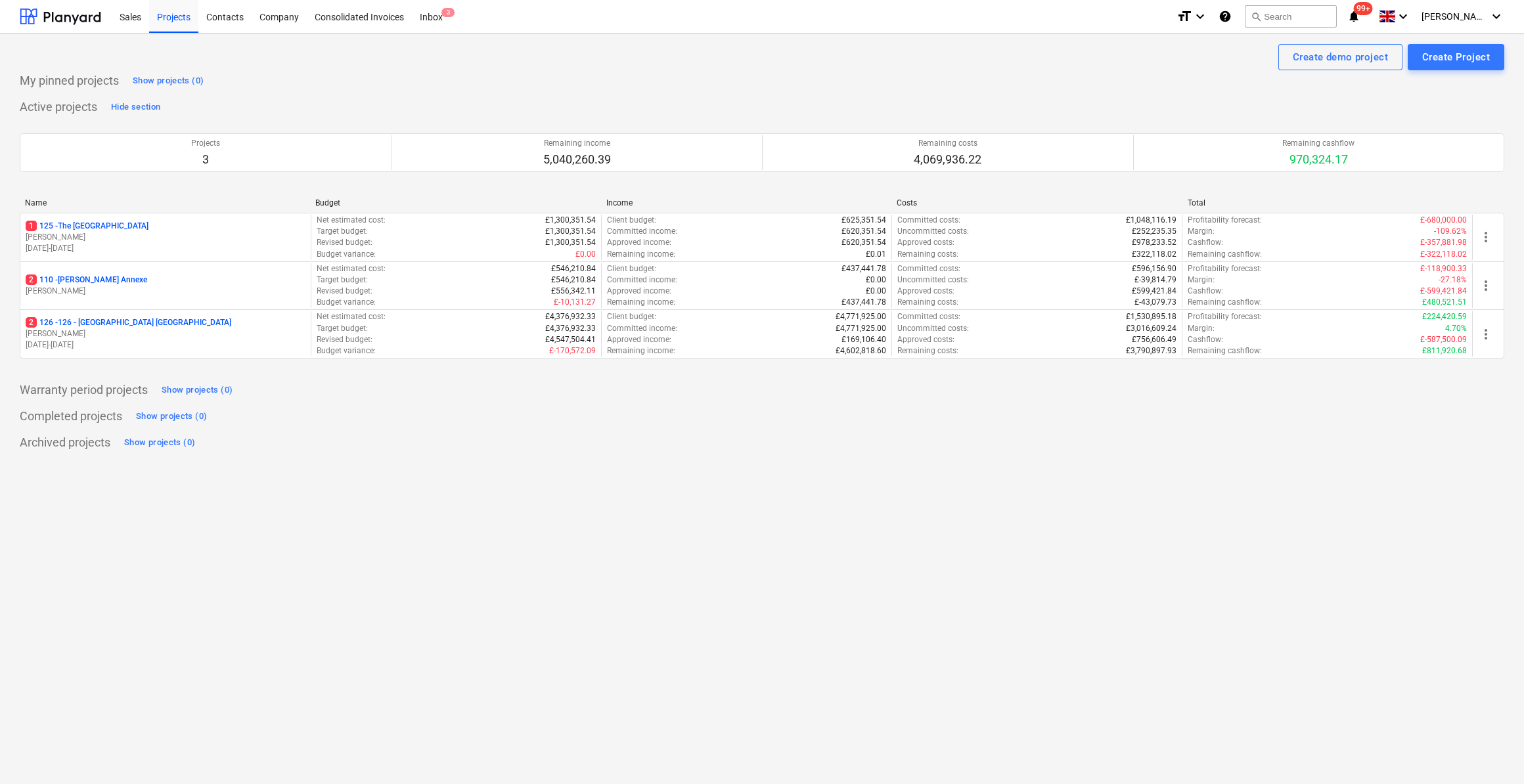
click at [115, 324] on p "2 126 - 126 - [GEOGRAPHIC_DATA] [GEOGRAPHIC_DATA]" at bounding box center [128, 322] width 206 height 11
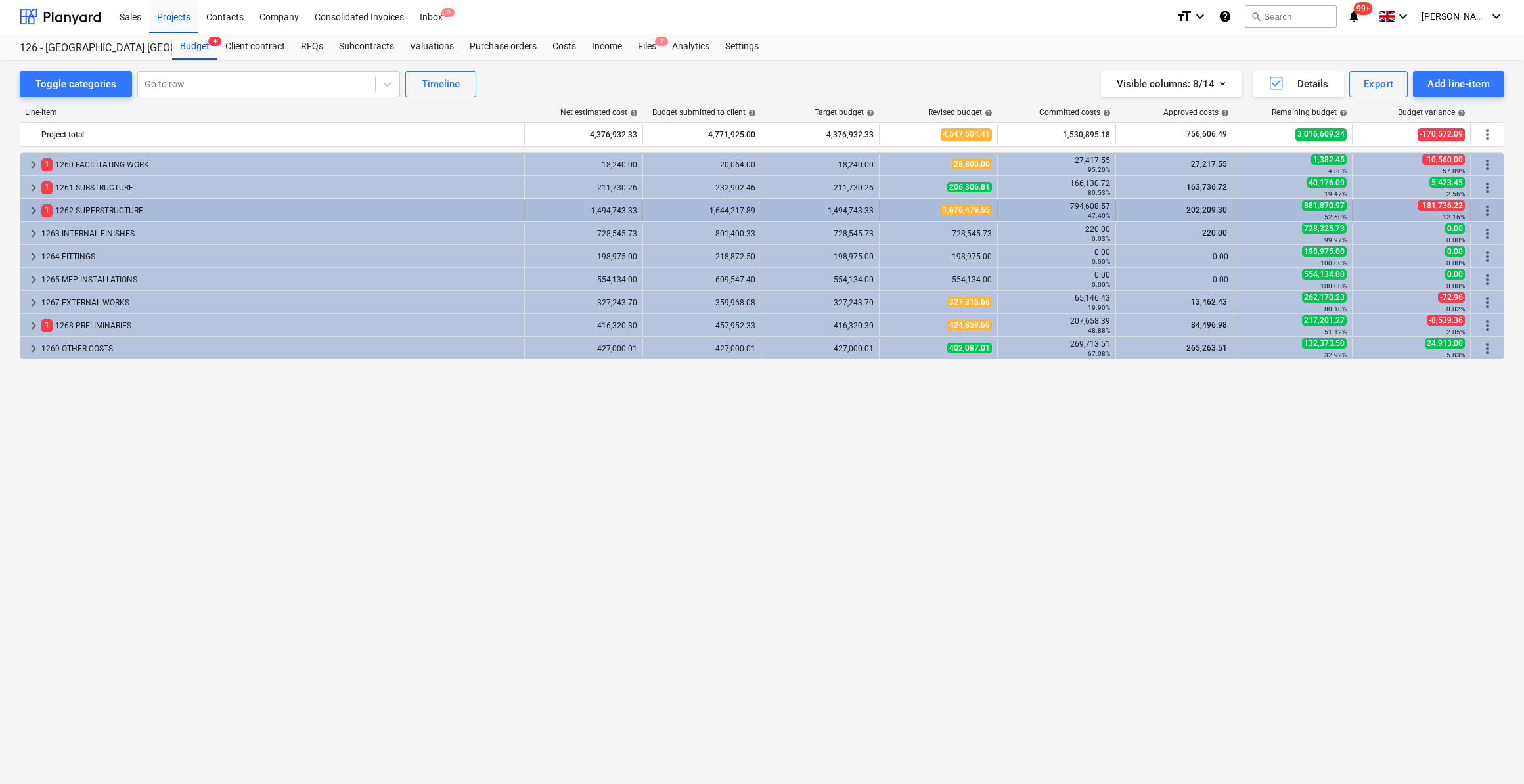
click at [30, 208] on span "keyboard_arrow_right" at bounding box center [33, 211] width 16 height 16
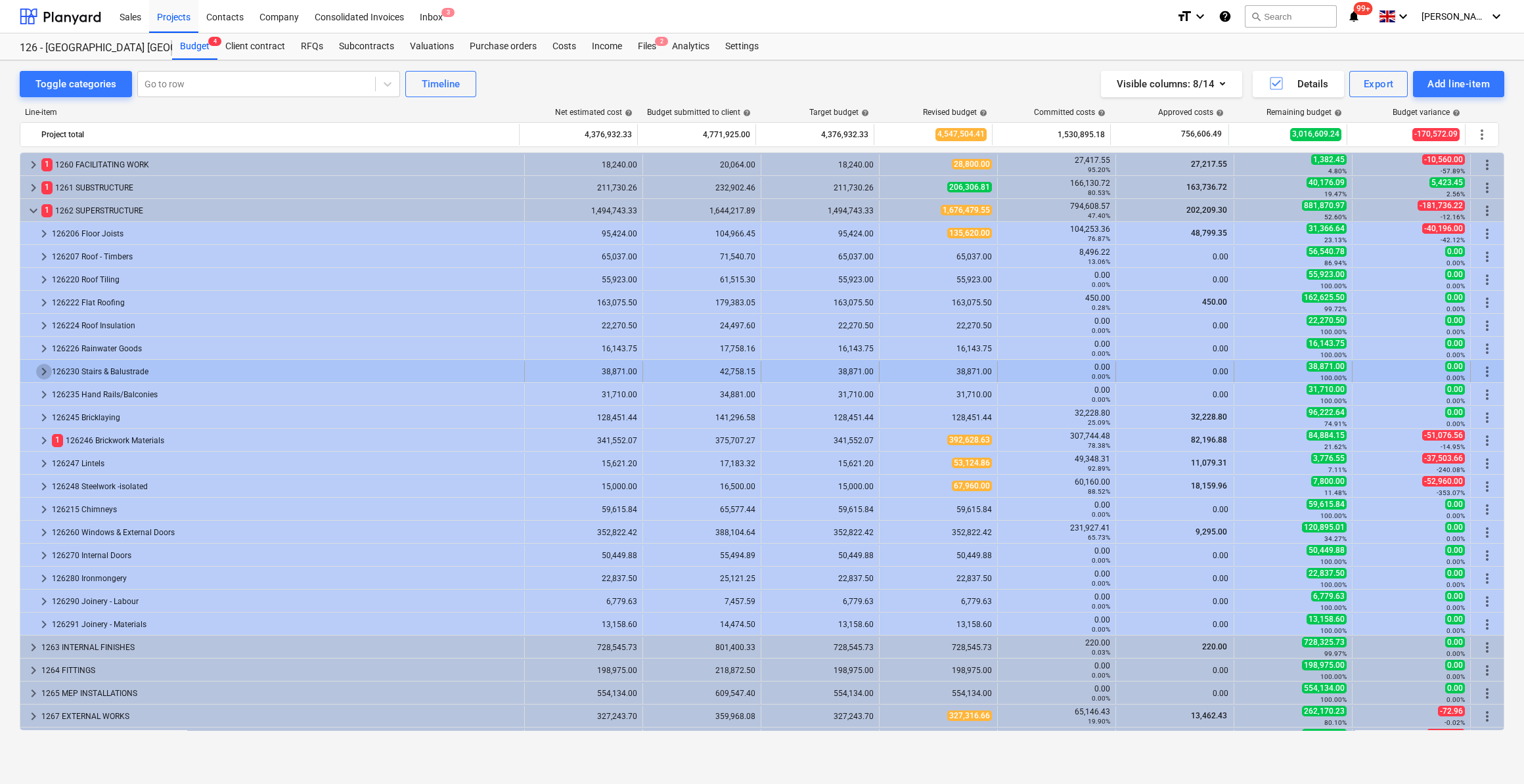
click at [45, 369] on span "keyboard_arrow_right" at bounding box center [44, 372] width 16 height 16
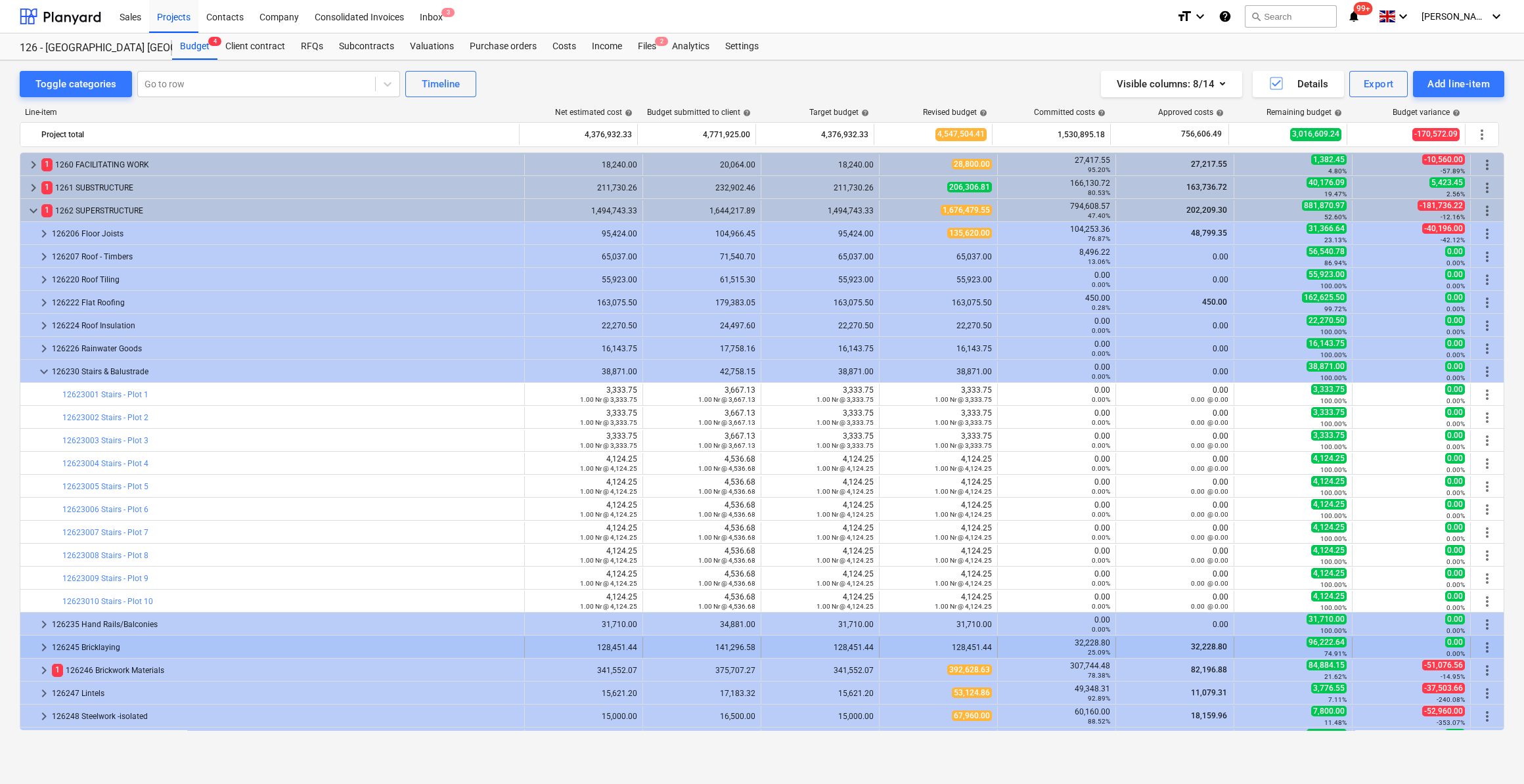
scroll to position [59, 0]
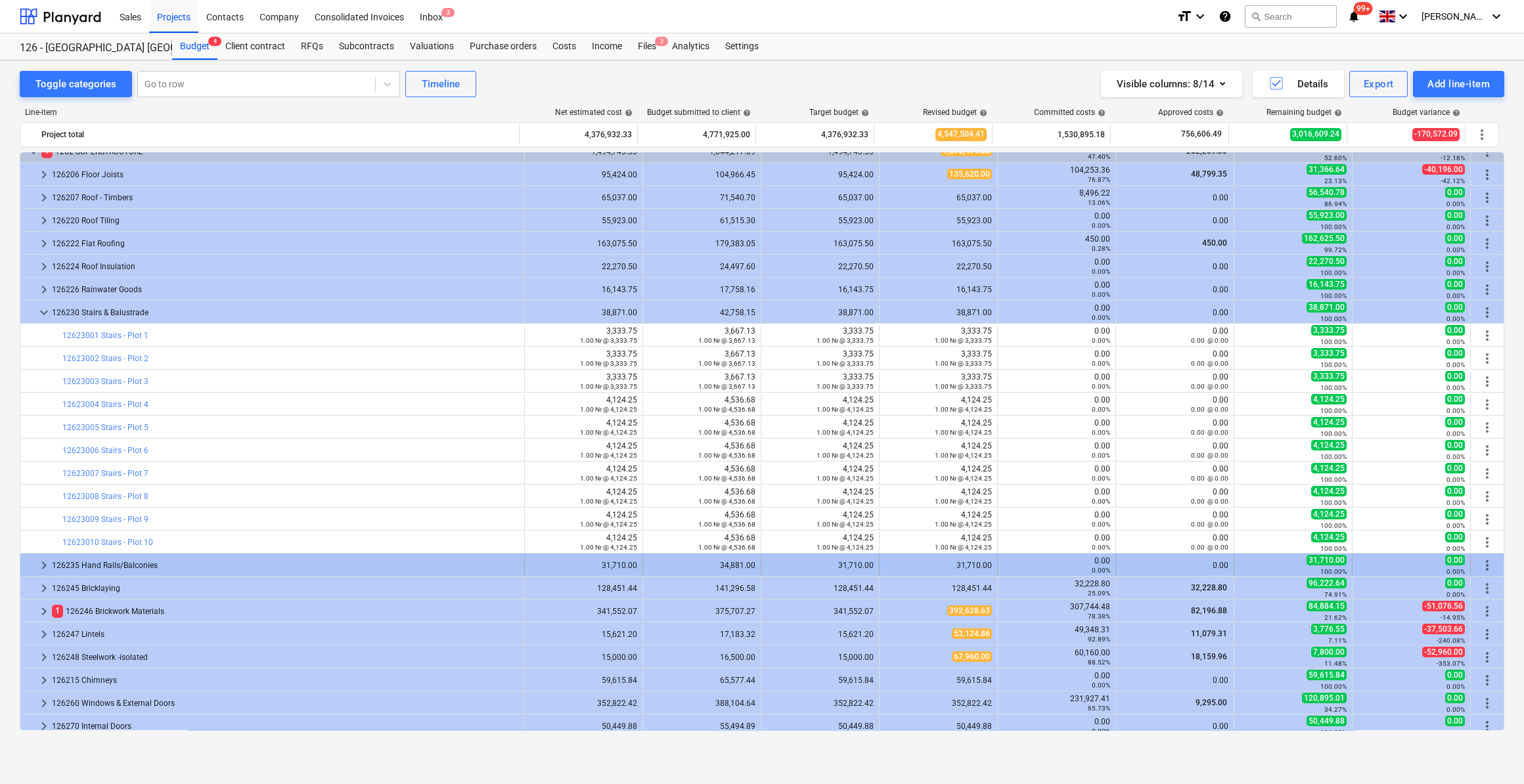
click at [46, 560] on span "keyboard_arrow_right" at bounding box center [44, 566] width 16 height 16
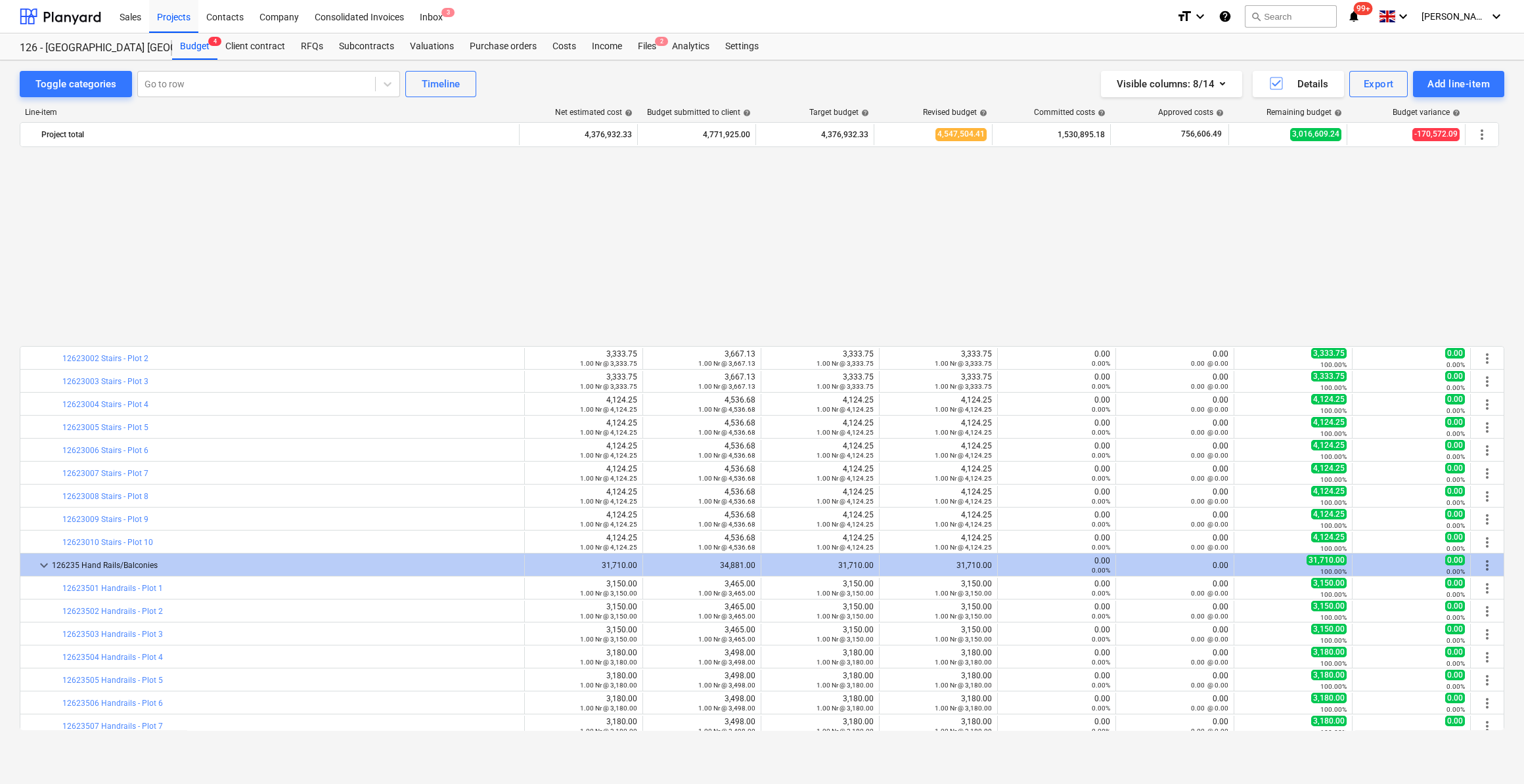
scroll to position [298, 0]
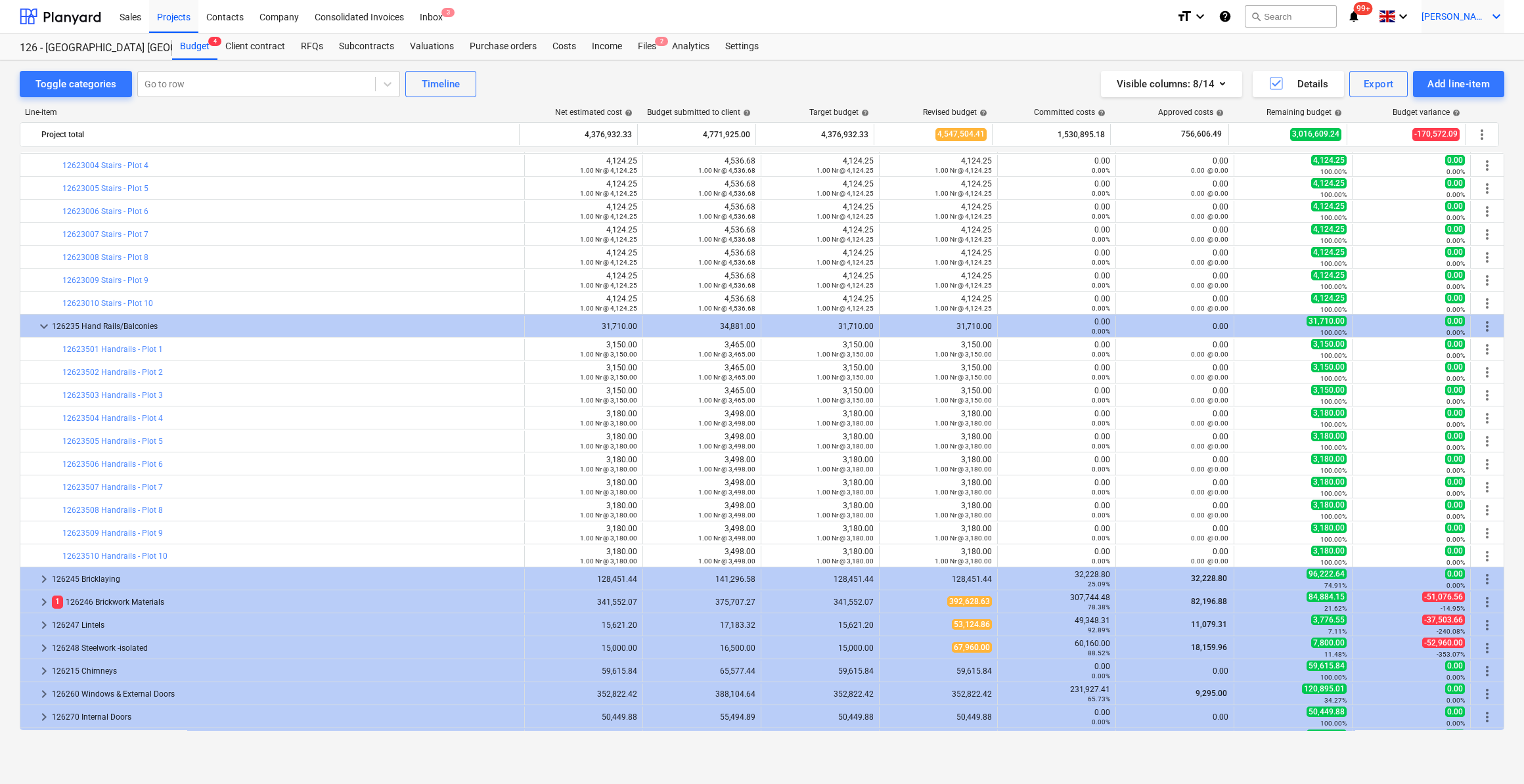
click at [1495, 14] on icon "keyboard_arrow_down" at bounding box center [1497, 17] width 16 height 16
click at [1461, 76] on div "Log out" at bounding box center [1464, 72] width 79 height 21
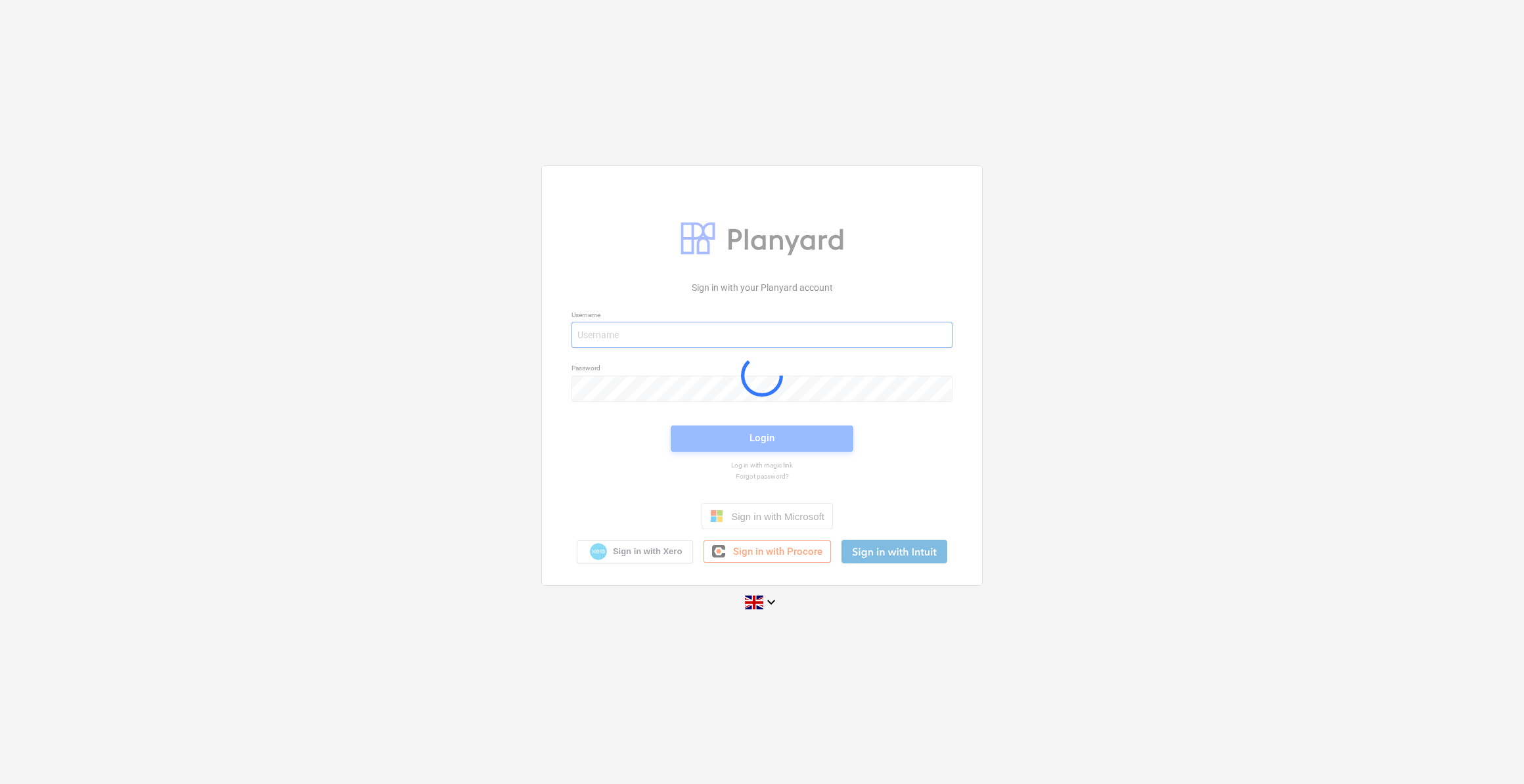
type input "[PERSON_NAME][EMAIL_ADDRESS][PERSON_NAME][DOMAIN_NAME]"
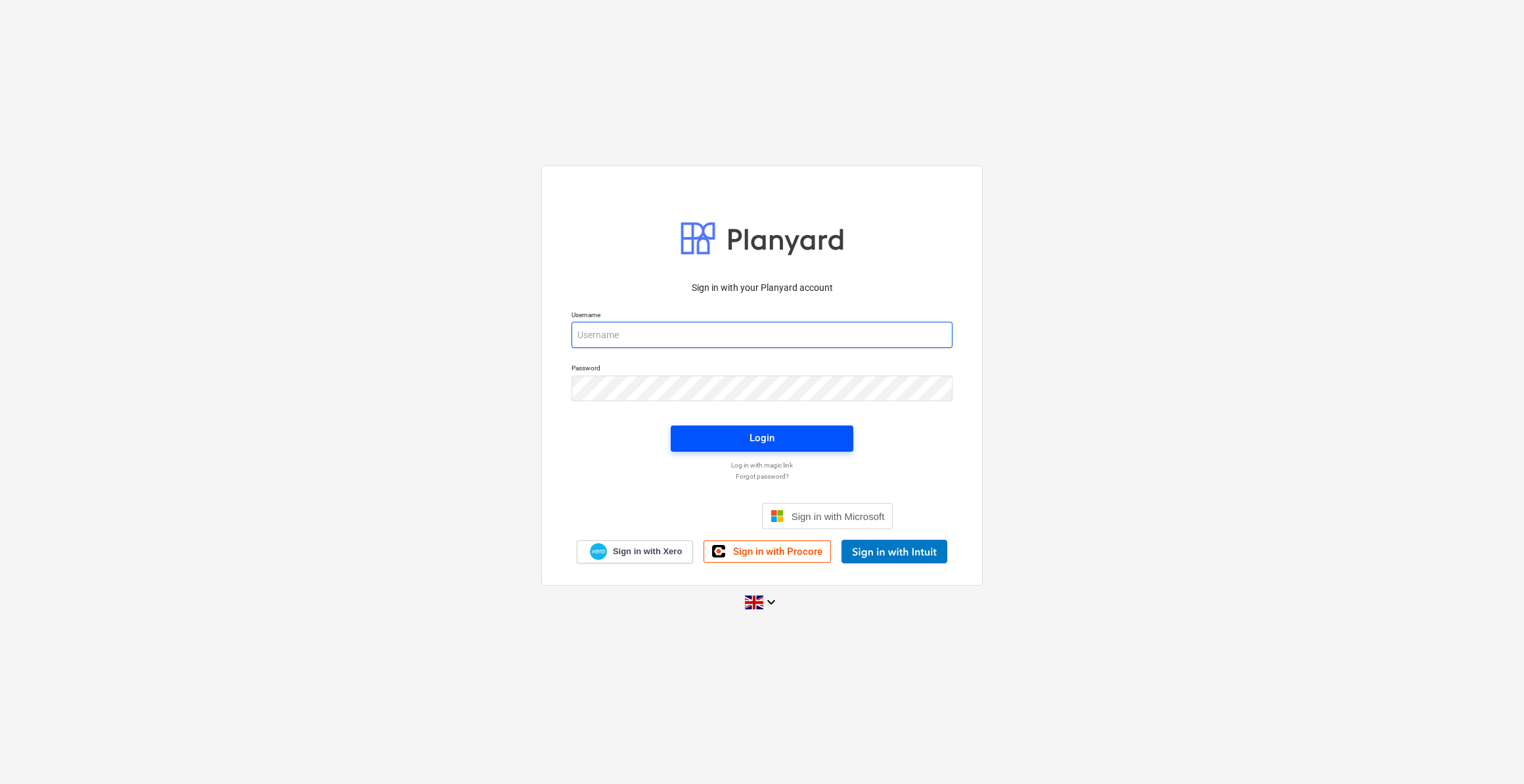
type input "[PERSON_NAME][EMAIL_ADDRESS][PERSON_NAME][DOMAIN_NAME]"
click at [761, 446] on div "Login" at bounding box center [761, 438] width 25 height 17
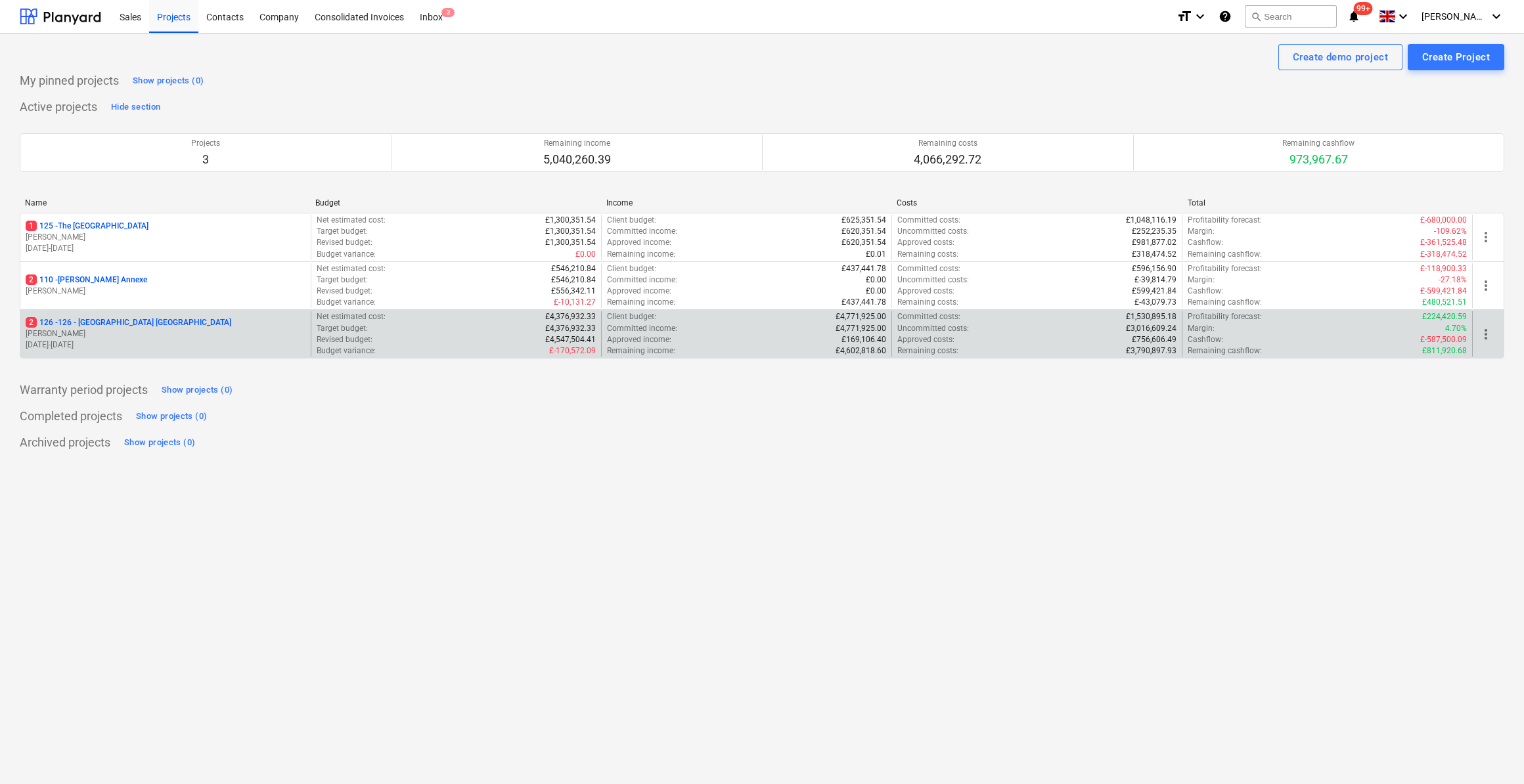
click at [85, 320] on p "2 126 - 126 - [GEOGRAPHIC_DATA] [GEOGRAPHIC_DATA]" at bounding box center [128, 322] width 206 height 11
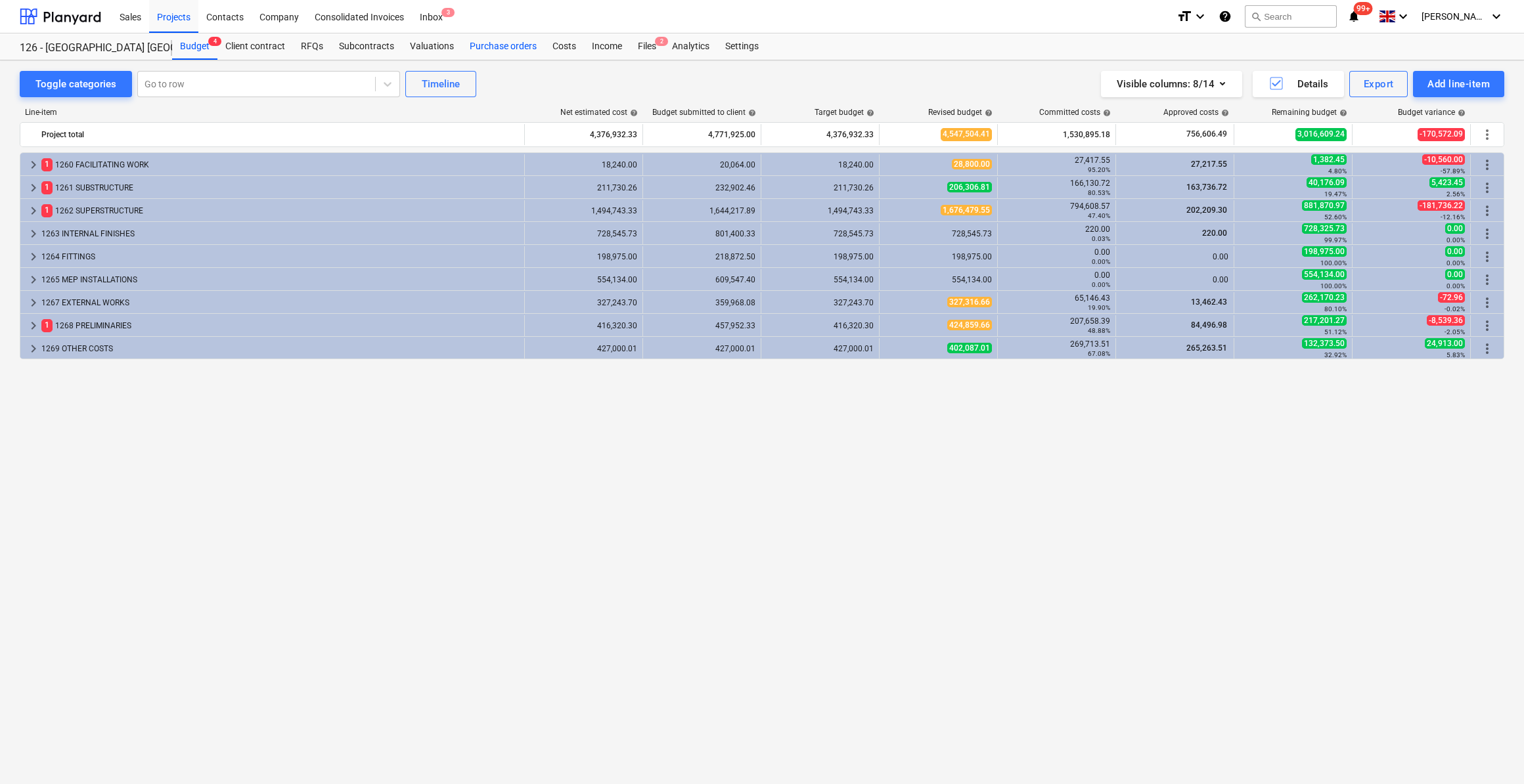
click at [502, 47] on div "Purchase orders" at bounding box center [503, 46] width 83 height 26
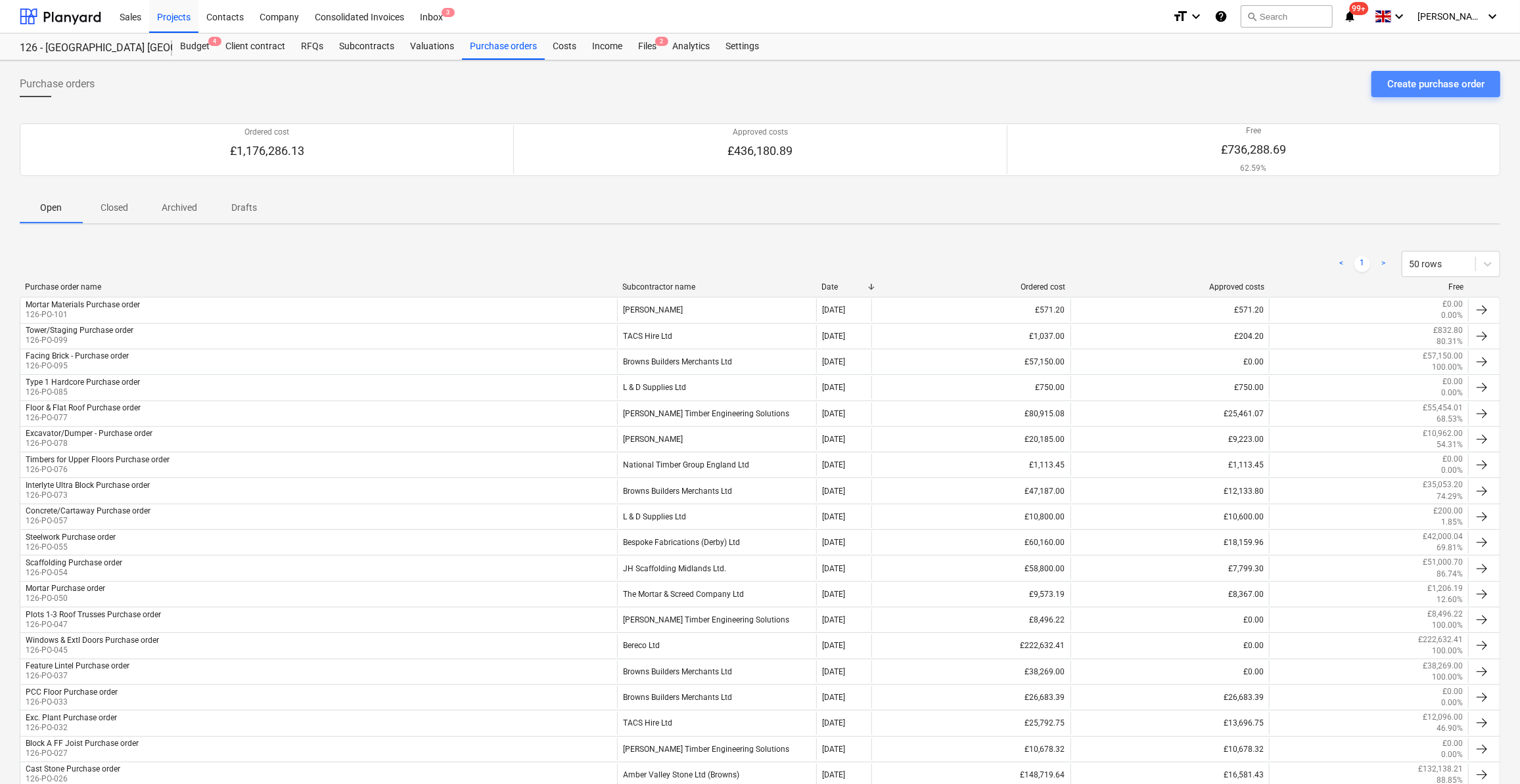
click at [1410, 87] on div "Create purchase order" at bounding box center [1436, 83] width 97 height 17
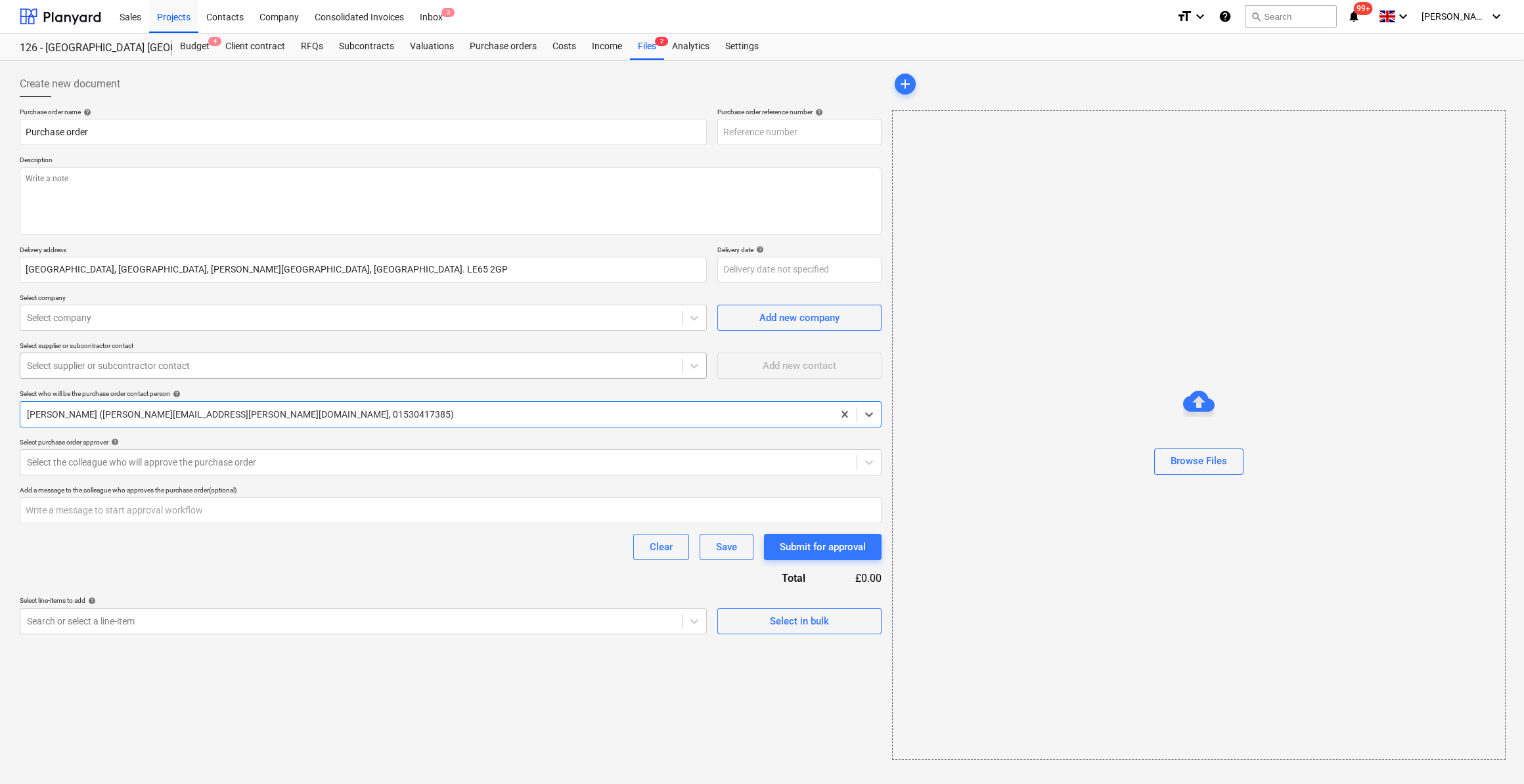
type textarea "x"
type input "126-PO-102"
type textarea "x"
click at [25, 132] on input "Purchase order" at bounding box center [363, 132] width 687 height 26
type input "TPurchase order"
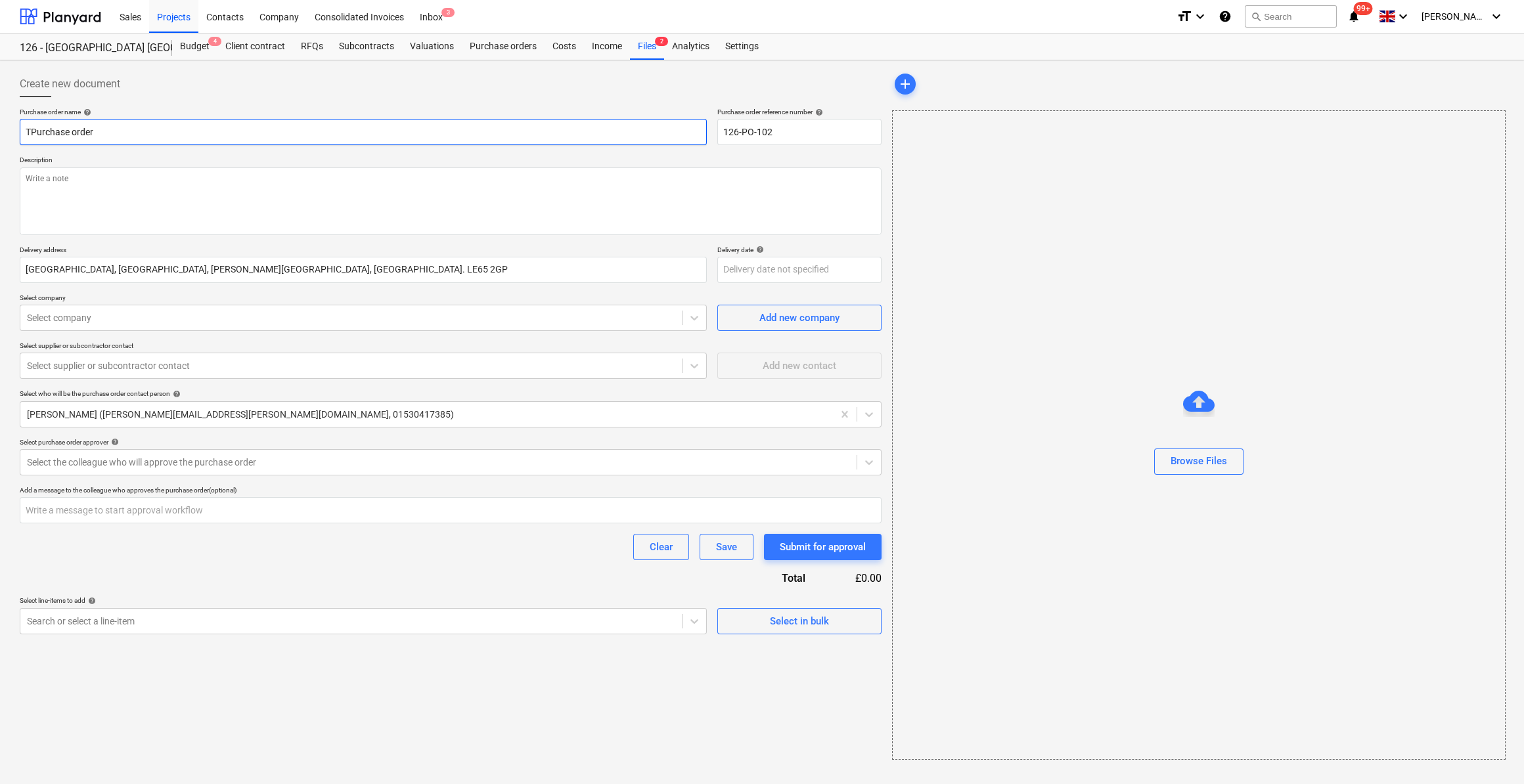
type textarea "x"
type input "TiPurchase order"
type textarea "x"
type input "TimPurchase order"
type textarea "x"
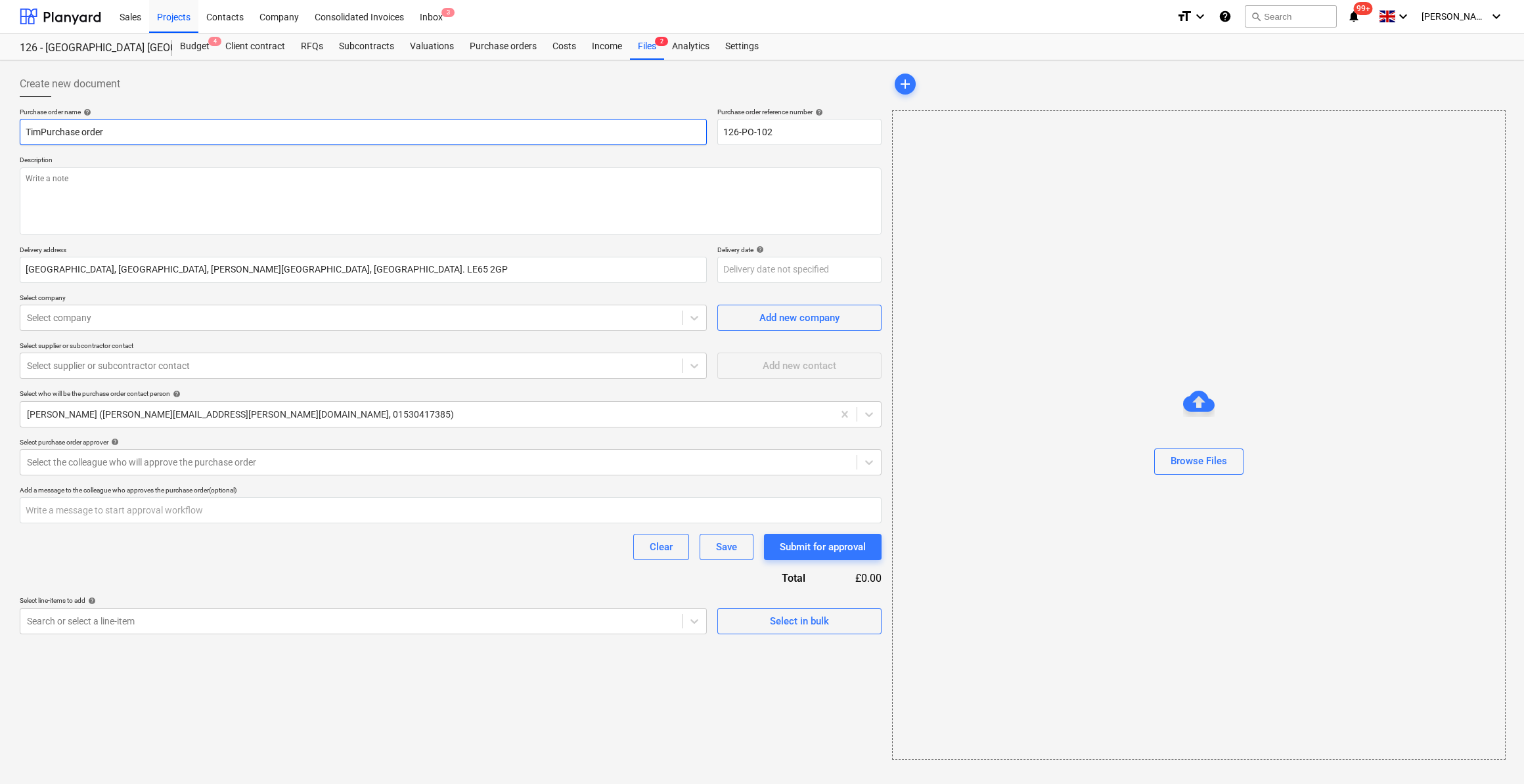
type input "TimbPurchase order"
type textarea "x"
type input "TimbePurchase order"
type textarea "x"
type input "TimberPurchase order"
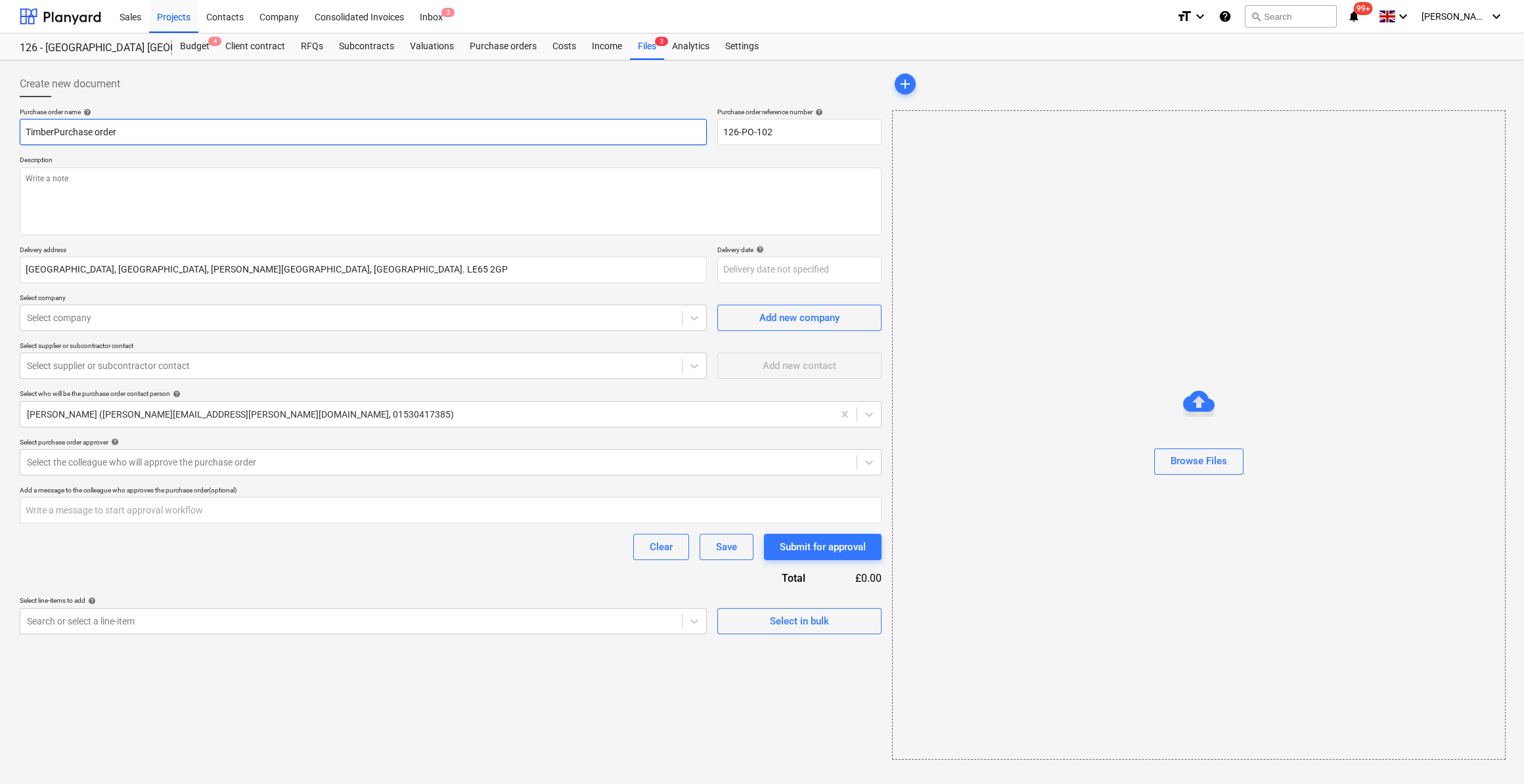
type textarea "x"
type input "Timber Purchase order"
click at [35, 179] on textarea at bounding box center [451, 201] width 862 height 68
type textarea "x"
type textarea "S"
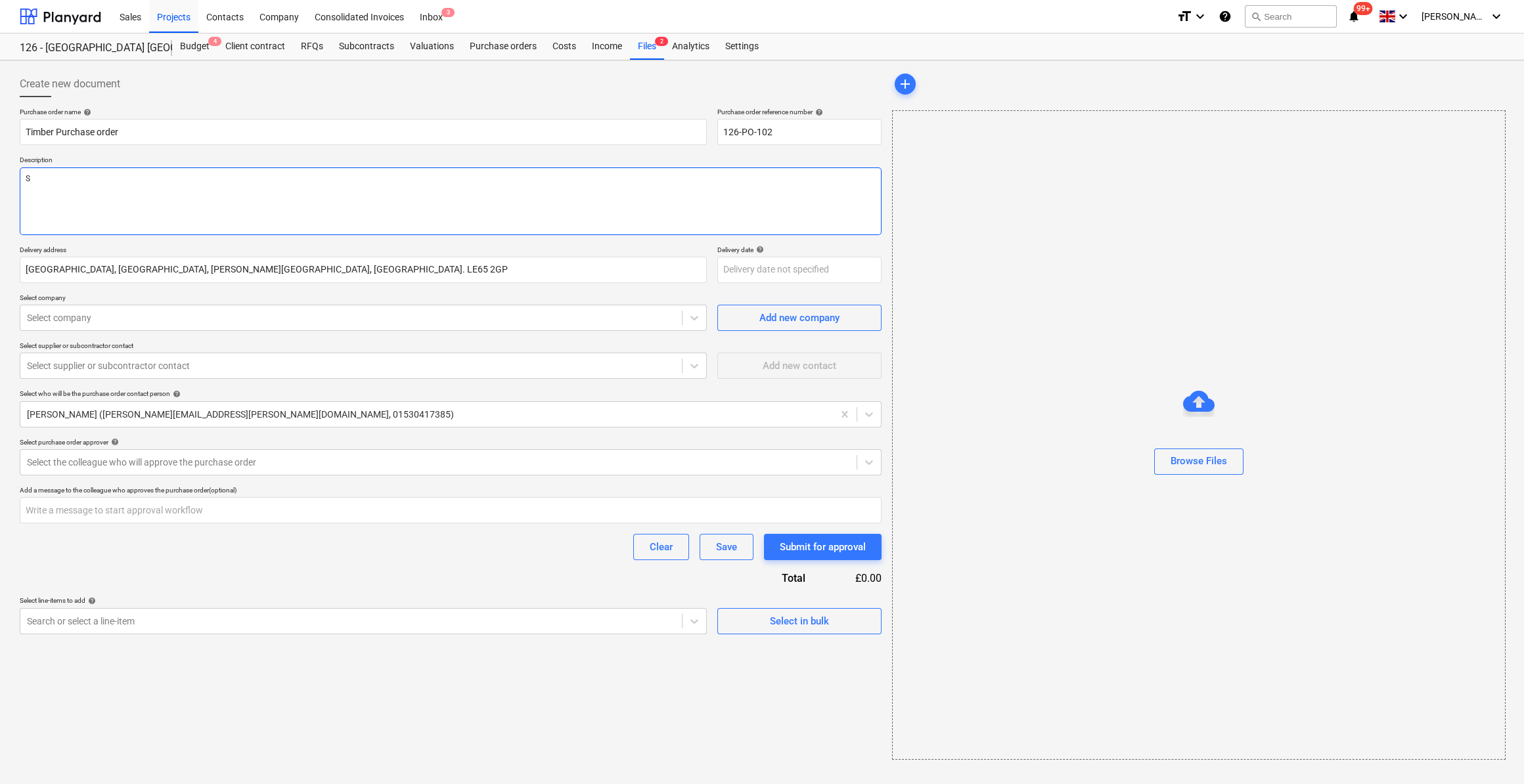
type textarea "x"
type textarea "Sit"
type textarea "x"
type textarea "Site"
type textarea "x"
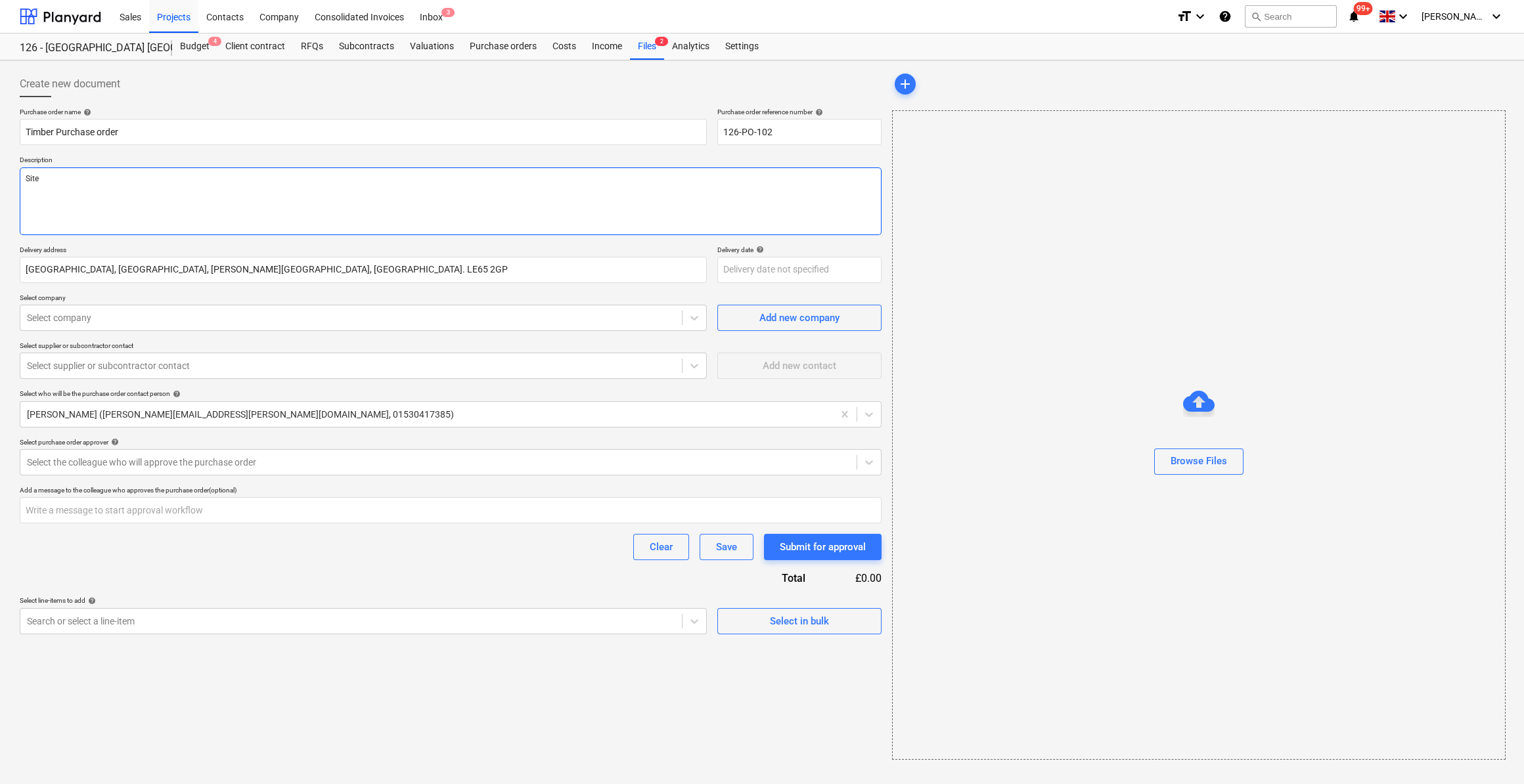
type textarea "Site"
type textarea "x"
type textarea "Site M"
type textarea "x"
type textarea "Site Man"
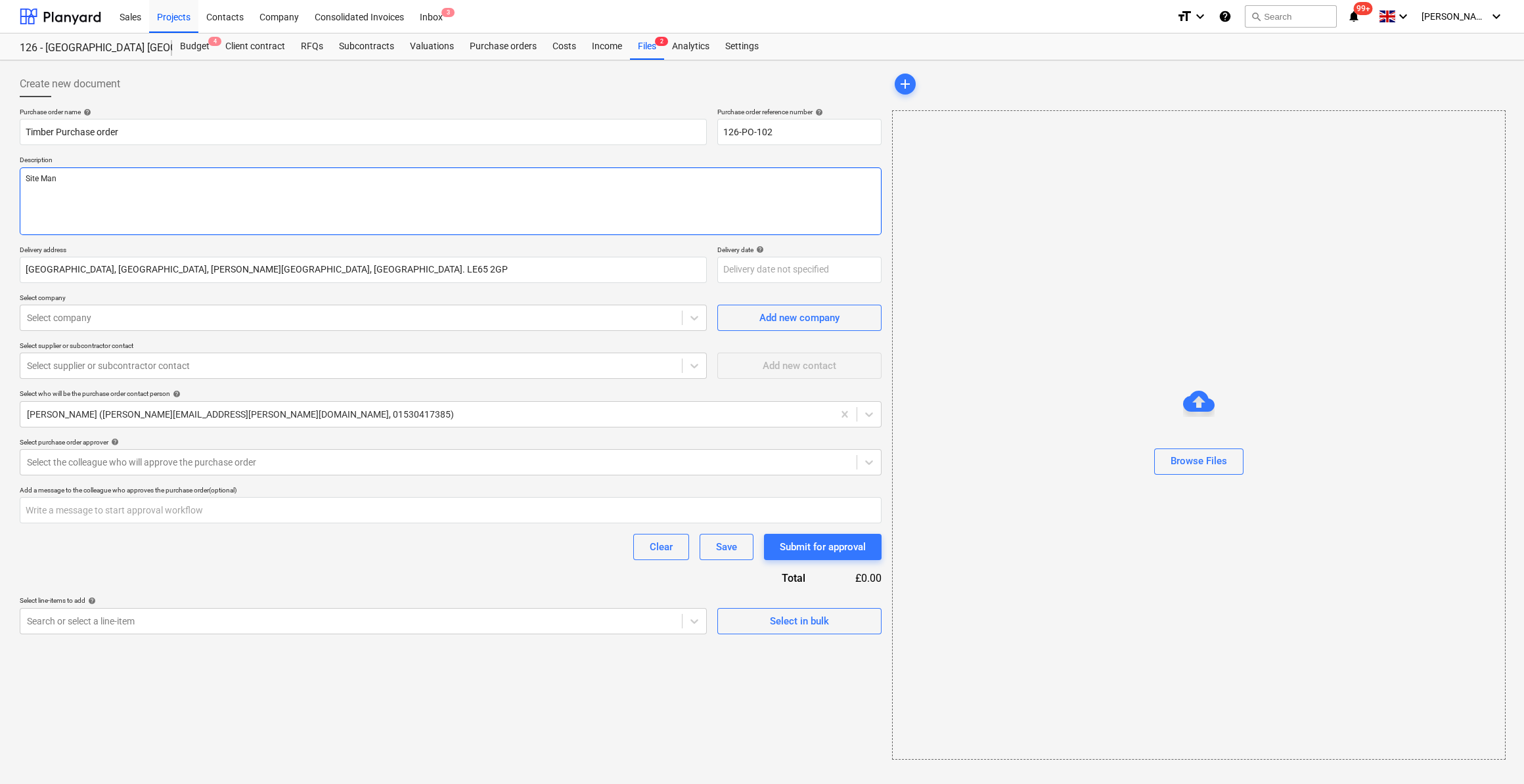
type textarea "x"
type textarea "Site Mana"
type textarea "x"
type textarea "Site Manage"
type textarea "x"
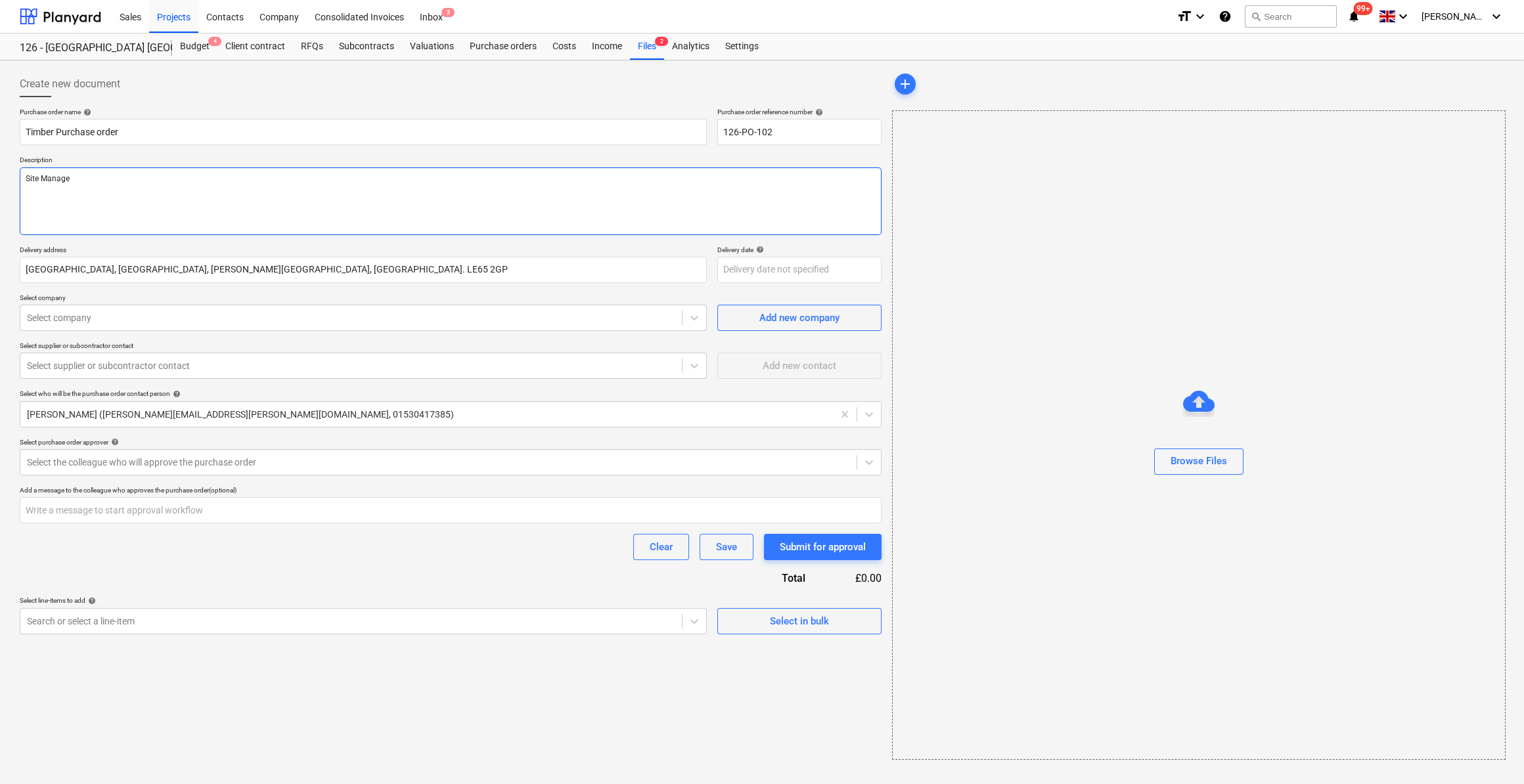
type textarea "Site Manager"
type textarea "x"
type textarea "Site Manager:"
type textarea "x"
type textarea "Site Manager:"
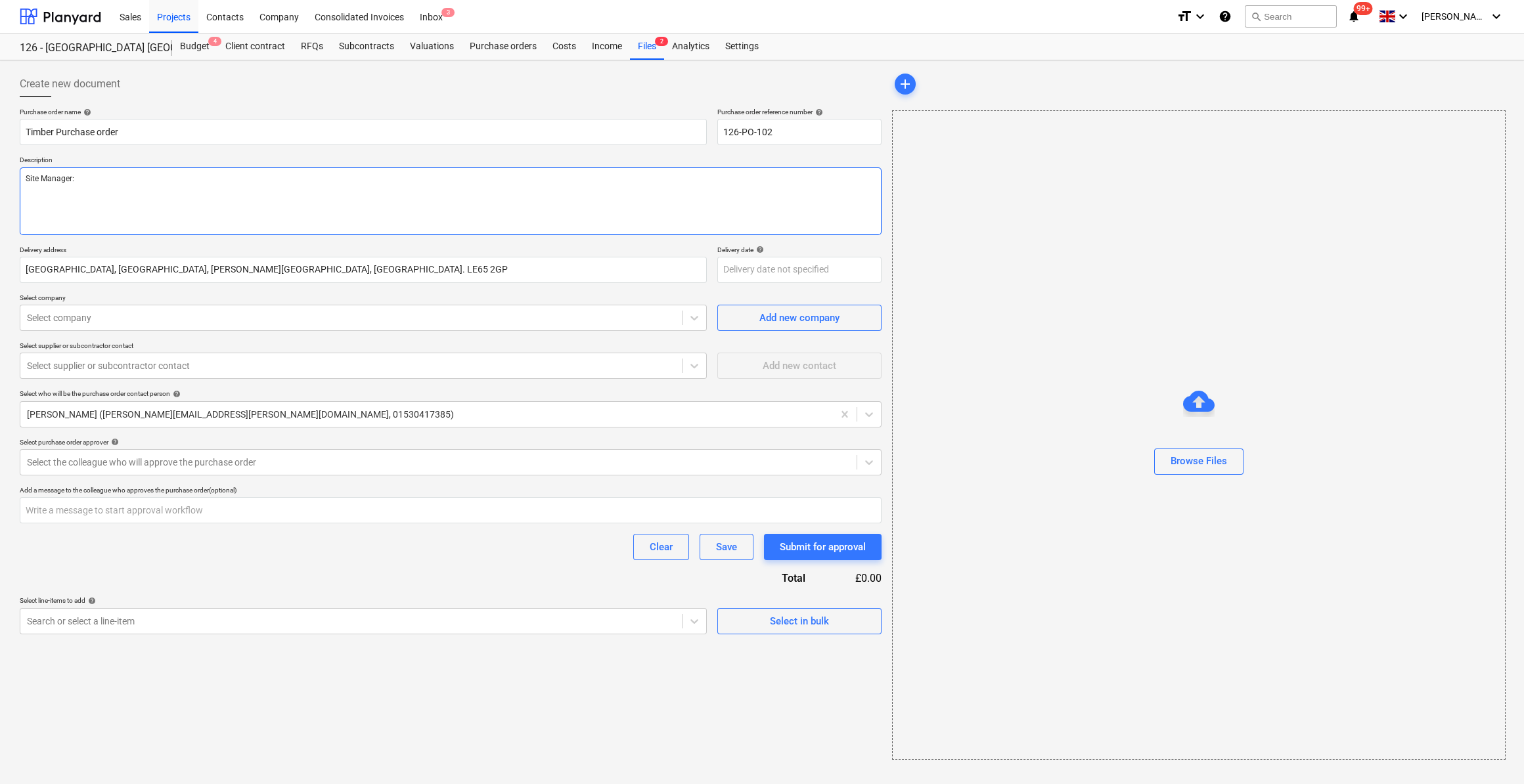
type textarea "x"
type textarea "Site Manager: S"
type textarea "x"
type textarea "Site Manager: Sc"
type textarea "x"
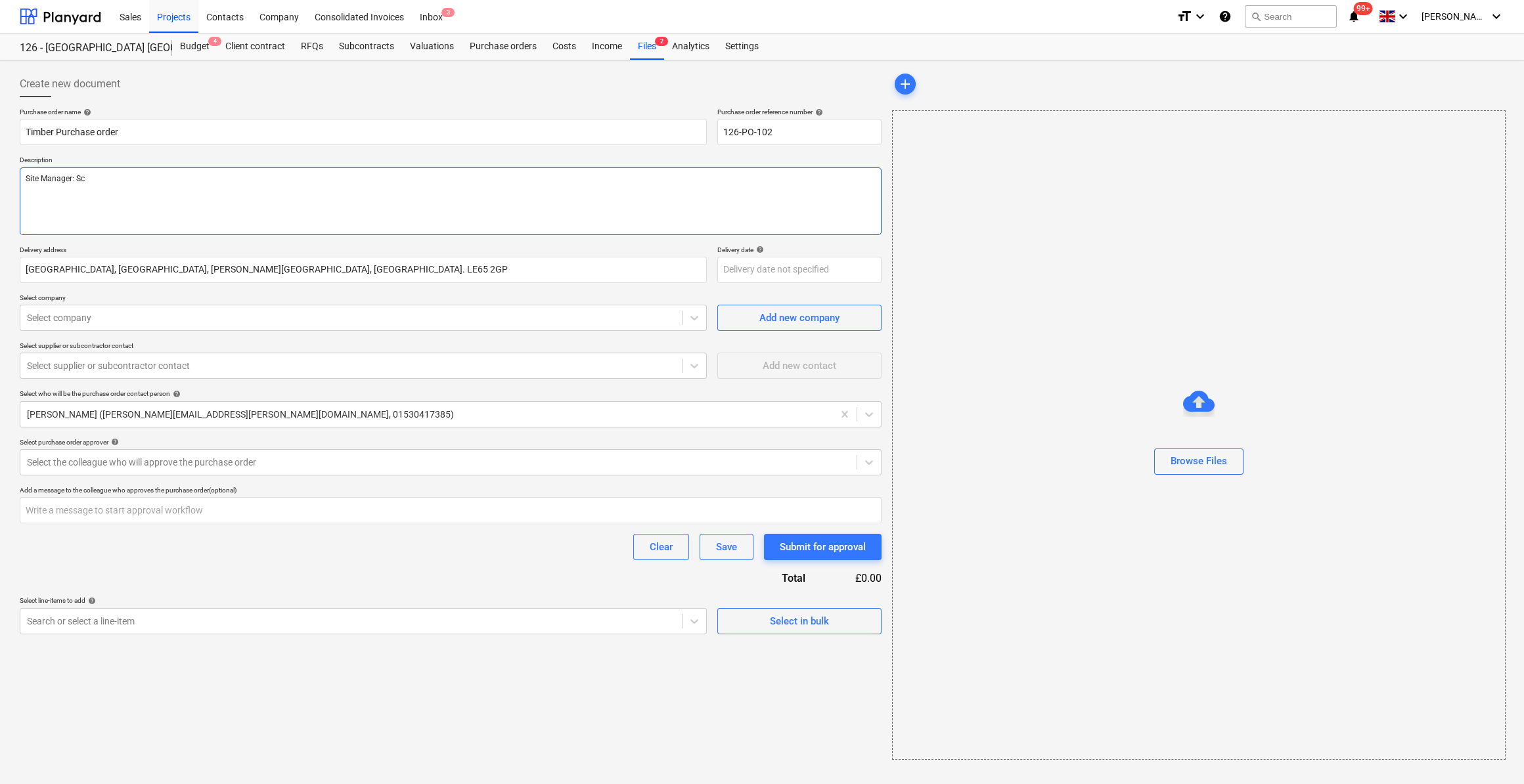
type textarea "Site Manager: Sco"
type textarea "x"
type textarea "Site Manager: Scot"
type textarea "x"
type textarea "Site Manager: Scott"
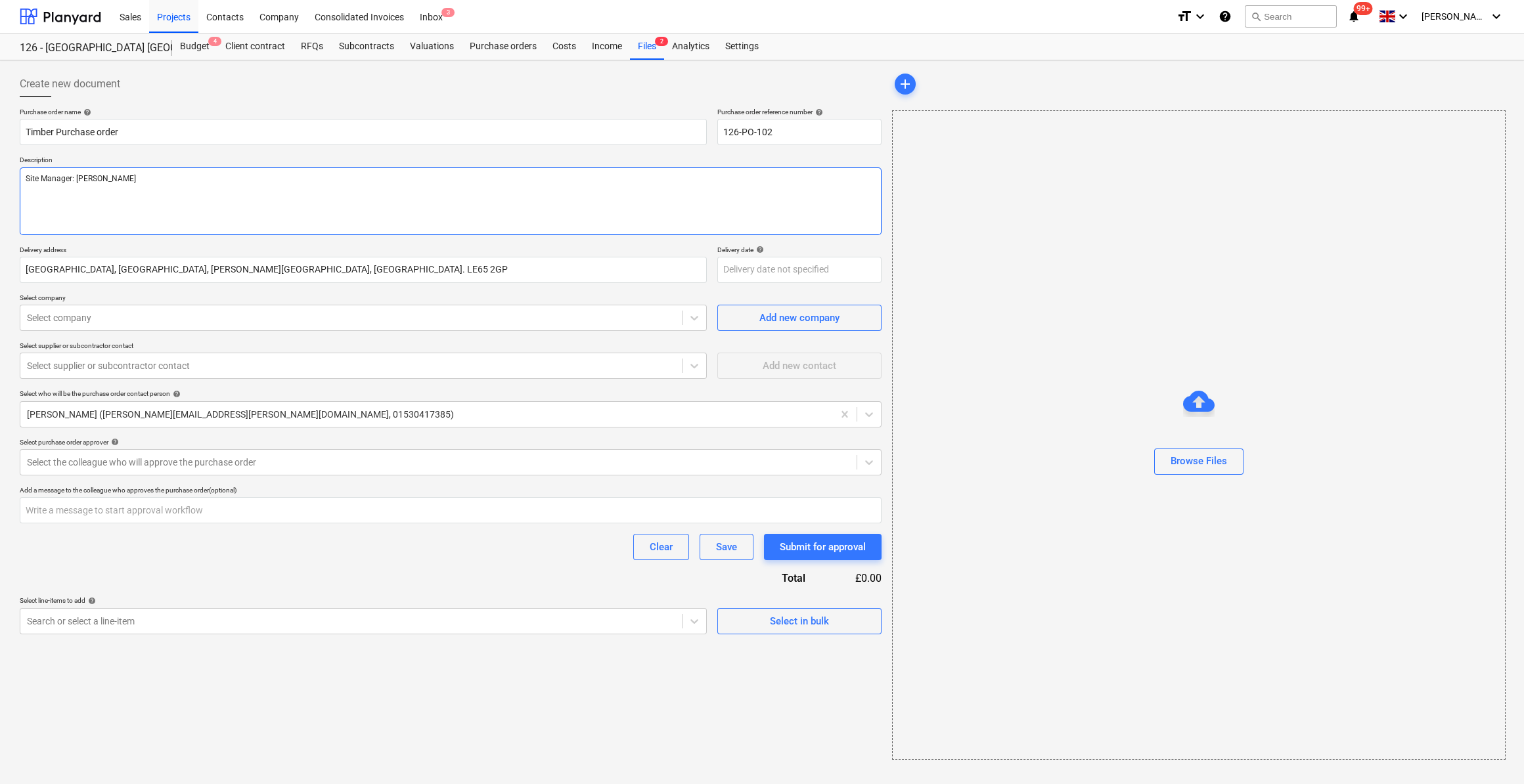
type textarea "x"
type textarea "Site Manager: Scott O"
type textarea "x"
type textarea "Site Manager: Scott Ort"
type textarea "x"
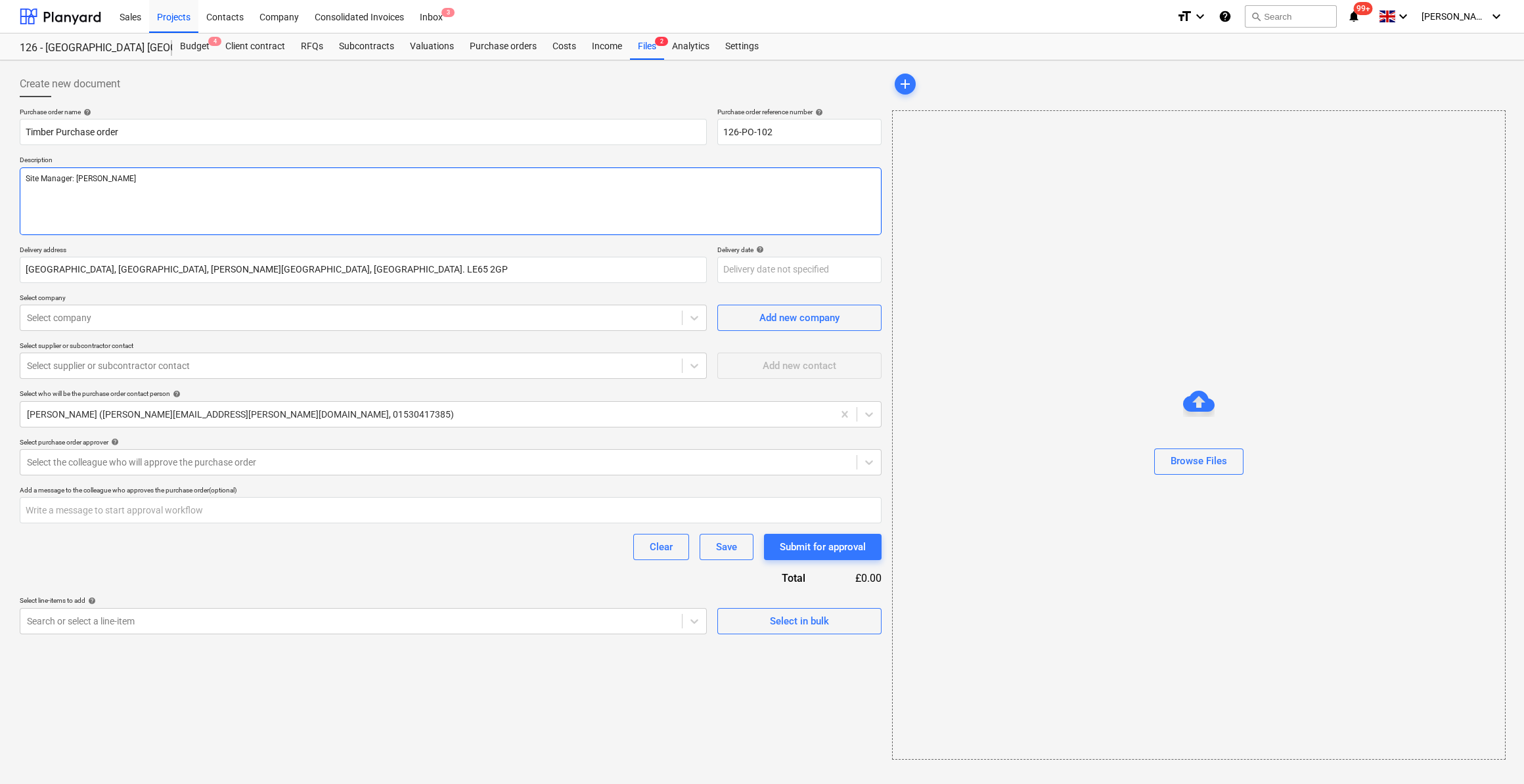
type textarea "Site Manager: Scott Orto"
type textarea "x"
type textarea "Site Manager: Scott Orton"
type textarea "x"
type textarea "Site Manager: Scott Orton"
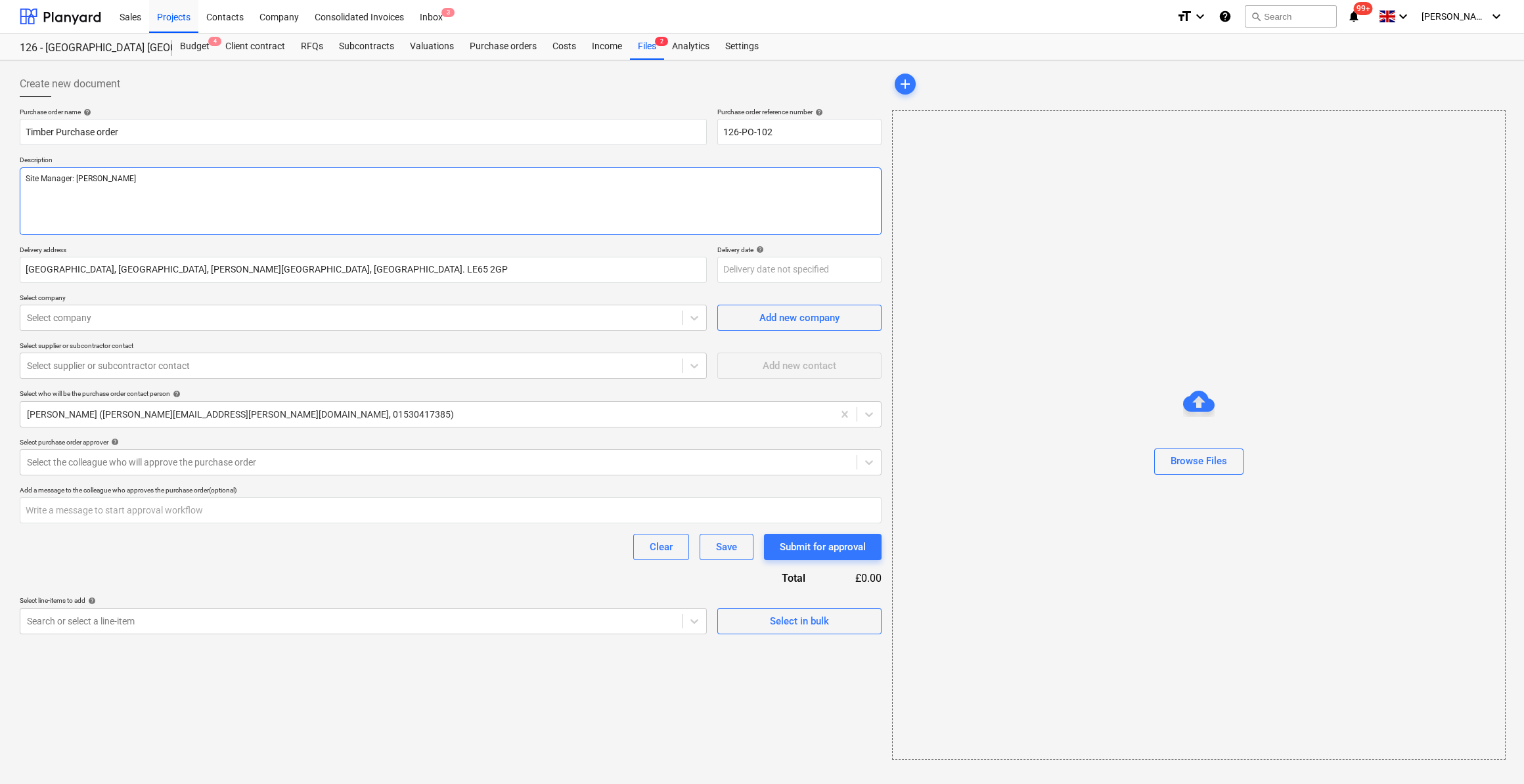
type textarea "x"
type textarea "Site Manager: Scott Orton T"
type textarea "x"
type textarea "Site Manager: Scott Orton Te"
type textarea "x"
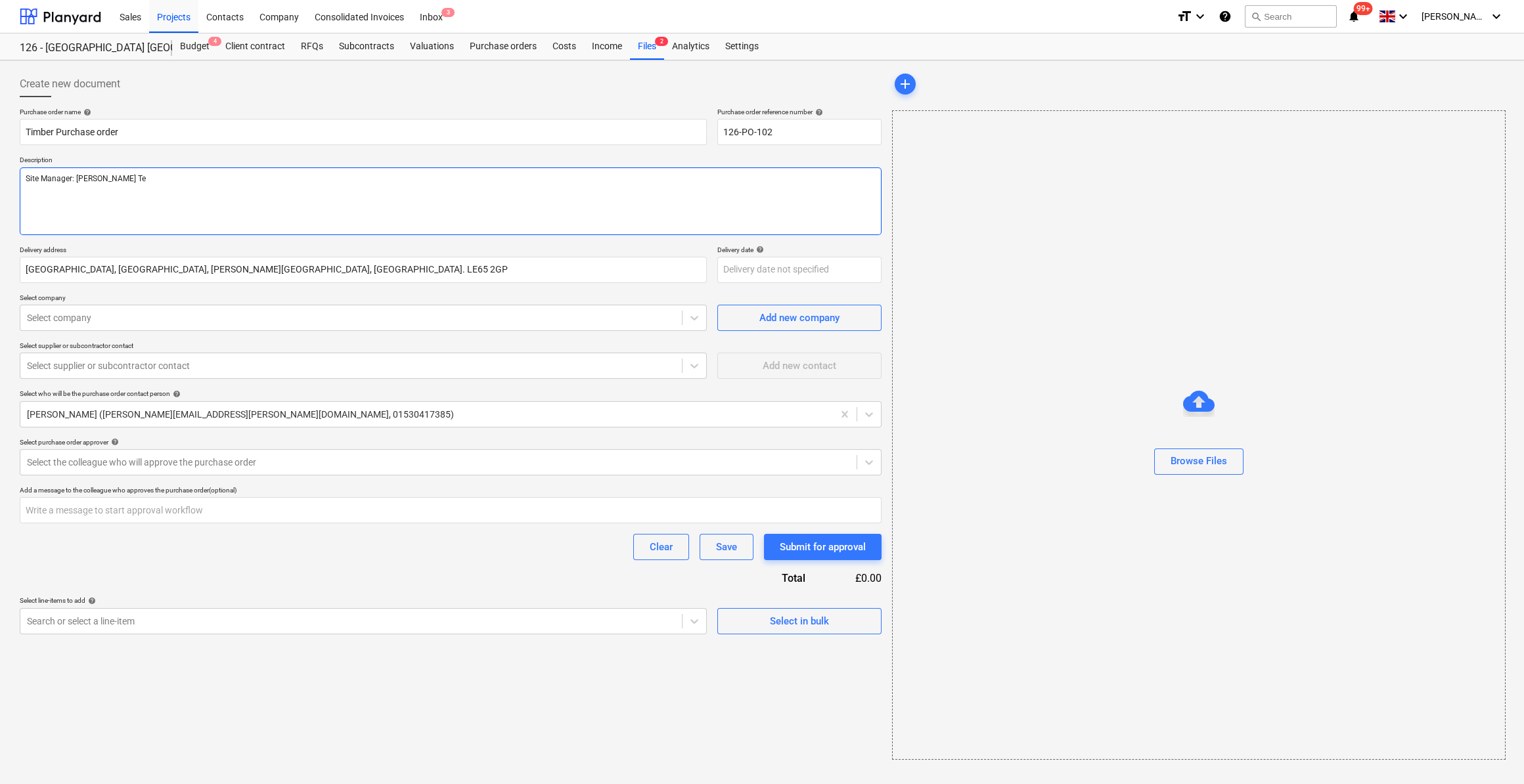
type textarea "Site Manager: Scott Orton Tel"
type textarea "x"
type textarea "Site Manager: Scott Orton Tel:"
type textarea "x"
type textarea "Site Manager: Scott Orton Tel:"
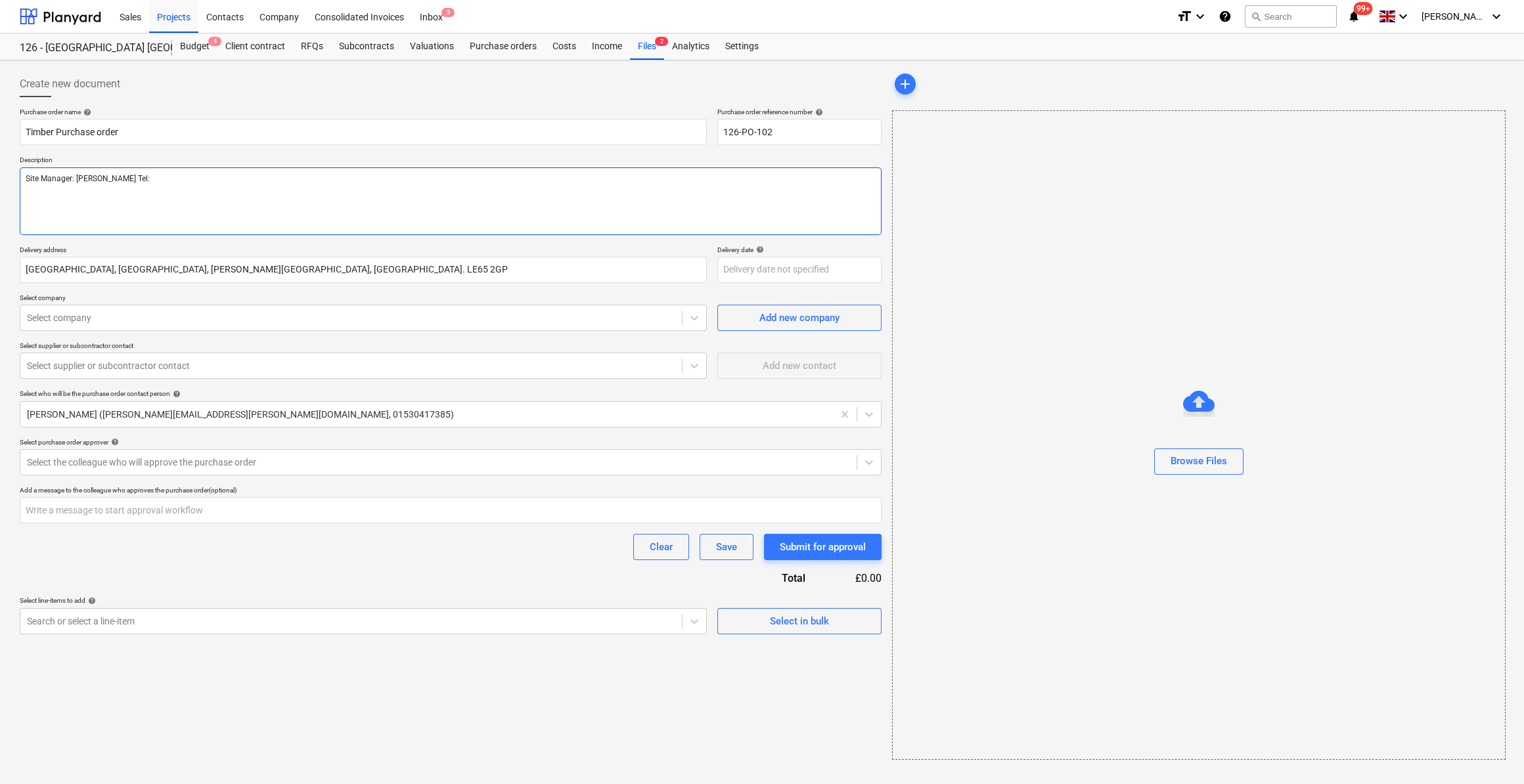
type textarea "x"
type textarea "Site Manager: Scott Orton Tel: 0"
type textarea "x"
type textarea "Site Manager: Scott Orton Tel: 07"
type textarea "x"
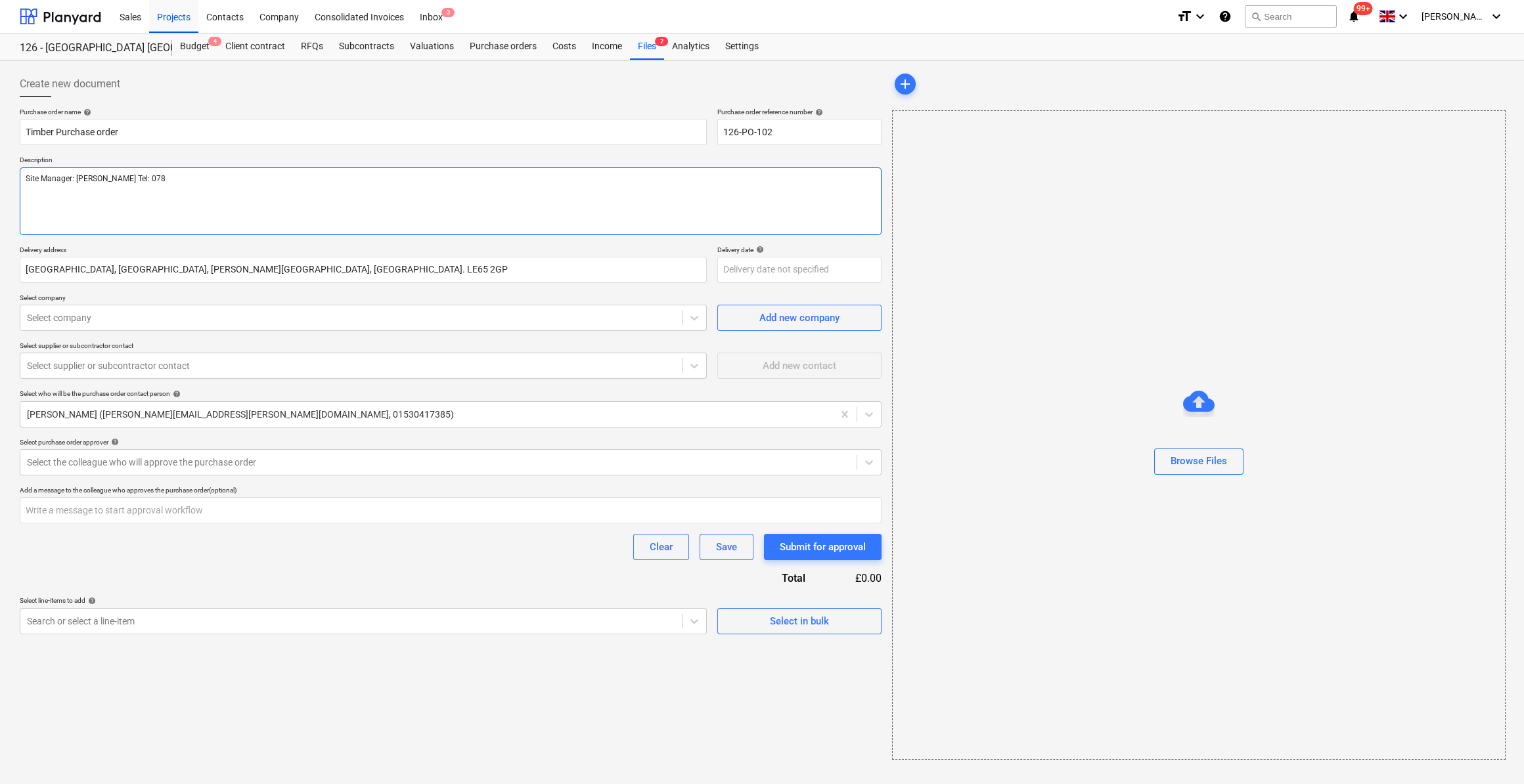
type textarea "Site Manager: Scott Orton Tel: 0787"
type textarea "x"
type textarea "Site Manager: Scott Orton Tel: 07877"
type textarea "x"
type textarea "Site Manager: Scott Orton Tel: 07877"
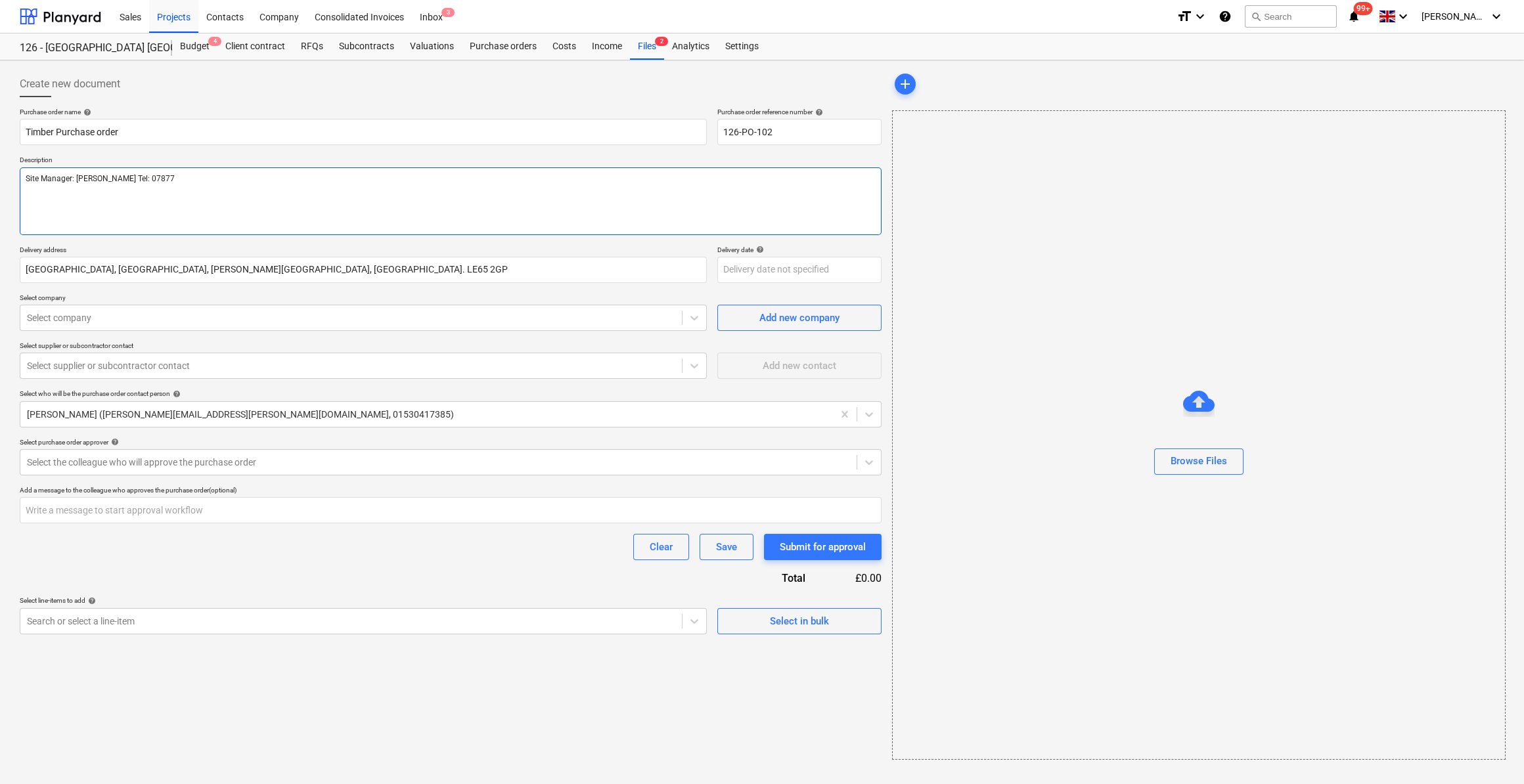
type textarea "x"
type textarea "Site Manager: Scott Orton Tel: 07877 5"
type textarea "x"
type textarea "Site Manager: Scott Orton Tel: 07877 509"
type textarea "x"
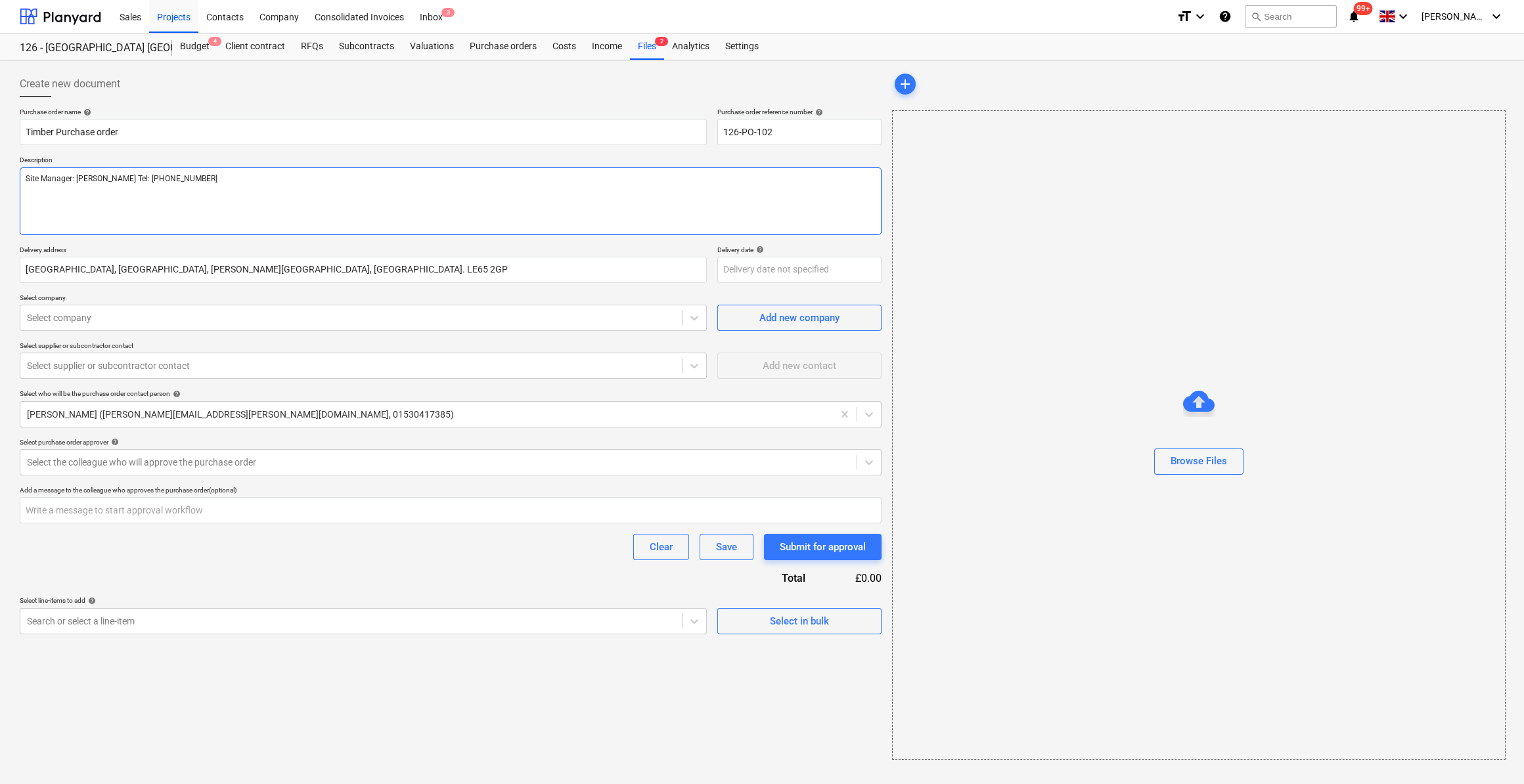
type textarea "Site Manager: Scott Orton Tel: 07877 5094"
type textarea "x"
type textarea "Site Manager: Scott Orton Tel: 07877 50941"
type textarea "x"
type textarea "Site Manager: Scott Orton Tel: 07877 509412"
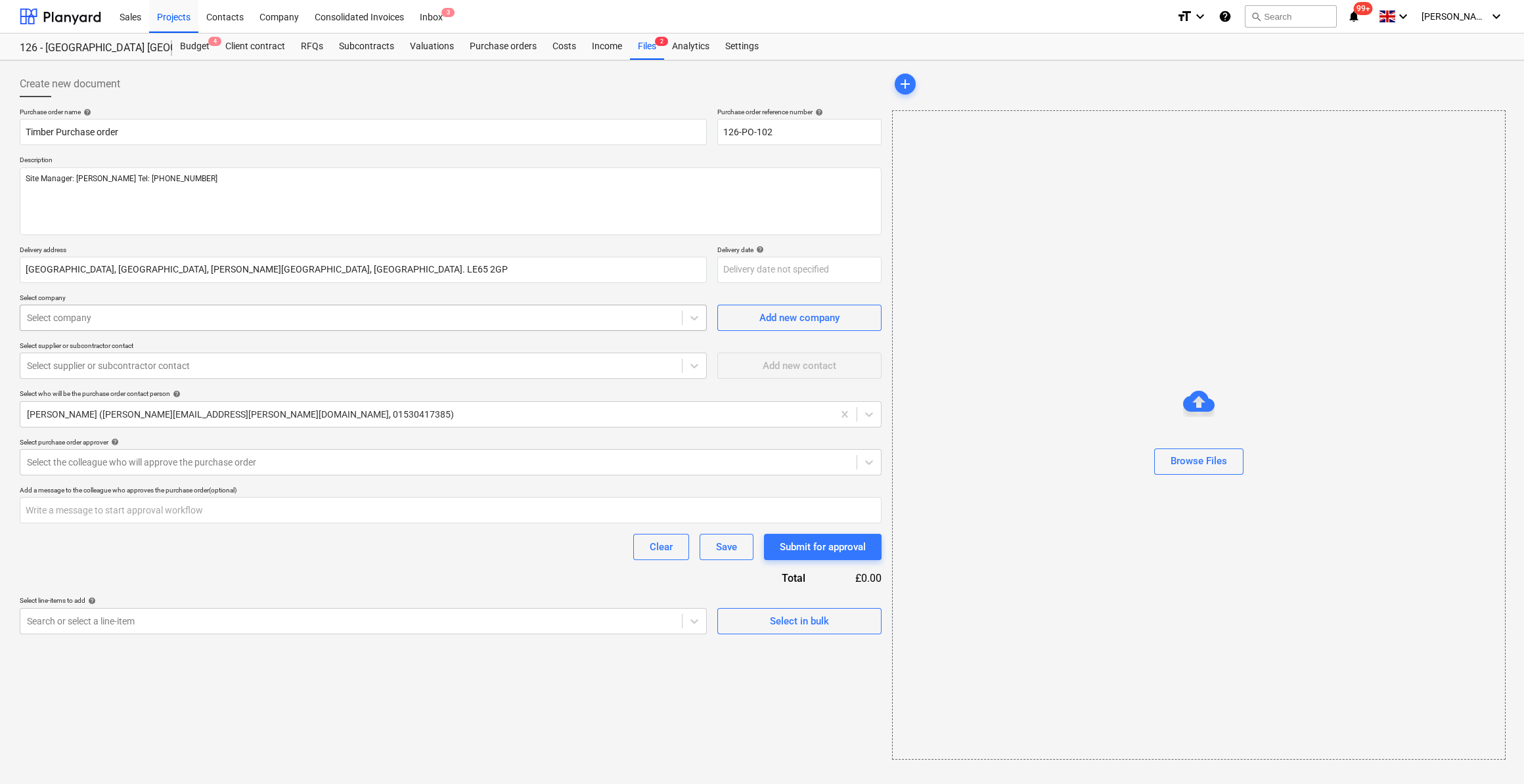
type textarea "x"
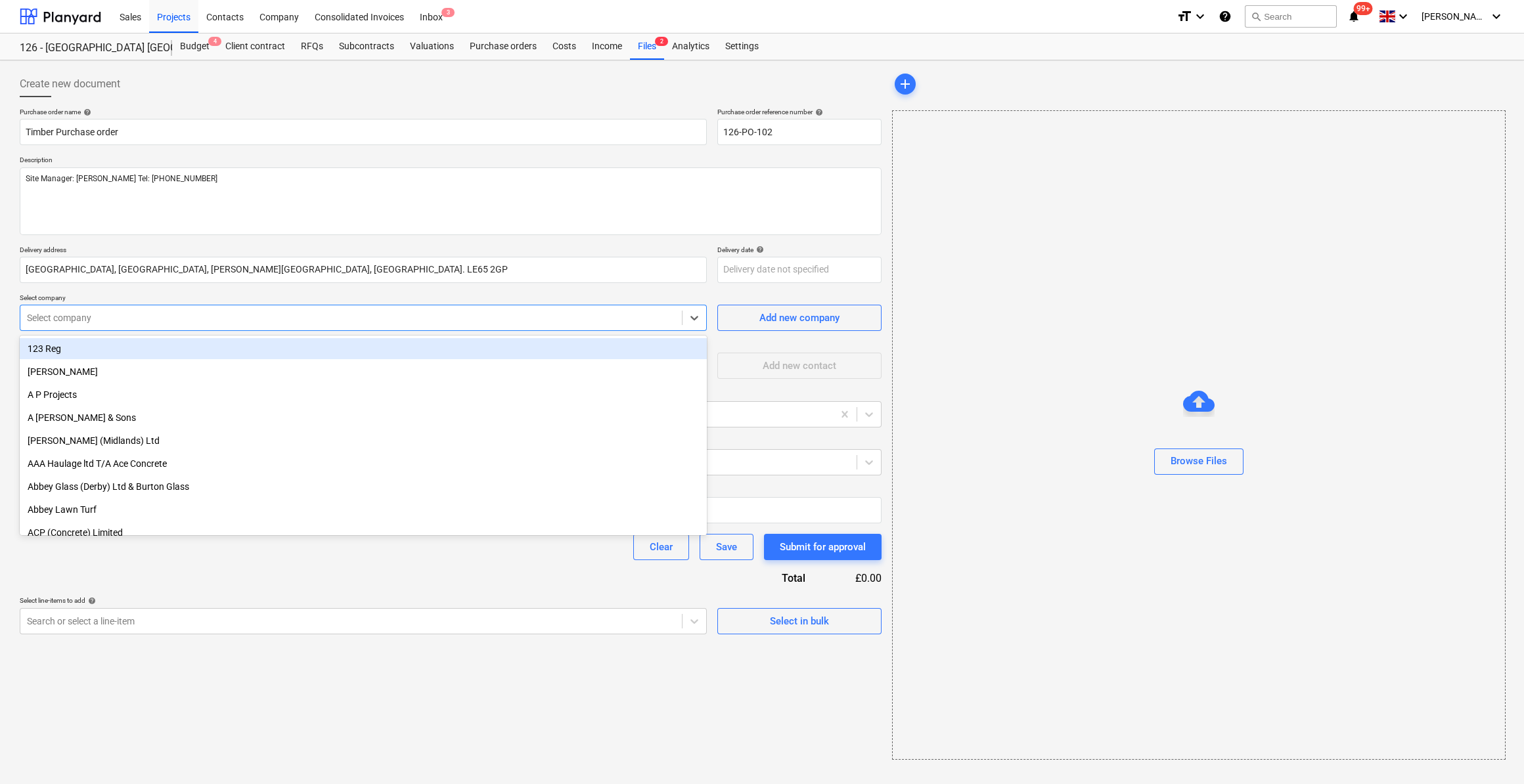
click at [112, 321] on div at bounding box center [351, 318] width 648 height 14
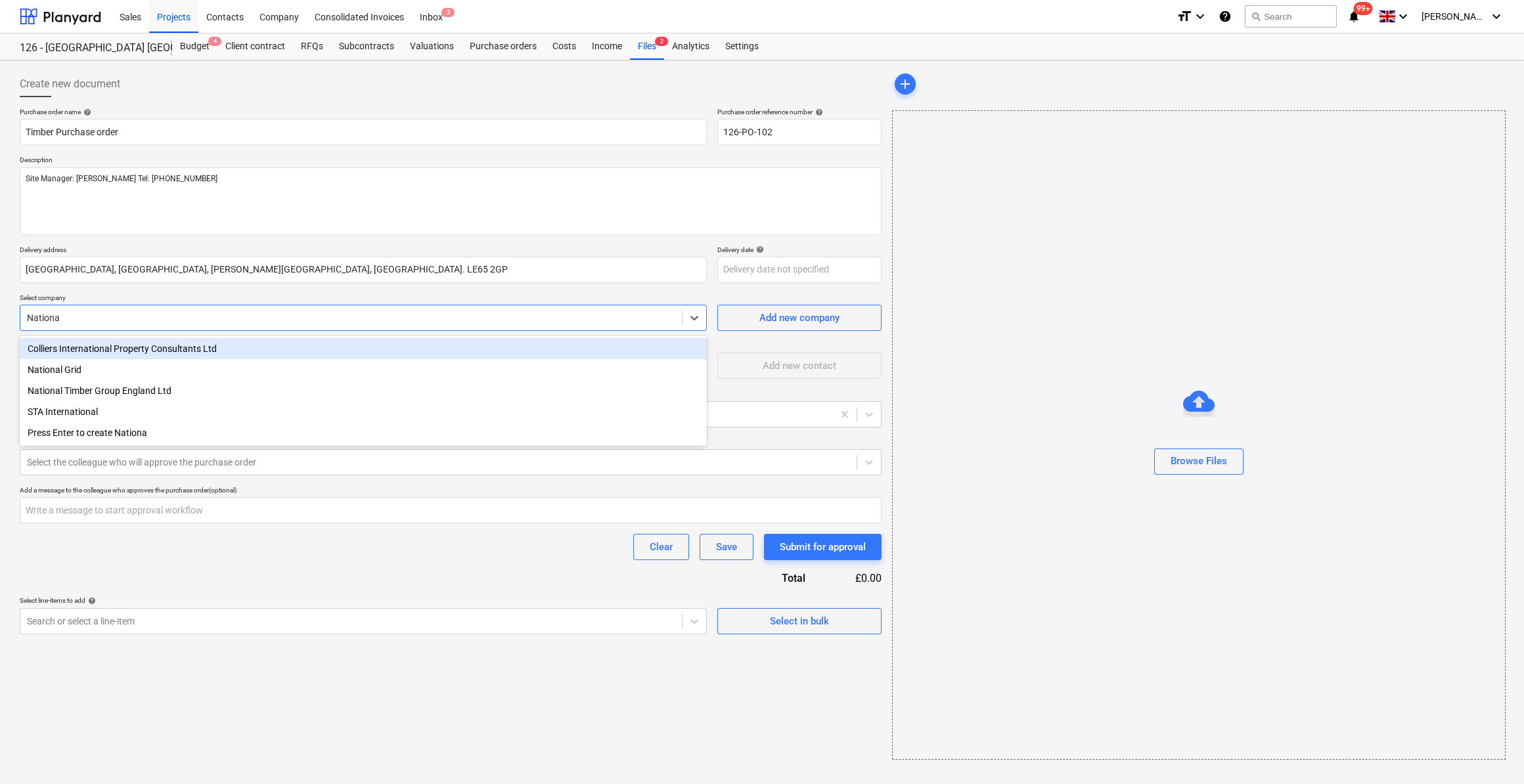
type input "National"
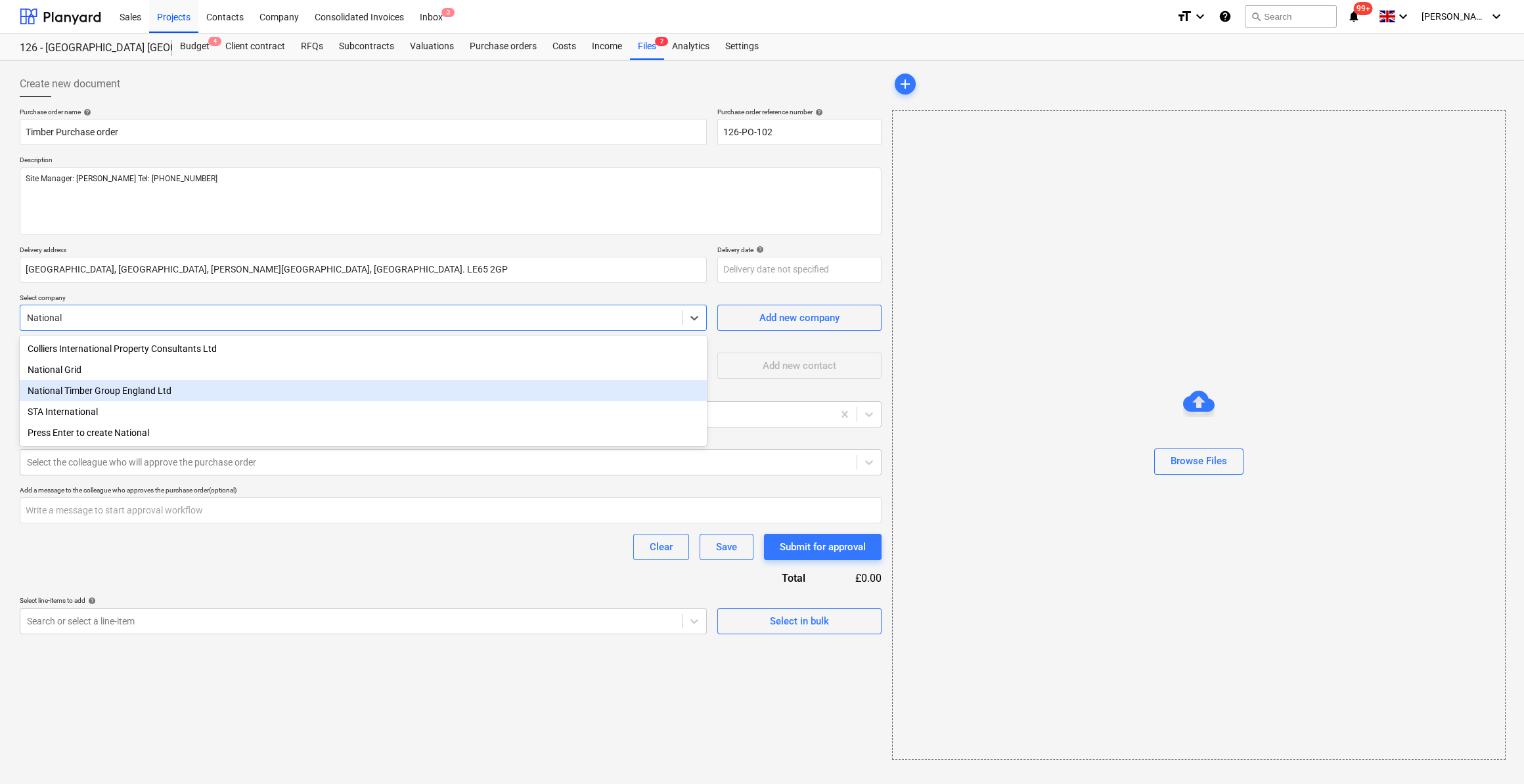
click at [130, 395] on div "National Timber Group England Ltd" at bounding box center [363, 391] width 687 height 21
type textarea "x"
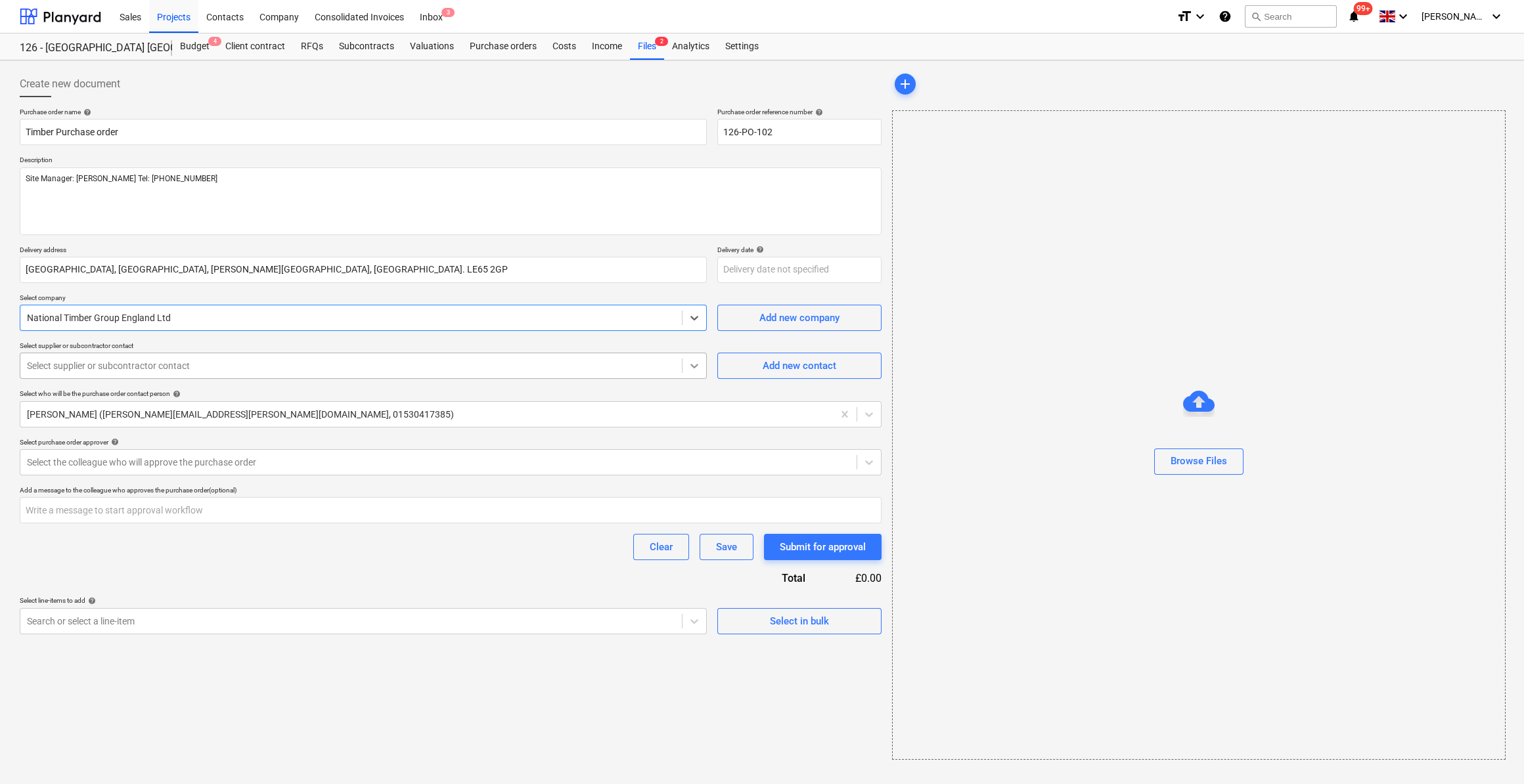
click at [694, 365] on icon at bounding box center [694, 365] width 14 height 14
click at [570, 544] on div "Clear Save Submit for approval" at bounding box center [451, 546] width 862 height 26
click at [768, 367] on div "Add new contact" at bounding box center [799, 365] width 74 height 17
type textarea "x"
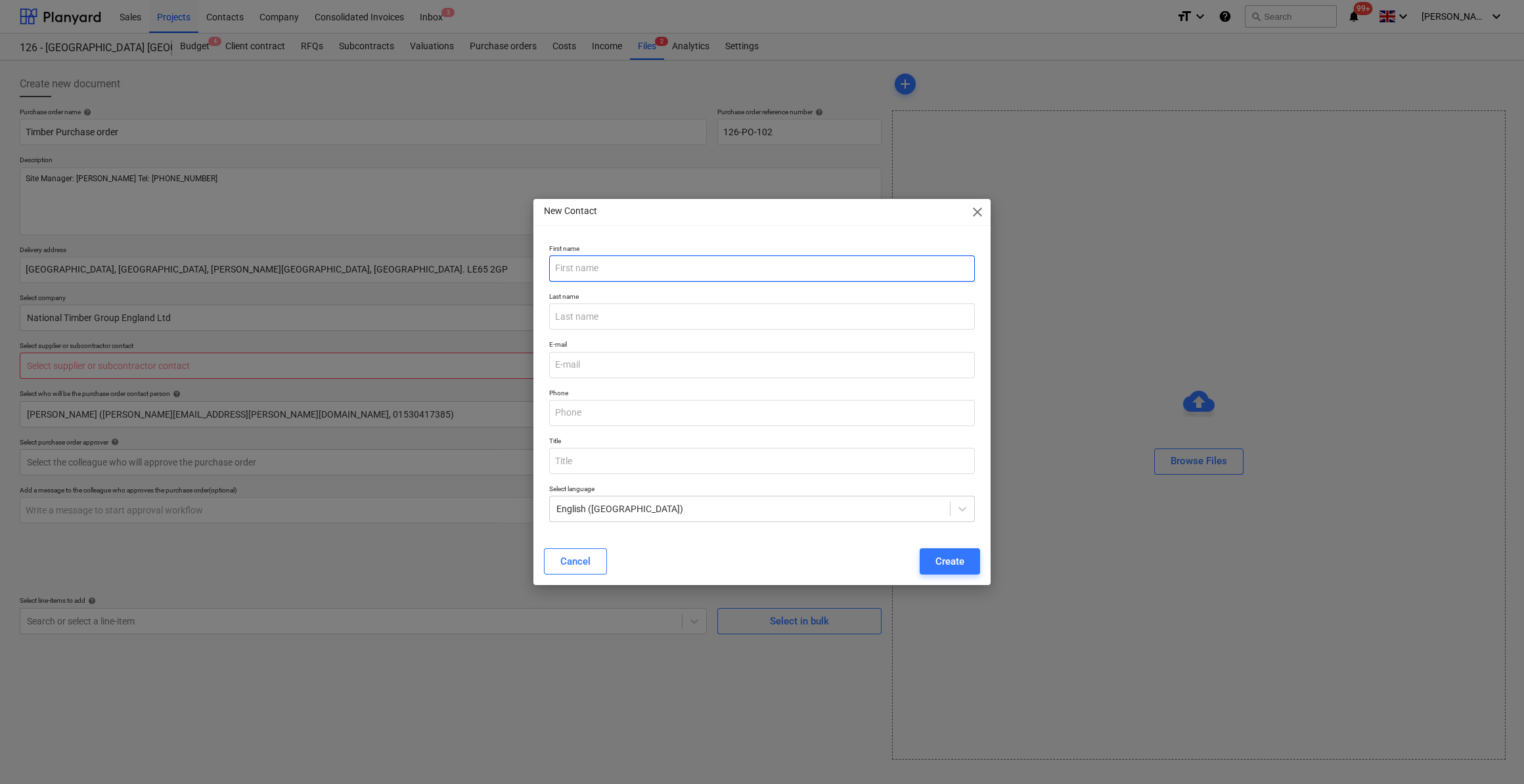
click at [607, 265] on input "text" at bounding box center [762, 268] width 426 height 26
type input "Matt"
click at [567, 319] on input "text" at bounding box center [762, 316] width 426 height 26
type input "Grove"
type textarea "x"
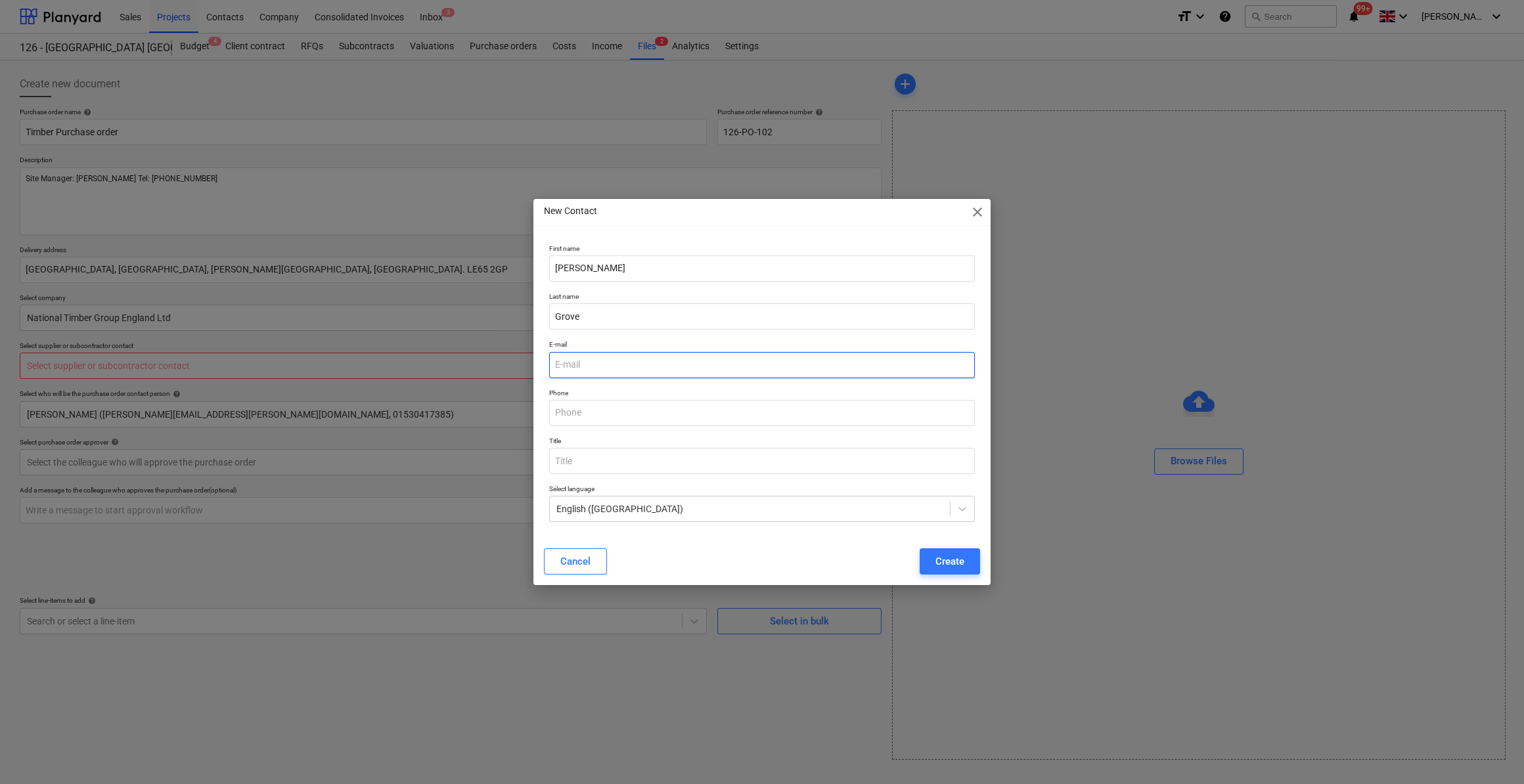
paste input "Matthew.Grove@laver.co.uk"
type input "Matthew.Grove@laver.co.uk"
type textarea "x"
click at [577, 410] on input "text" at bounding box center [762, 413] width 426 height 26
type input "01215"
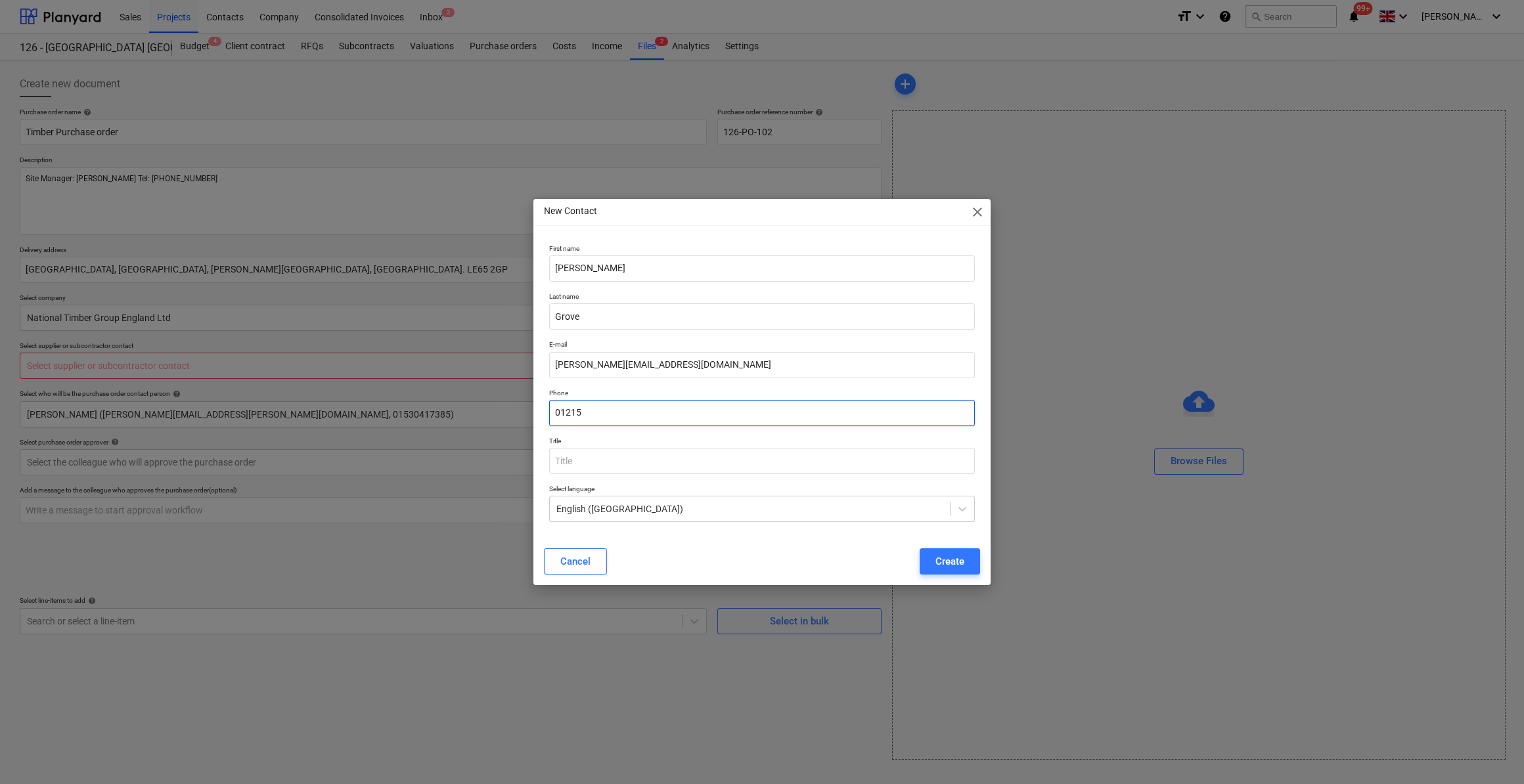
type textarea "x"
type input "01215 335434"
click at [958, 564] on div "Create" at bounding box center [950, 561] width 29 height 17
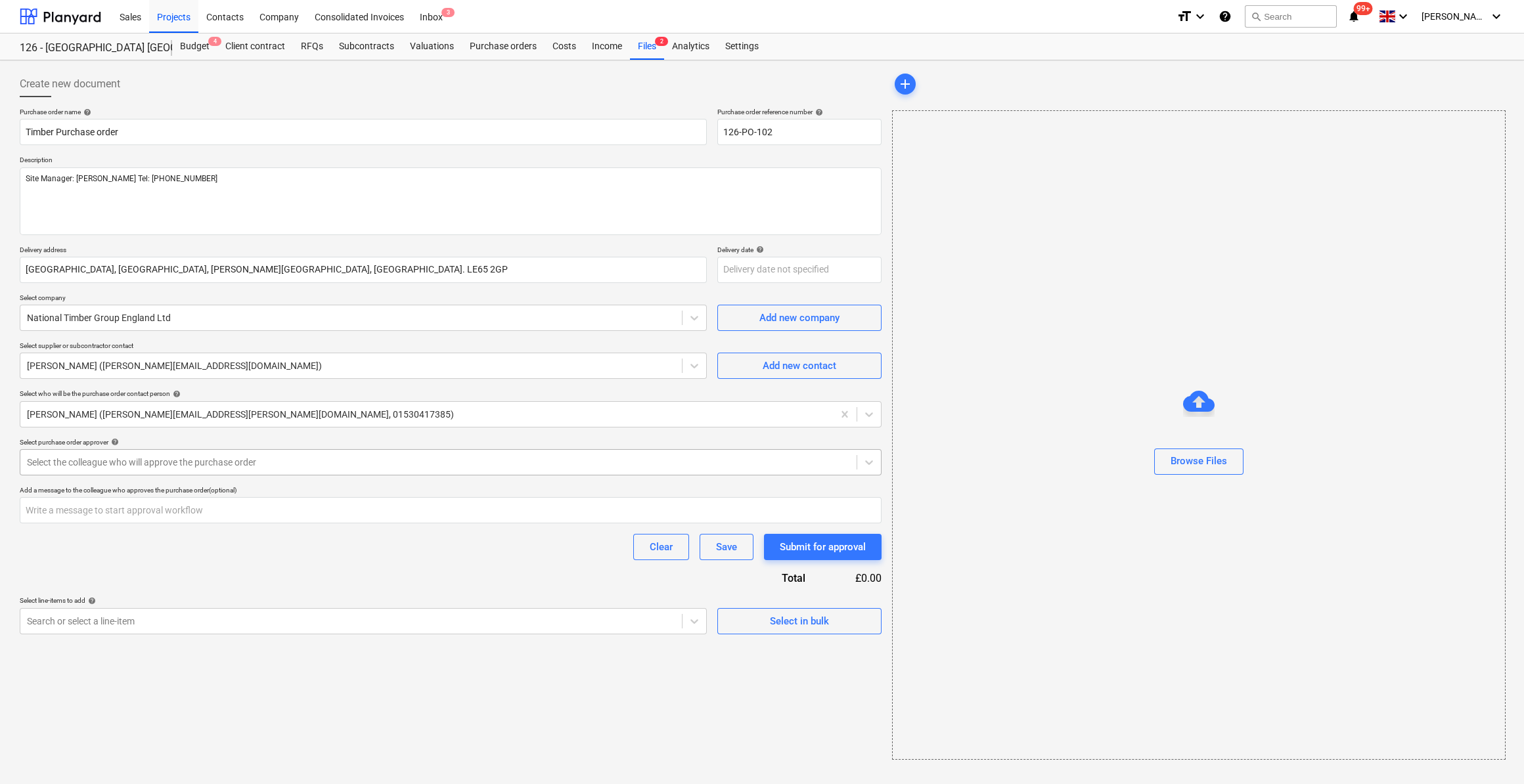
click at [123, 466] on div at bounding box center [439, 462] width 823 height 14
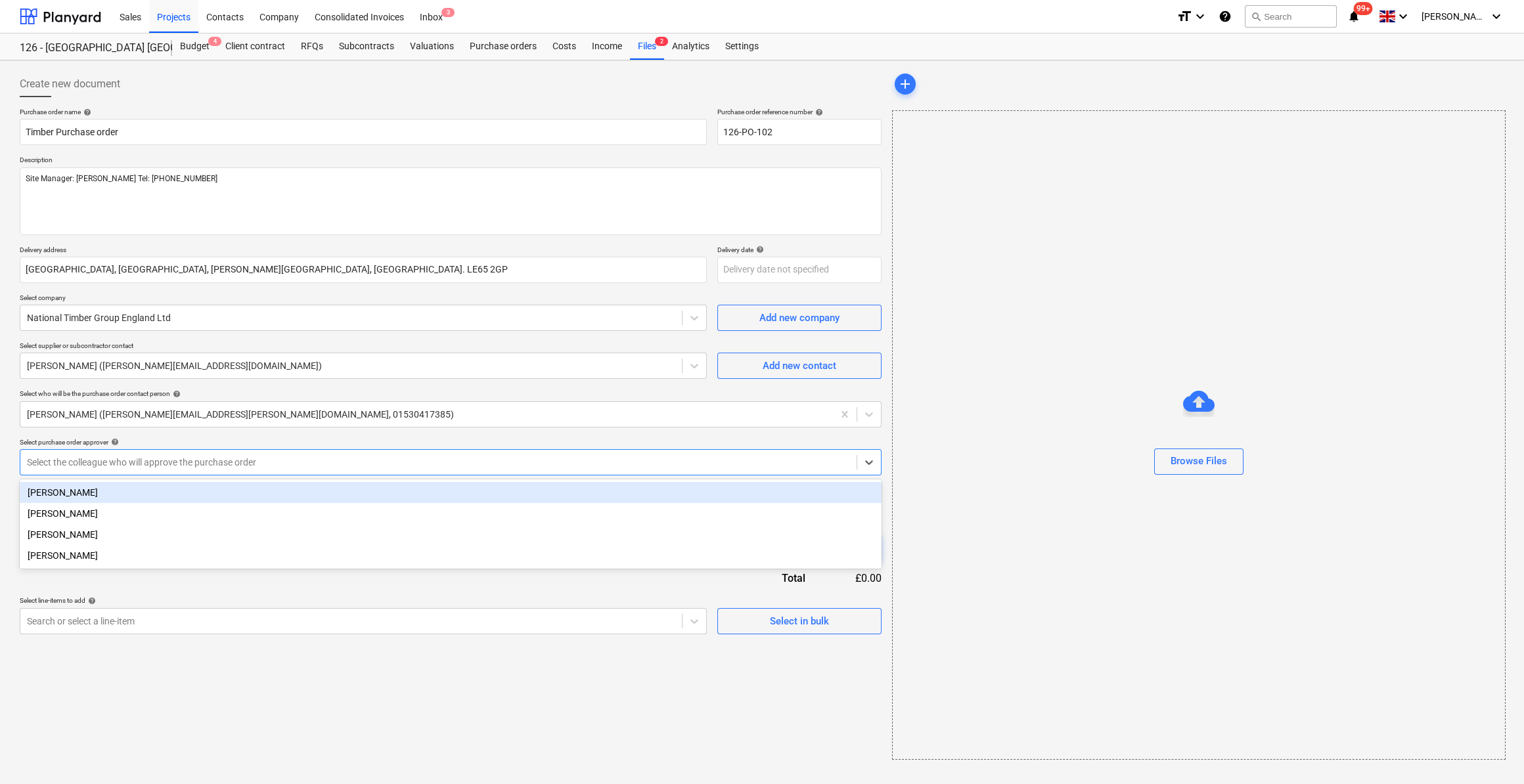
click at [70, 485] on div "Martin Lill" at bounding box center [451, 492] width 862 height 21
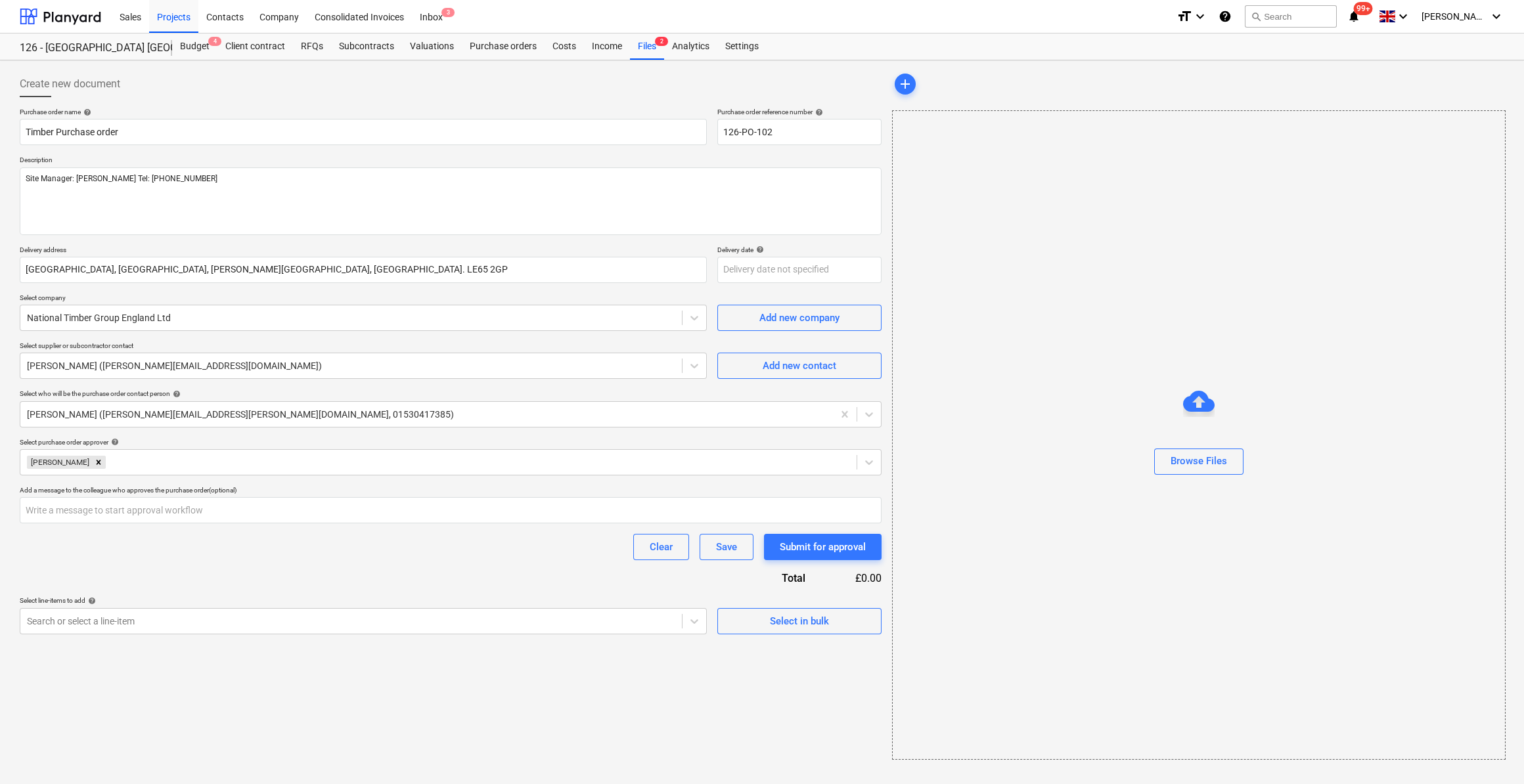
click at [161, 575] on div "Purchase order name help Timber Purchase order Purchase order reference number …" at bounding box center [451, 371] width 862 height 527
click at [799, 628] on button "Select in bulk" at bounding box center [799, 621] width 164 height 26
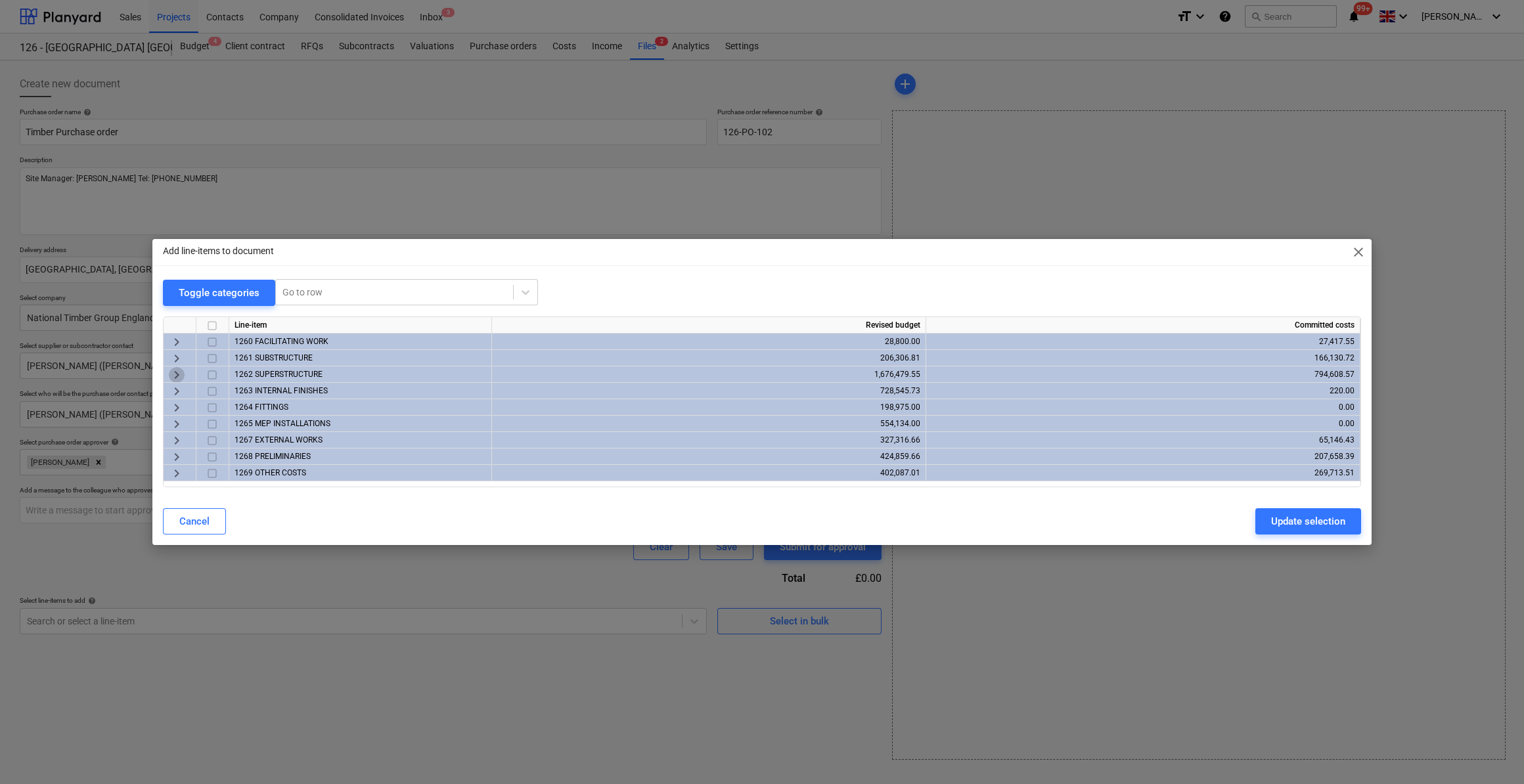
click at [176, 376] on span "keyboard_arrow_right" at bounding box center [177, 375] width 16 height 16
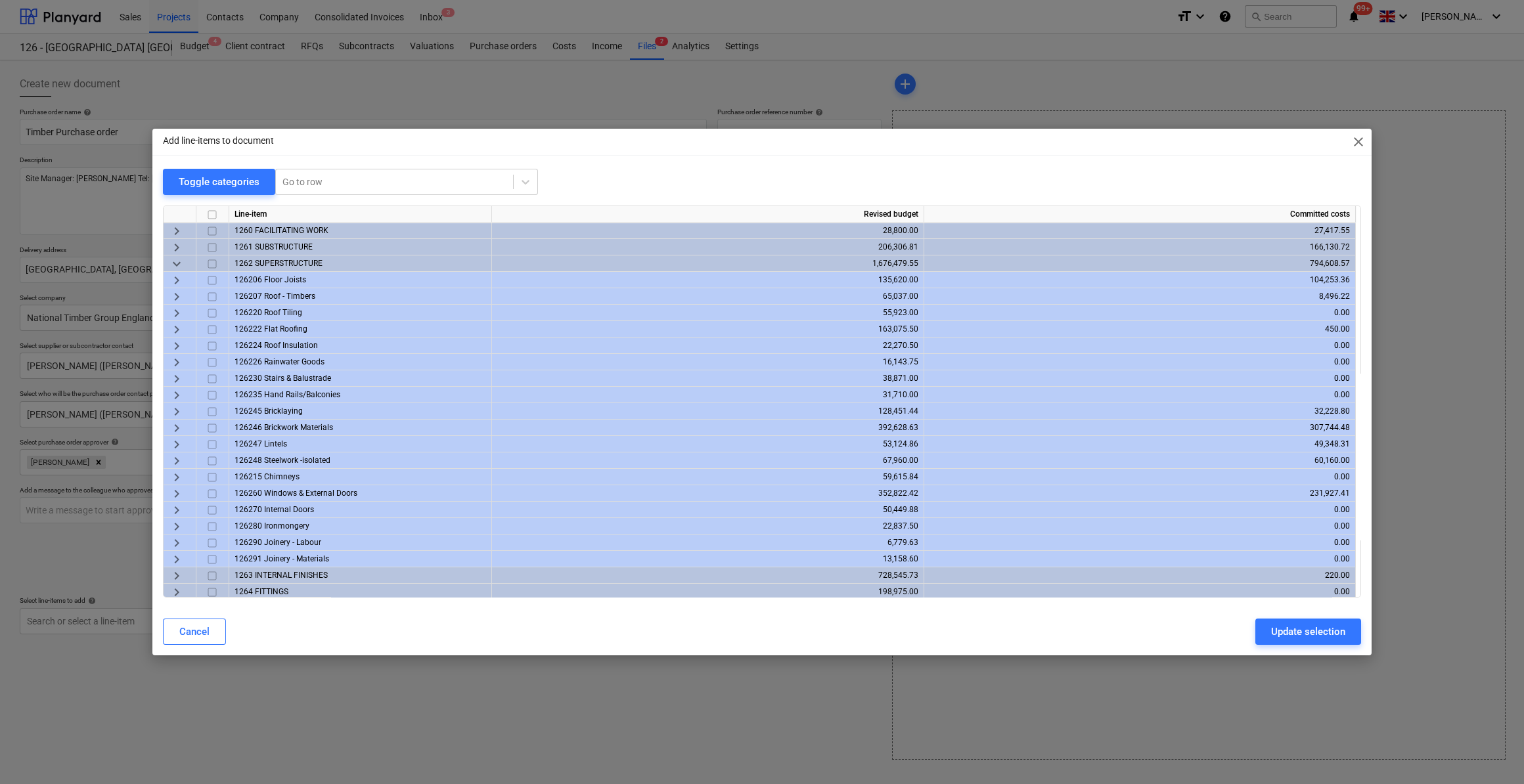
click at [176, 294] on span "keyboard_arrow_right" at bounding box center [177, 297] width 16 height 16
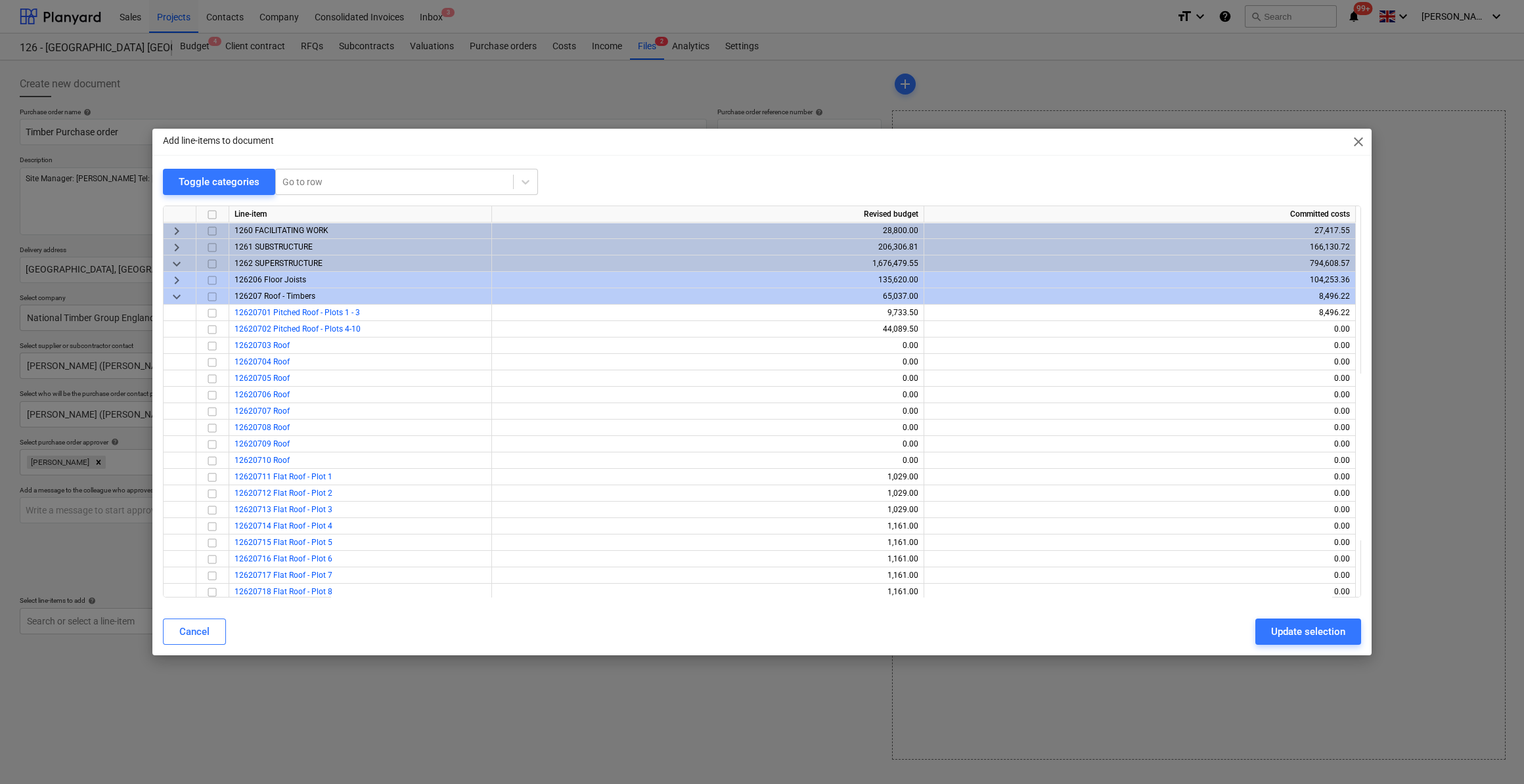
click at [175, 297] on span "keyboard_arrow_down" at bounding box center [177, 297] width 16 height 16
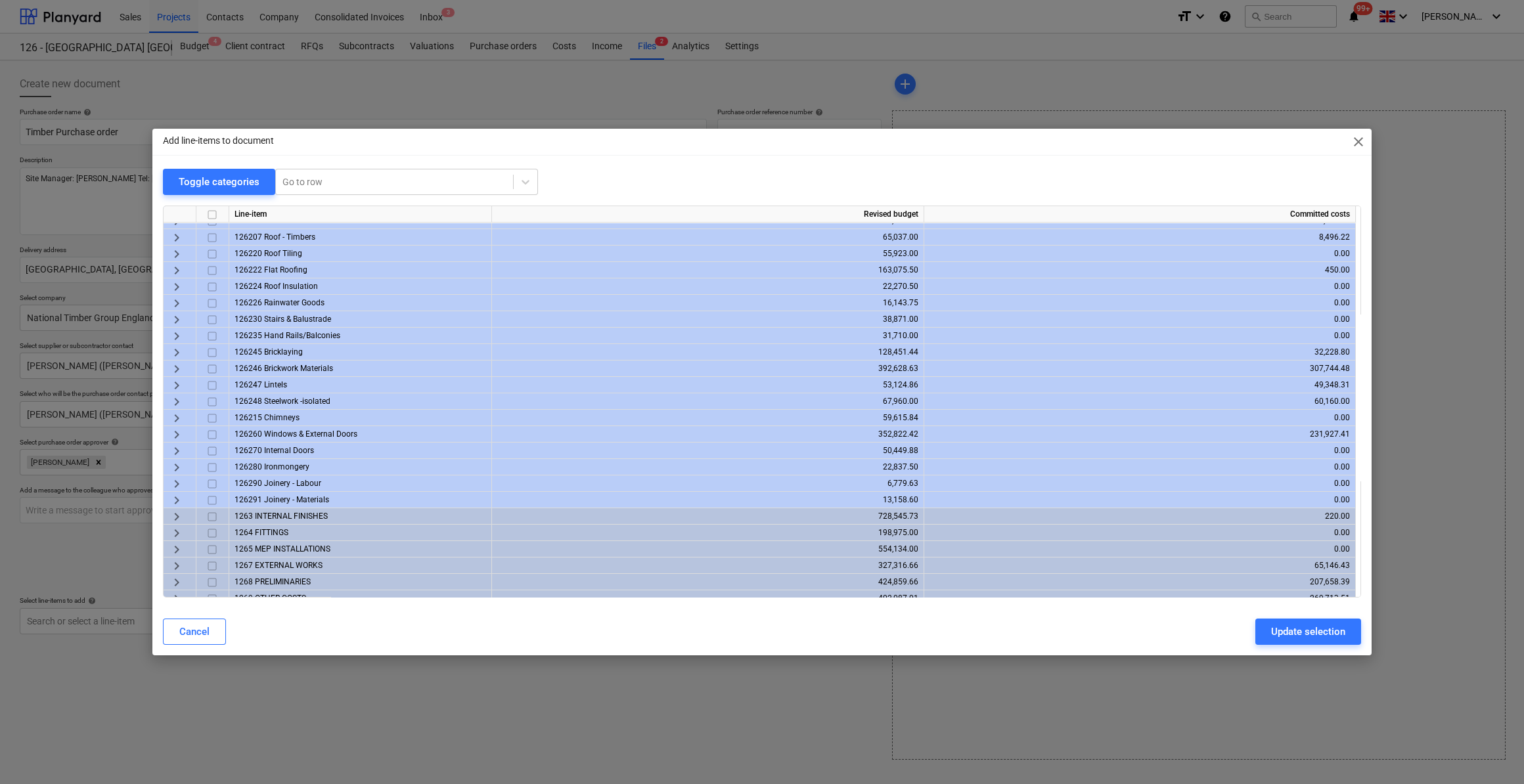
scroll to position [68, 0]
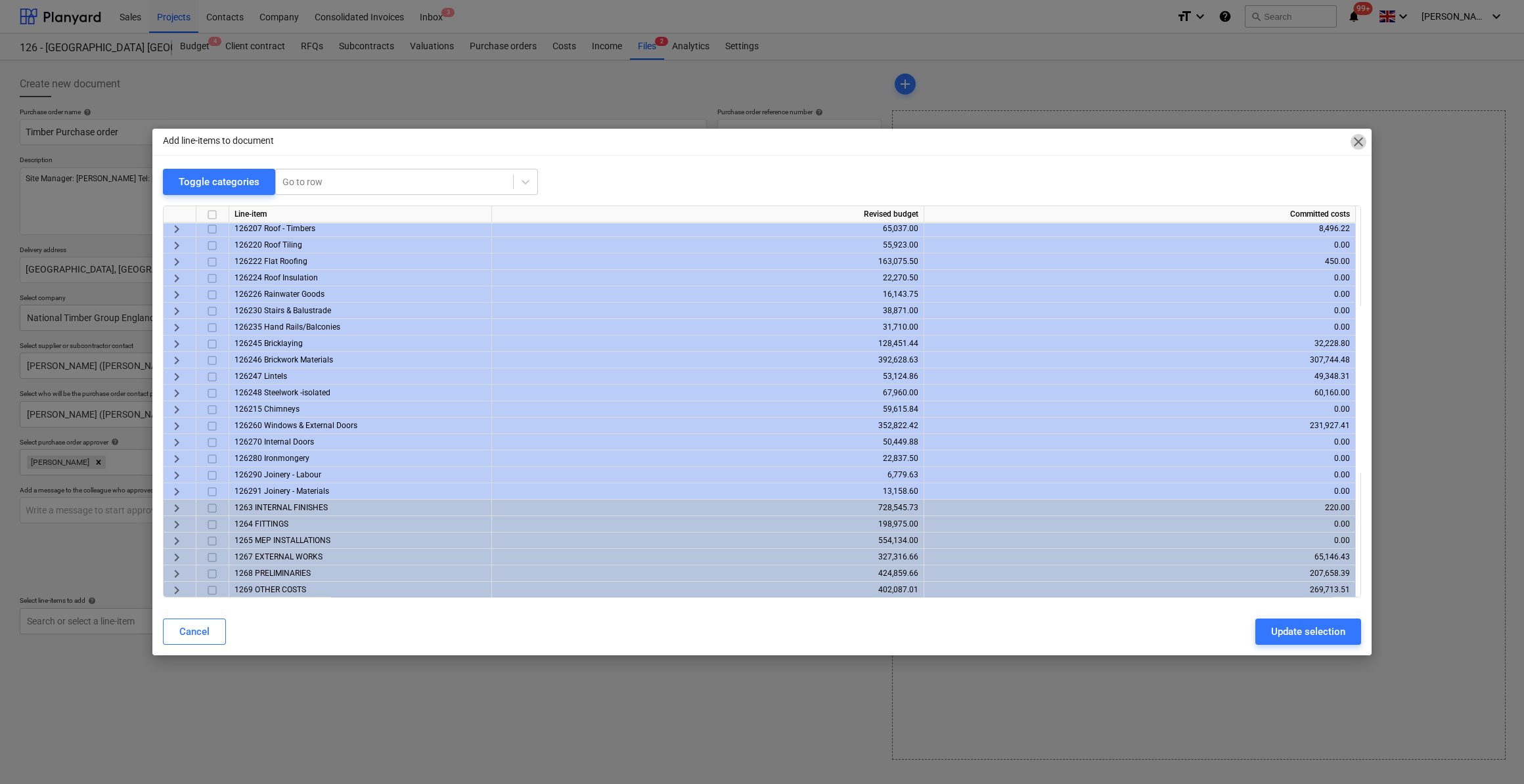
click at [1356, 139] on span "close" at bounding box center [1359, 142] width 16 height 16
type textarea "x"
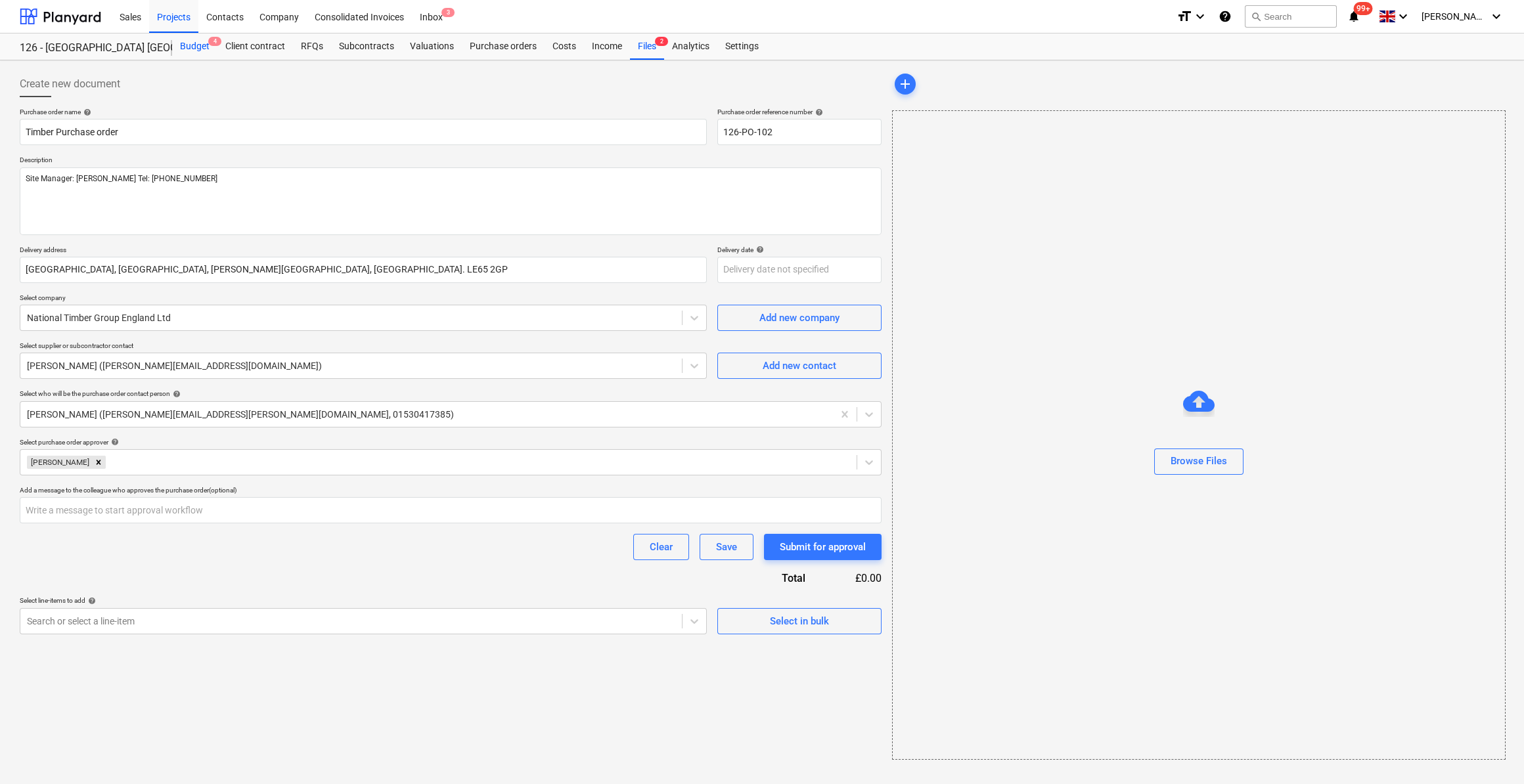
click at [195, 44] on div "Budget 4" at bounding box center [195, 46] width 45 height 26
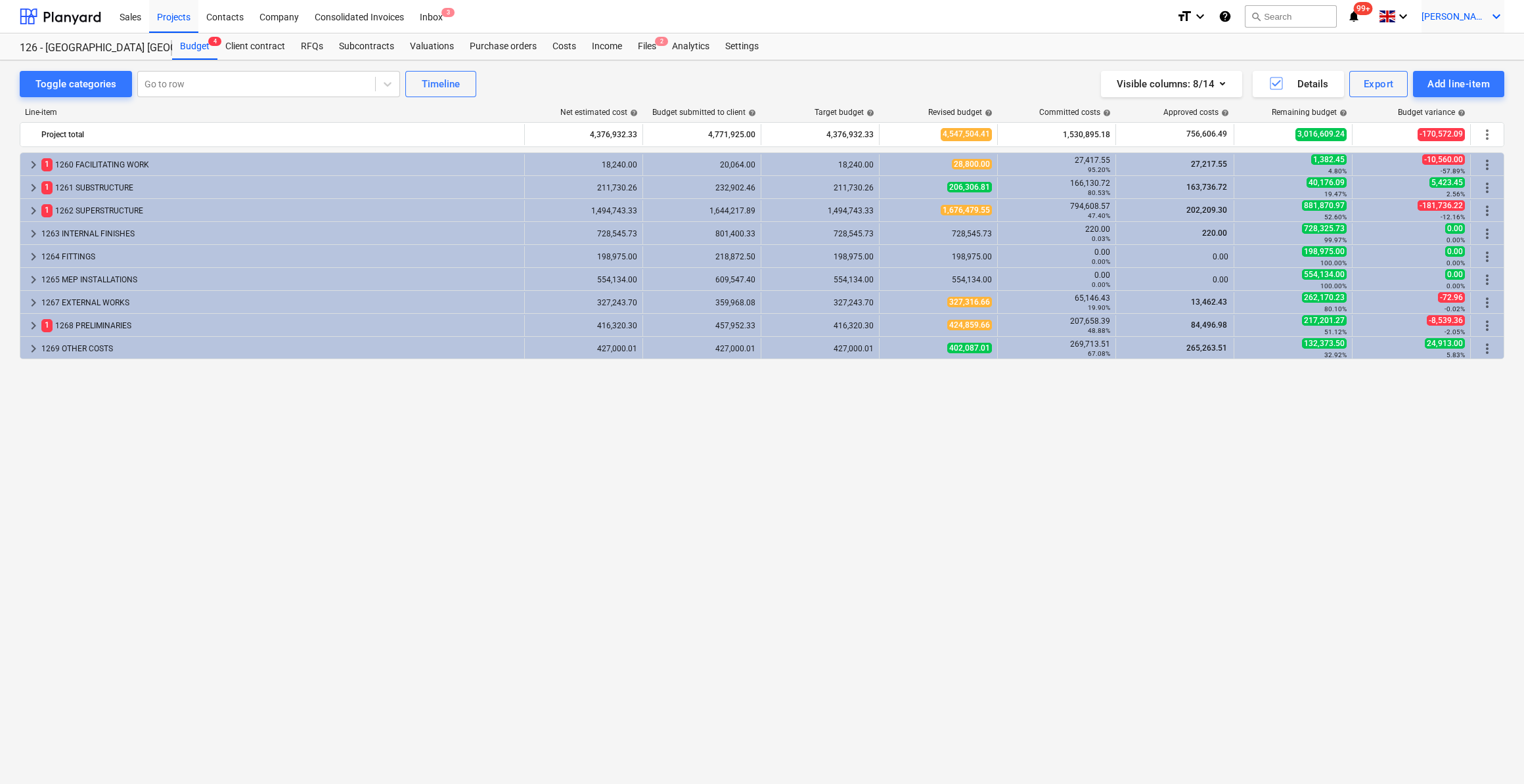
click at [1496, 16] on icon "keyboard_arrow_down" at bounding box center [1497, 17] width 16 height 16
click at [1456, 72] on div "Log out" at bounding box center [1464, 72] width 79 height 21
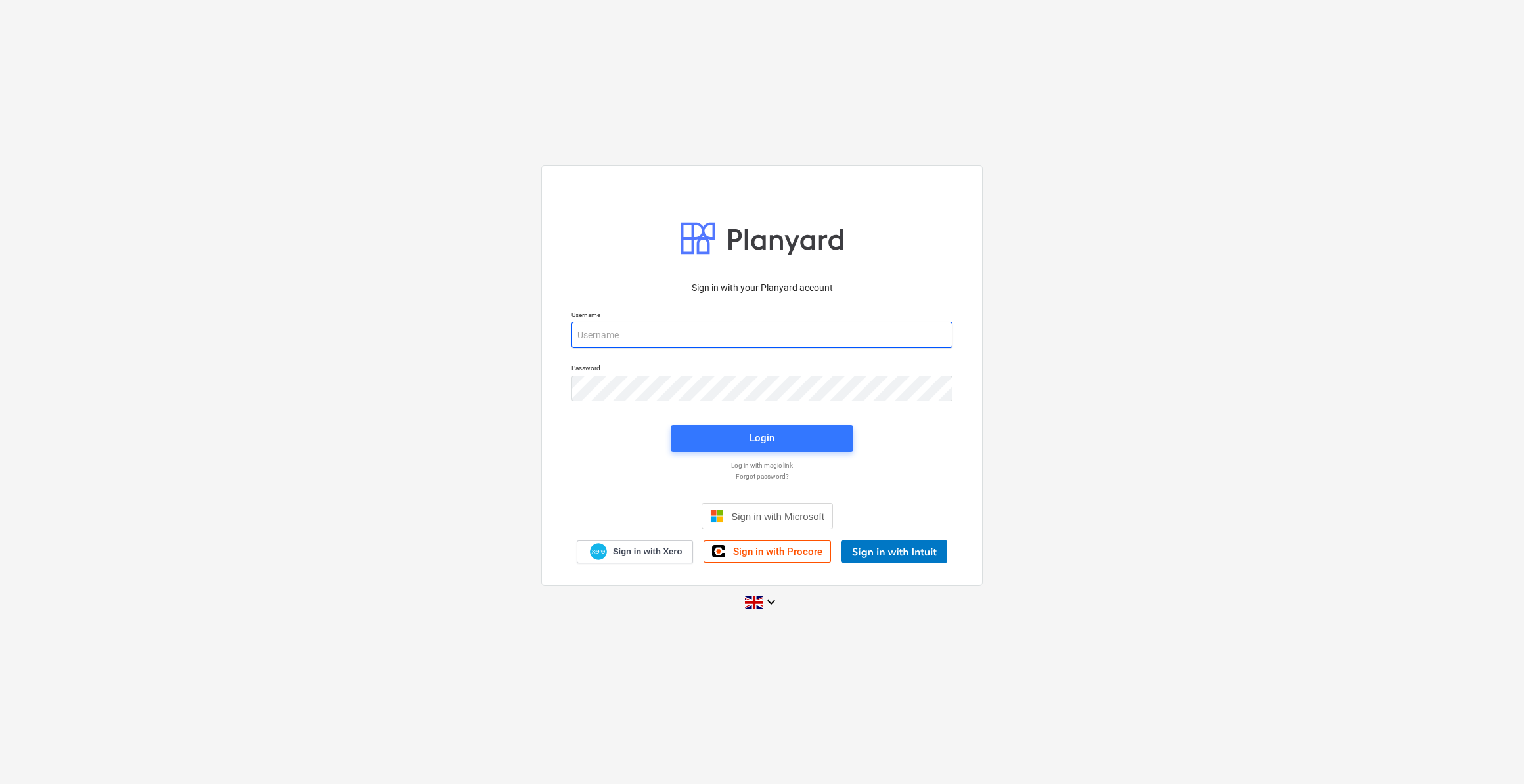
type input "[PERSON_NAME][EMAIL_ADDRESS][PERSON_NAME][DOMAIN_NAME]"
